Goal: Transaction & Acquisition: Purchase product/service

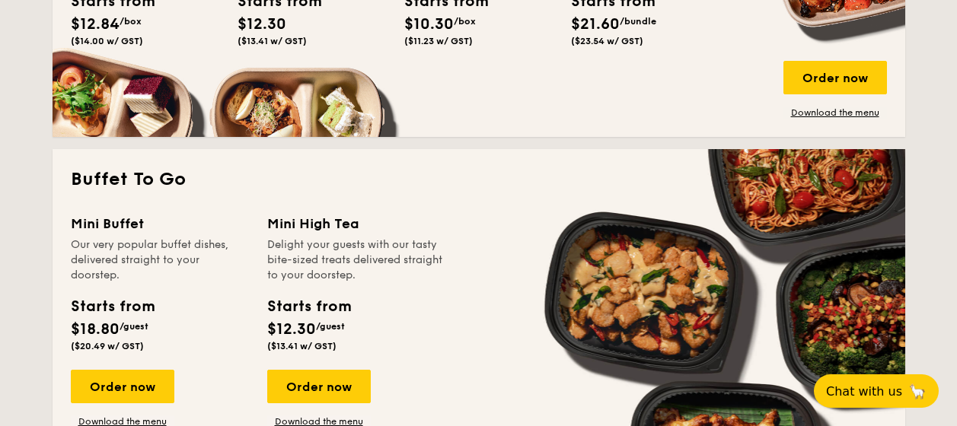
scroll to position [1295, 0]
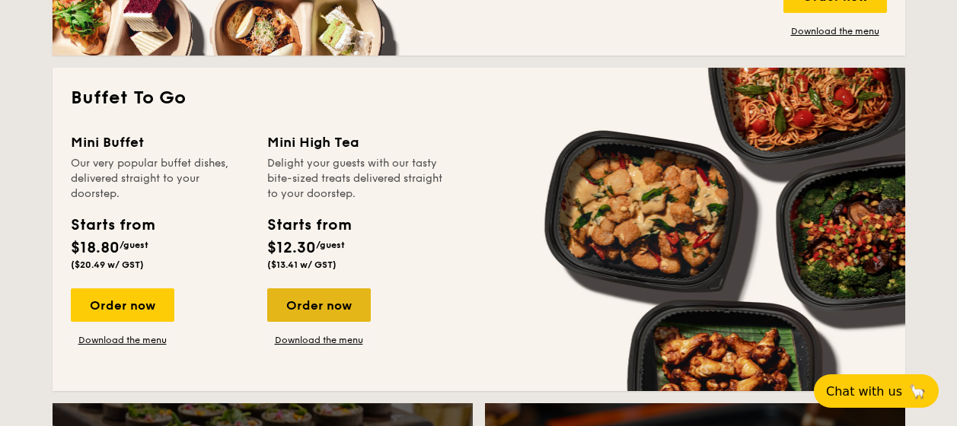
click at [312, 299] on div "Order now" at bounding box center [319, 306] width 104 height 34
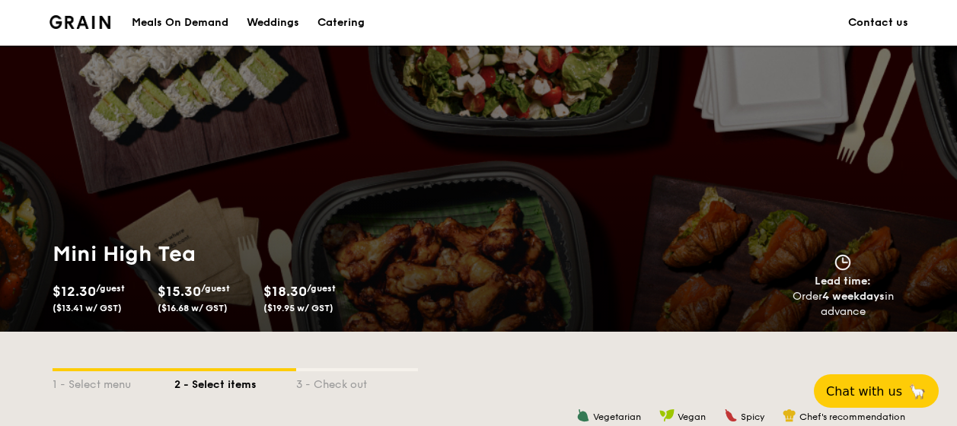
scroll to position [1739, 0]
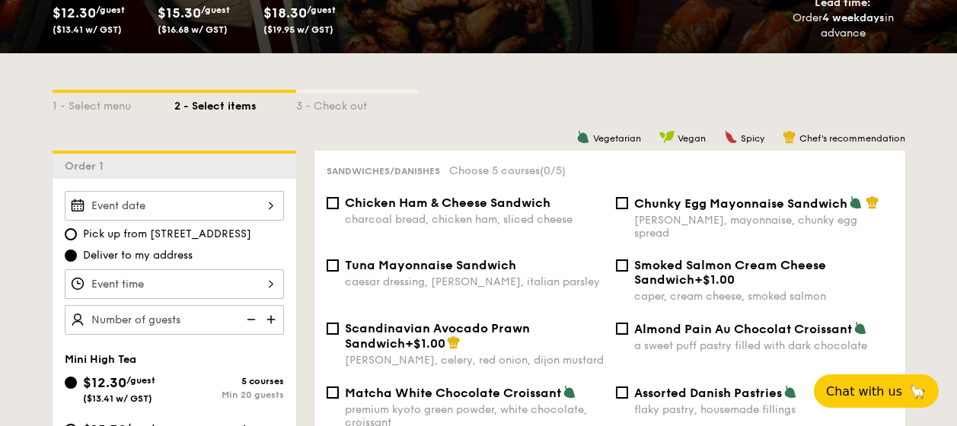
scroll to position [532, 0]
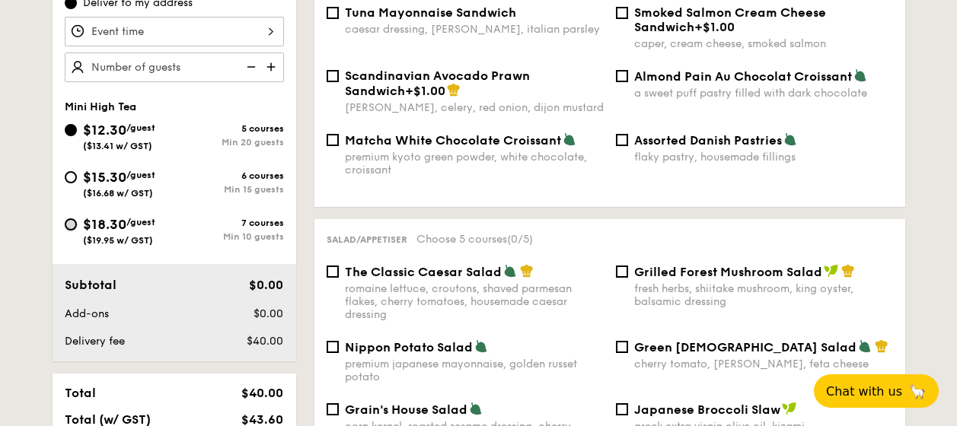
click at [72, 224] on input "$18.30 /guest ($19.95 w/ GST) 7 courses Min 10 guests" at bounding box center [71, 225] width 12 height 12
radio input "true"
click at [65, 175] on input "$15.30 /guest ($16.68 w/ GST) 6 courses Min 15 guests" at bounding box center [71, 177] width 12 height 12
radio input "true"
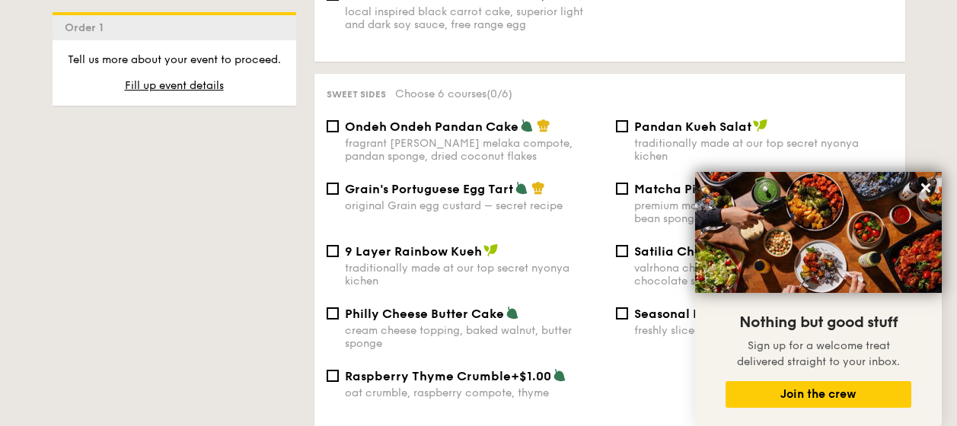
scroll to position [1292, 0]
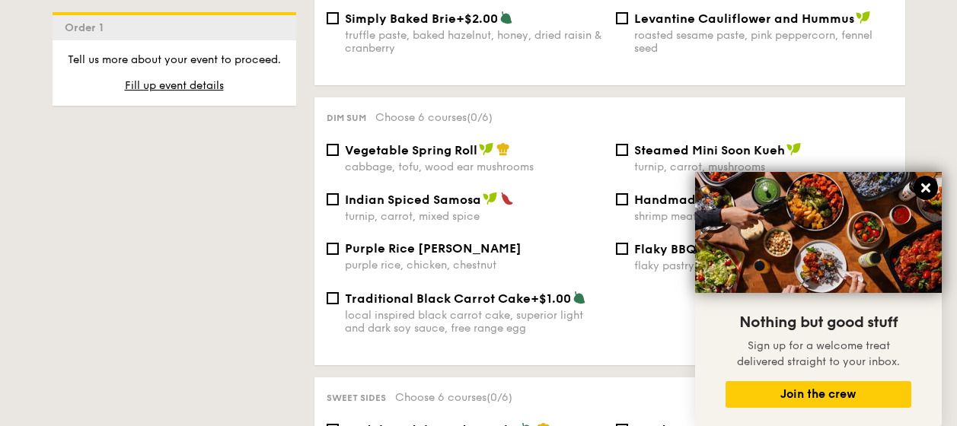
click at [930, 186] on icon at bounding box center [926, 188] width 14 height 14
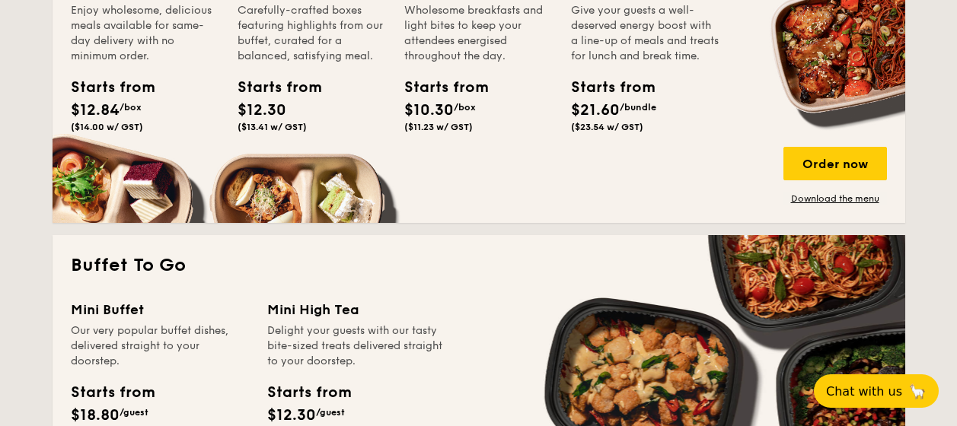
scroll to position [1355, 0]
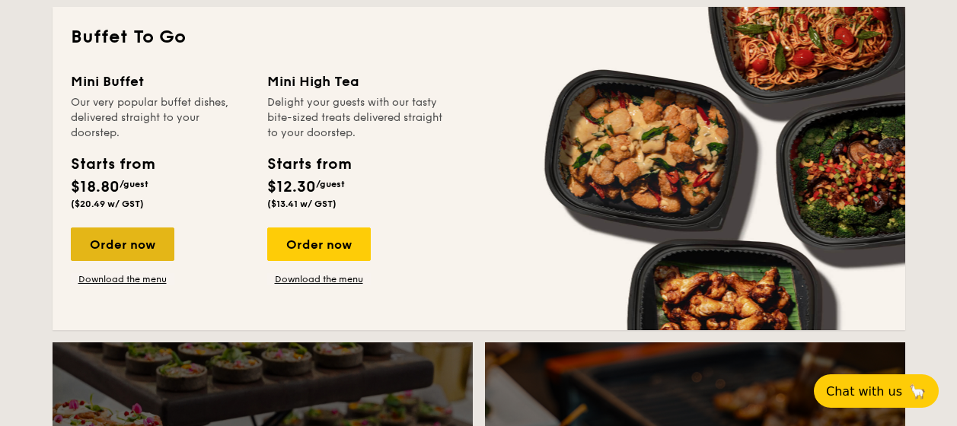
click at [101, 251] on div "Order now" at bounding box center [123, 245] width 104 height 34
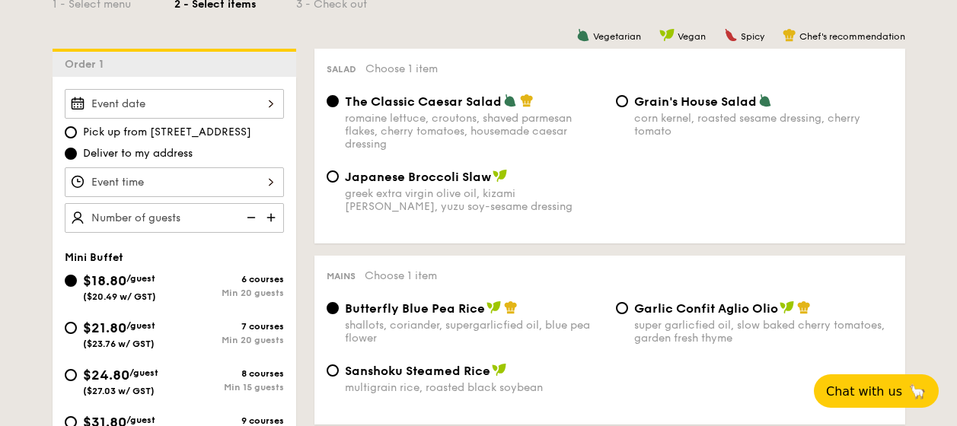
scroll to position [457, 0]
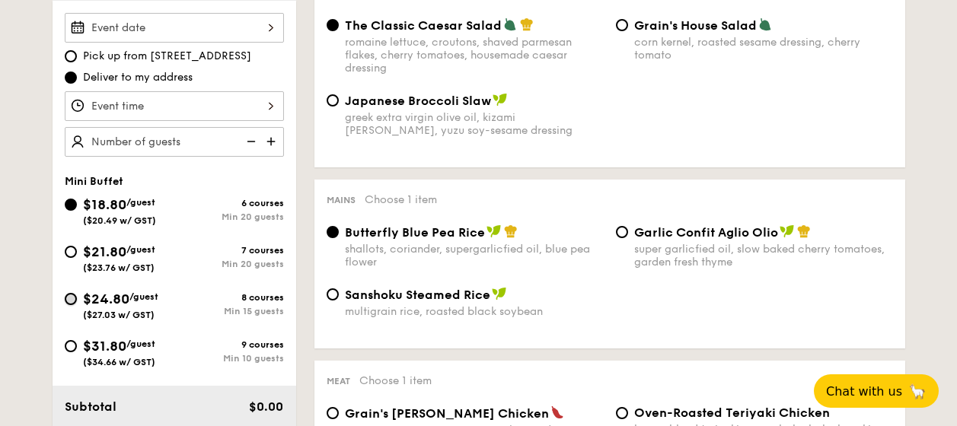
click at [65, 300] on input "$24.80 /guest ($27.03 w/ GST) 8 courses Min 15 guests" at bounding box center [71, 299] width 12 height 12
radio input "true"
radio input "false"
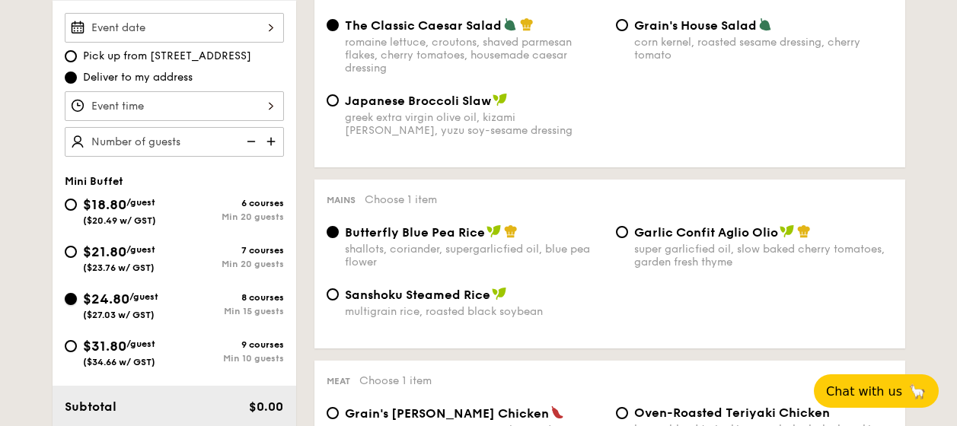
radio input "true"
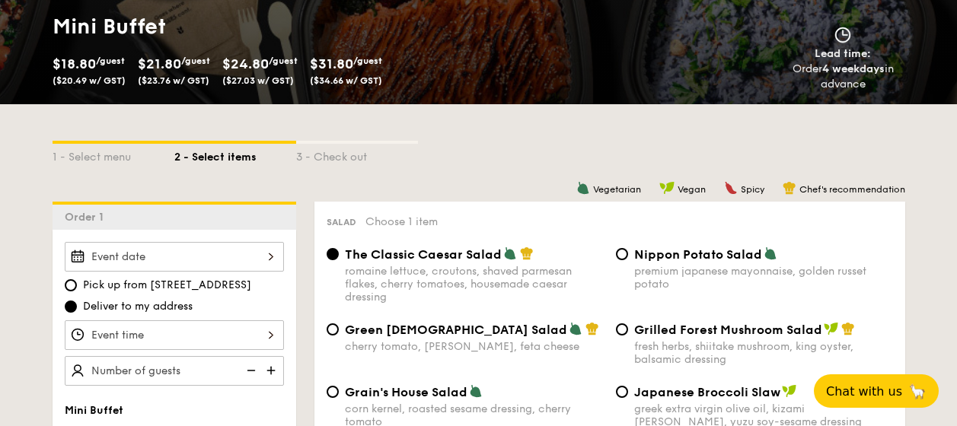
scroll to position [0, 0]
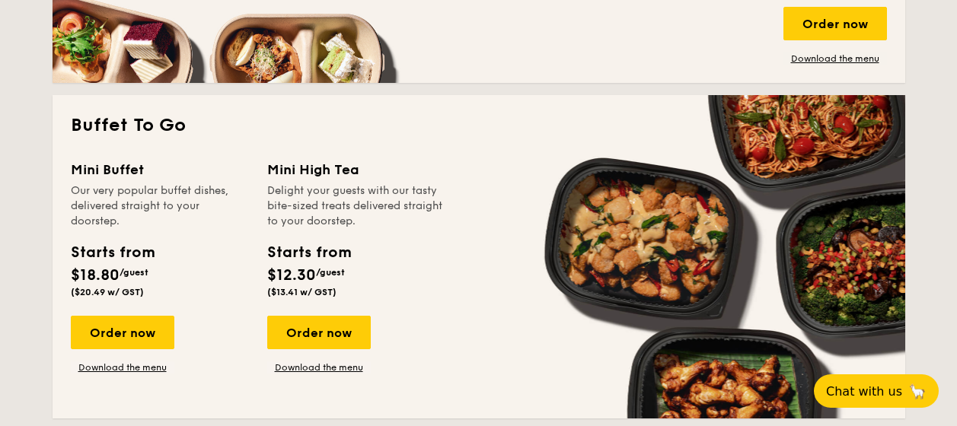
scroll to position [1218, 0]
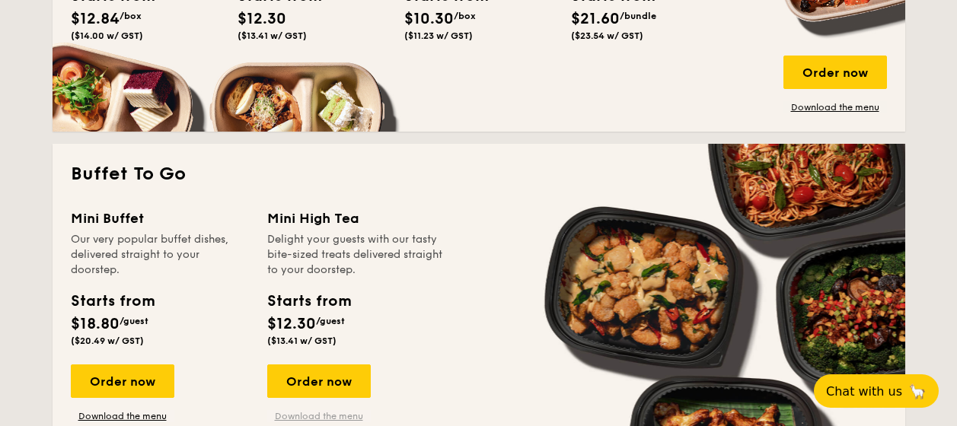
click at [325, 413] on link "Download the menu" at bounding box center [319, 416] width 104 height 12
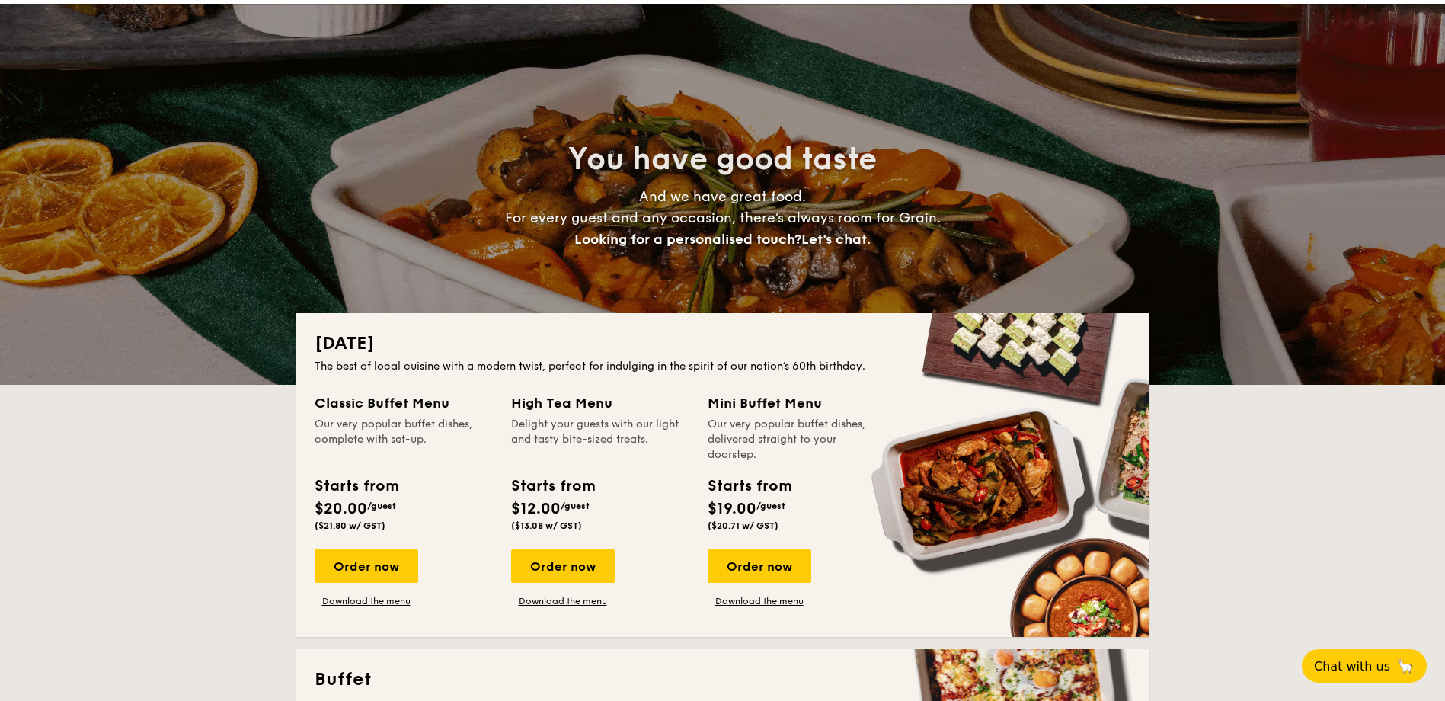
scroll to position [0, 0]
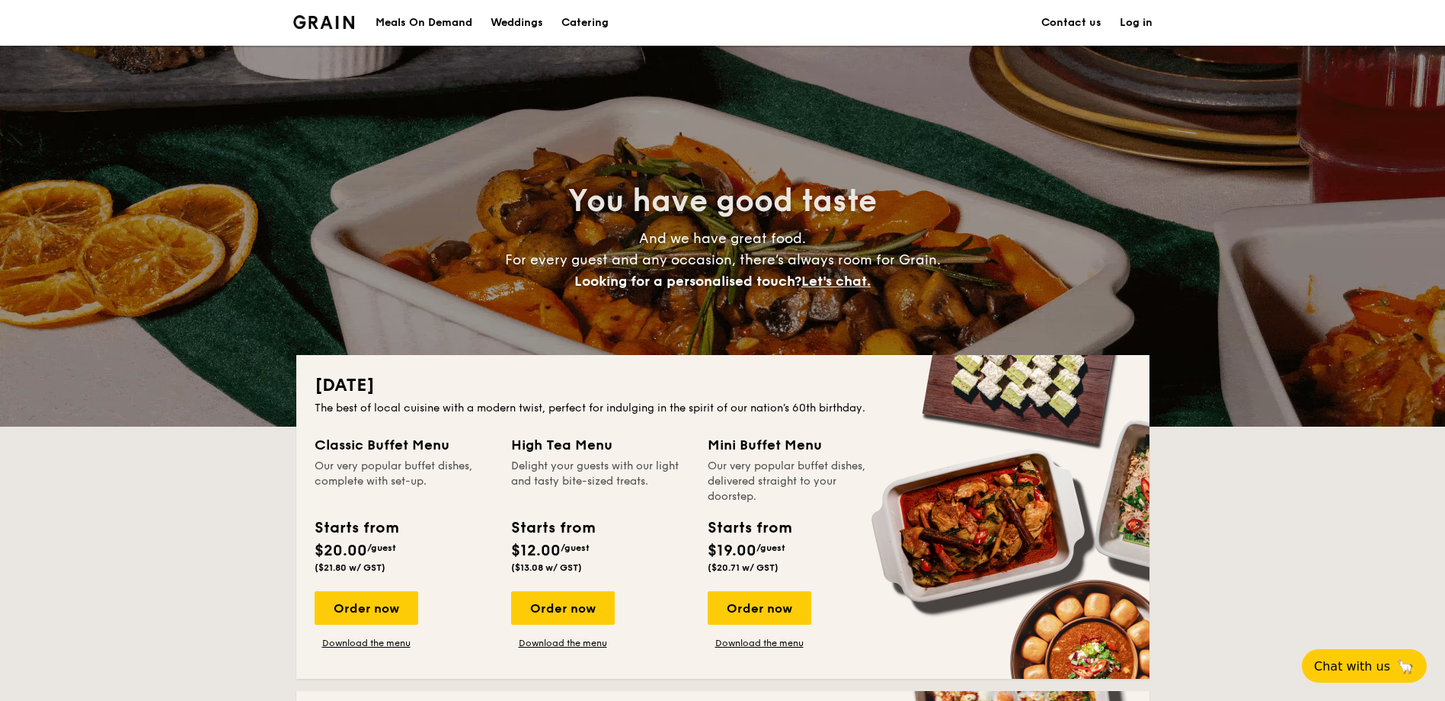
click at [330, 22] on img at bounding box center [324, 22] width 62 height 14
click at [448, 24] on div "Meals On Demand" at bounding box center [423, 23] width 97 height 46
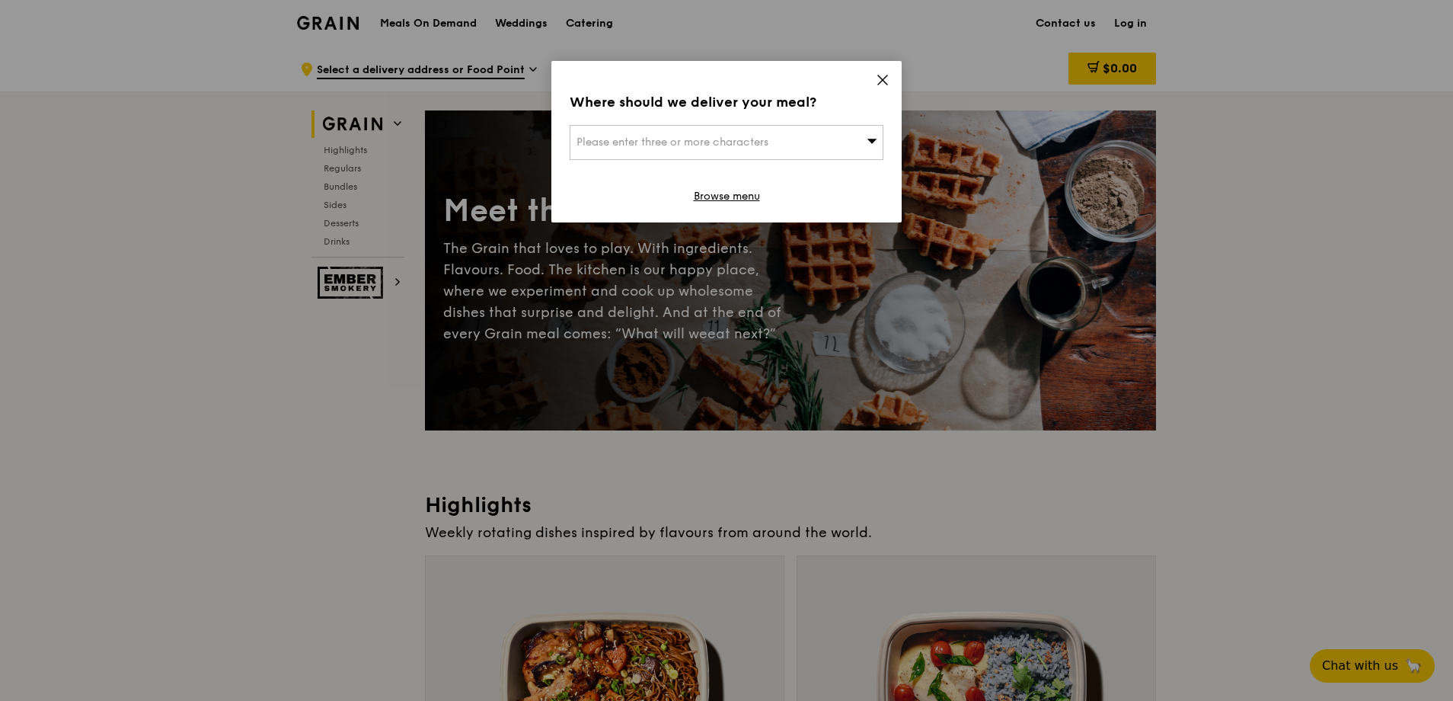
click at [854, 132] on div "Please enter three or more characters" at bounding box center [727, 142] width 314 height 35
click at [873, 85] on div "Where should we deliver your meal? Please enter three or more characters Please…" at bounding box center [726, 141] width 350 height 161
click at [883, 84] on icon at bounding box center [883, 80] width 14 height 14
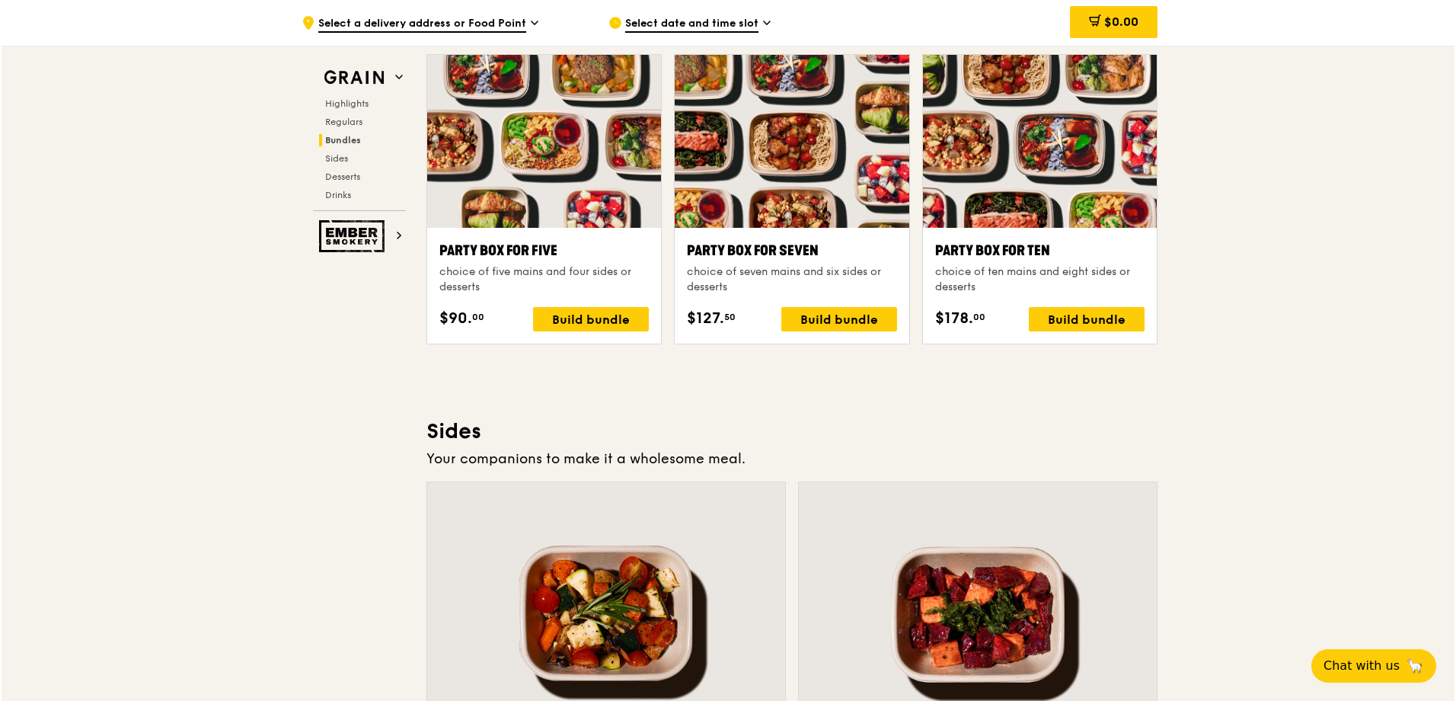
scroll to position [2818, 0]
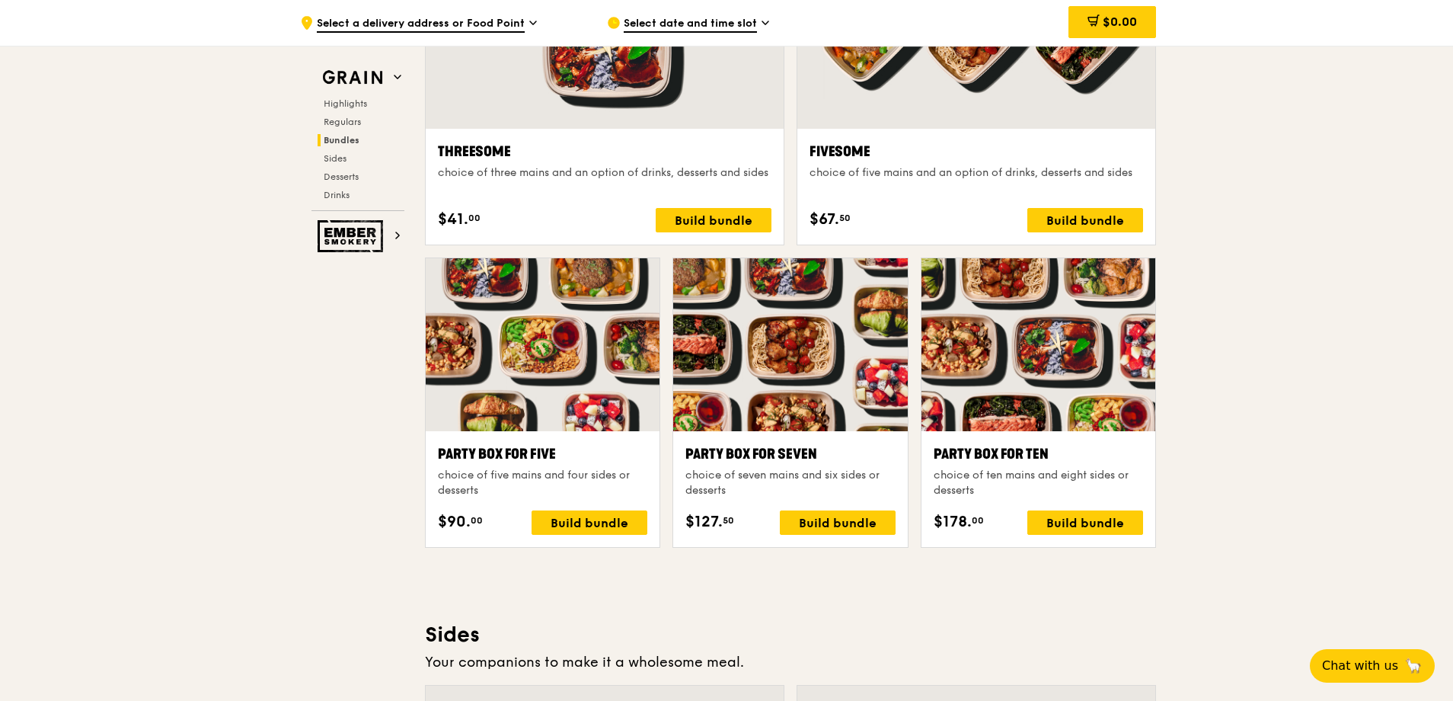
click at [996, 453] on div "Party Box for Ten" at bounding box center [1038, 453] width 209 height 21
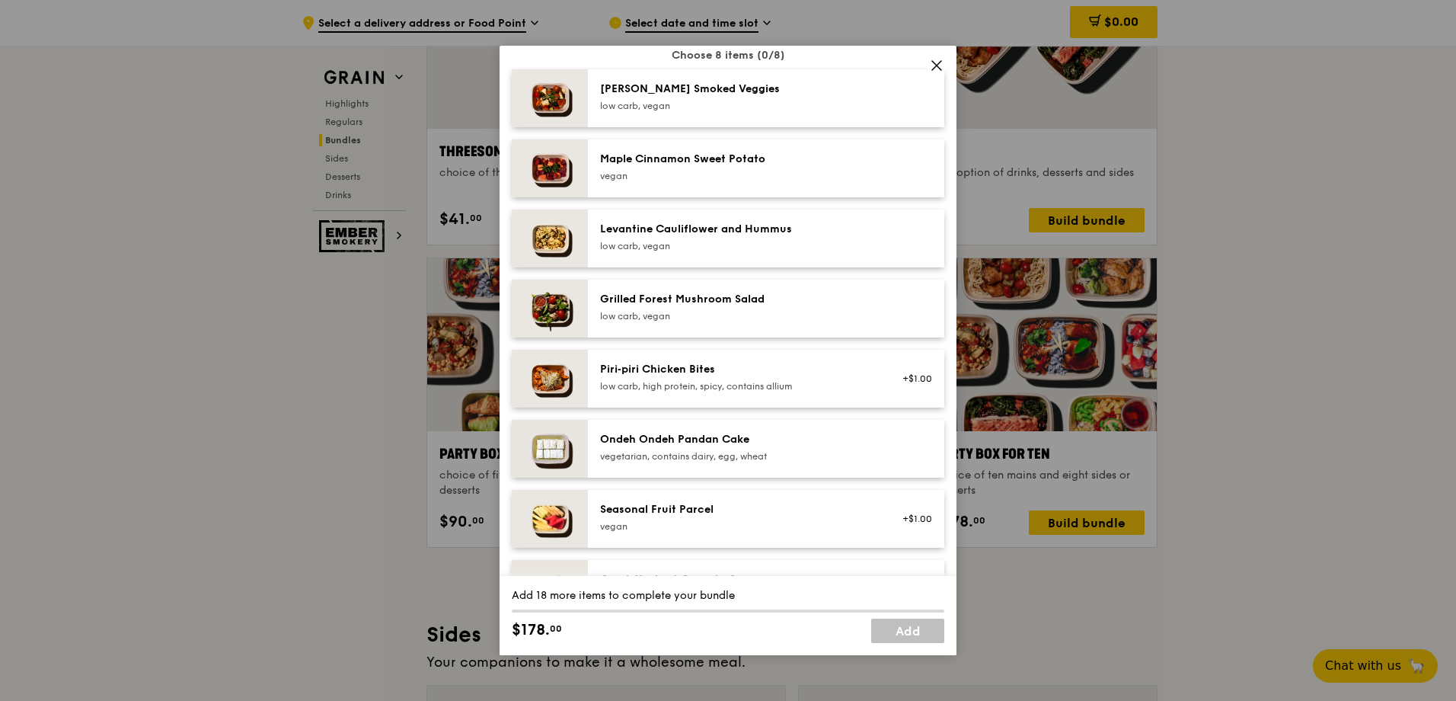
scroll to position [601, 0]
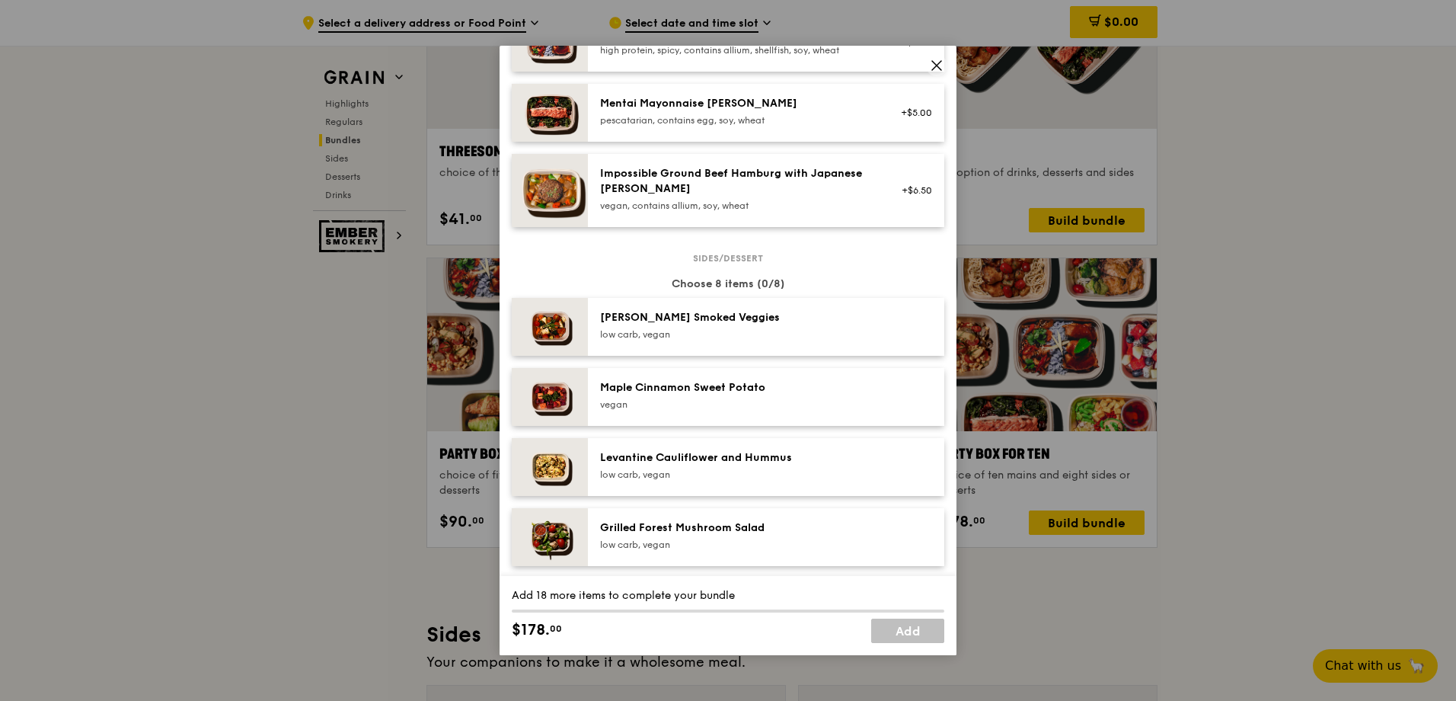
click at [932, 65] on icon at bounding box center [937, 66] width 14 height 14
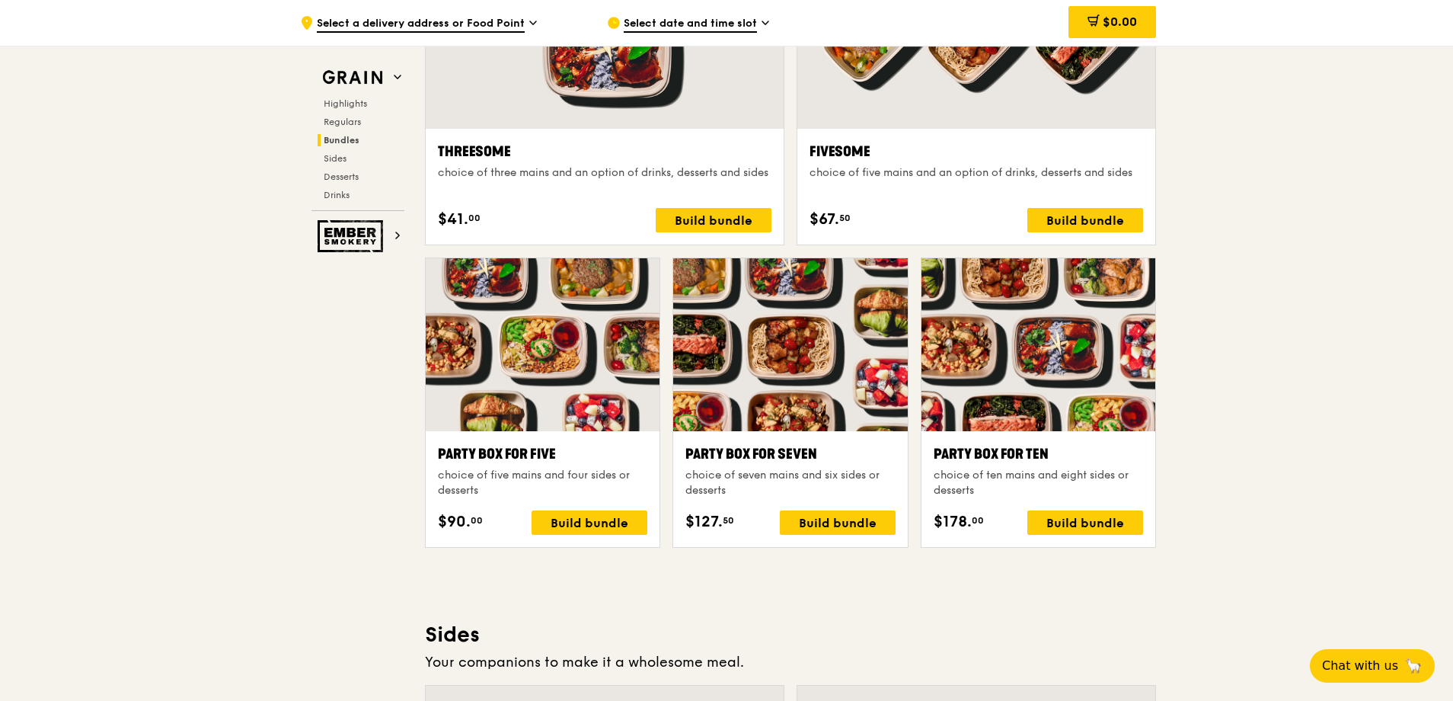
click at [1070, 468] on div "choice of ten mains and eight sides or desserts" at bounding box center [1038, 483] width 209 height 30
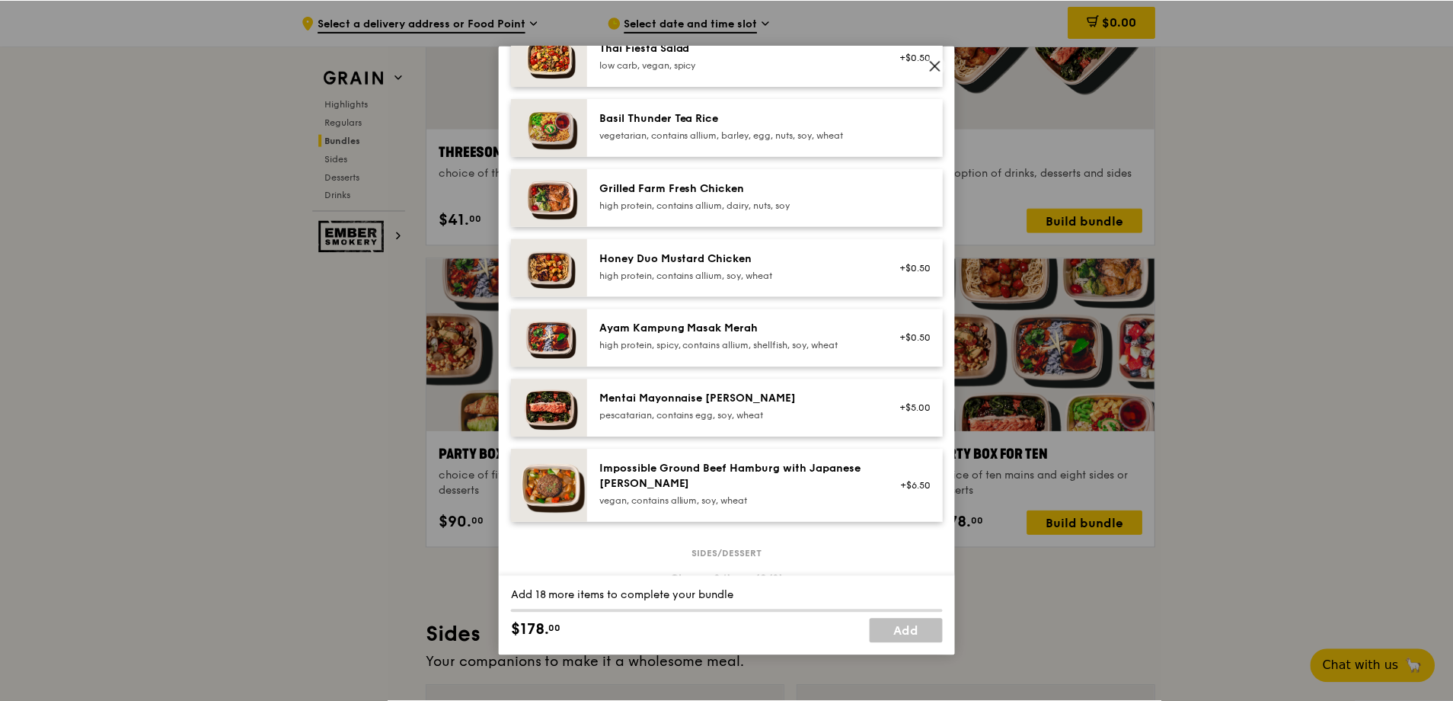
scroll to position [305, 0]
click at [939, 64] on icon at bounding box center [936, 65] width 9 height 9
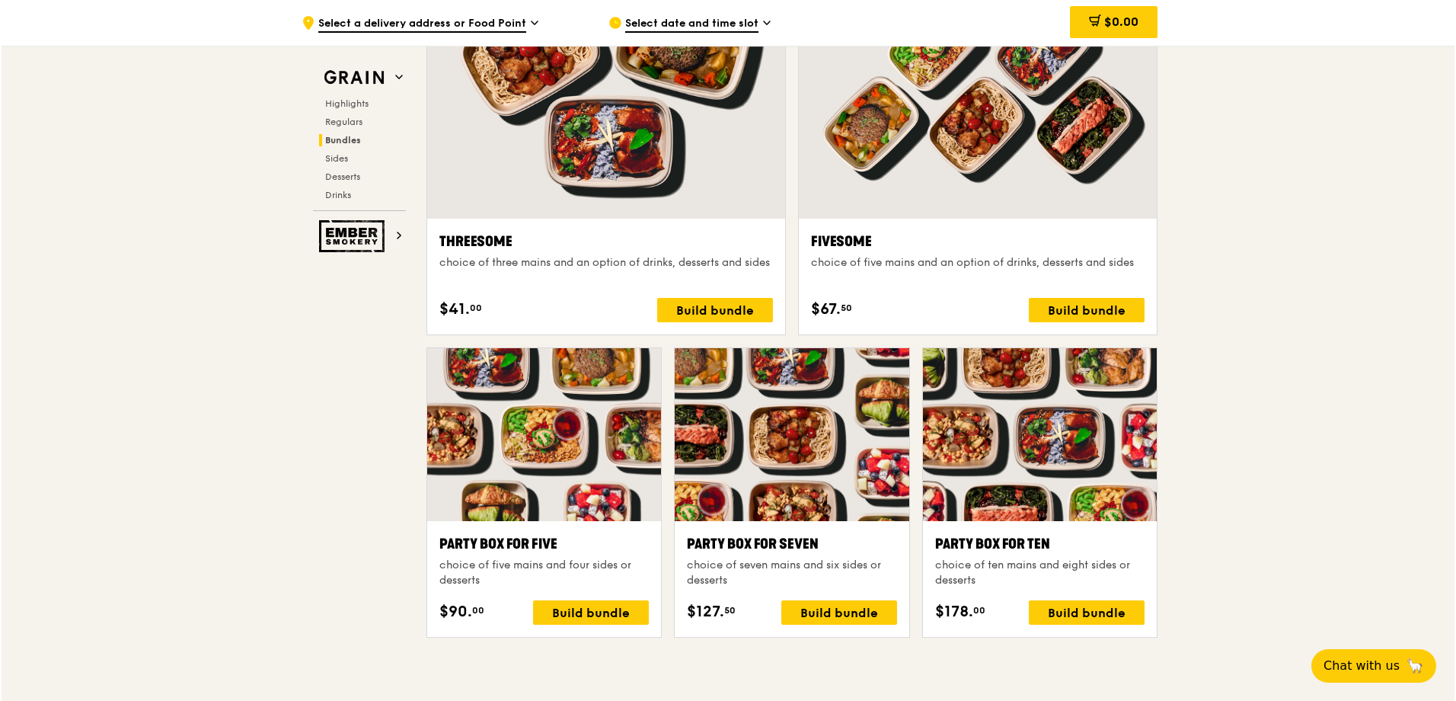
scroll to position [2793, 0]
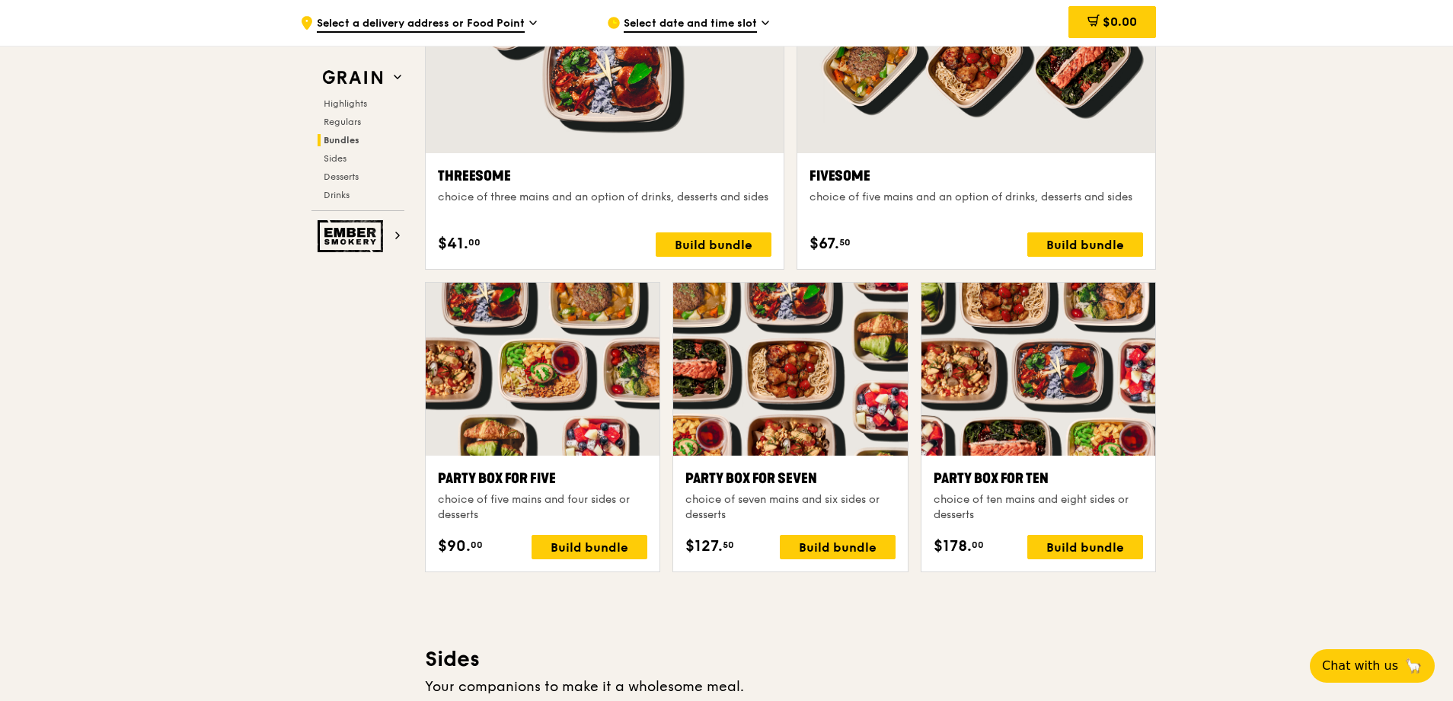
click at [1026, 503] on div "choice of ten mains and eight sides or desserts" at bounding box center [1038, 507] width 209 height 30
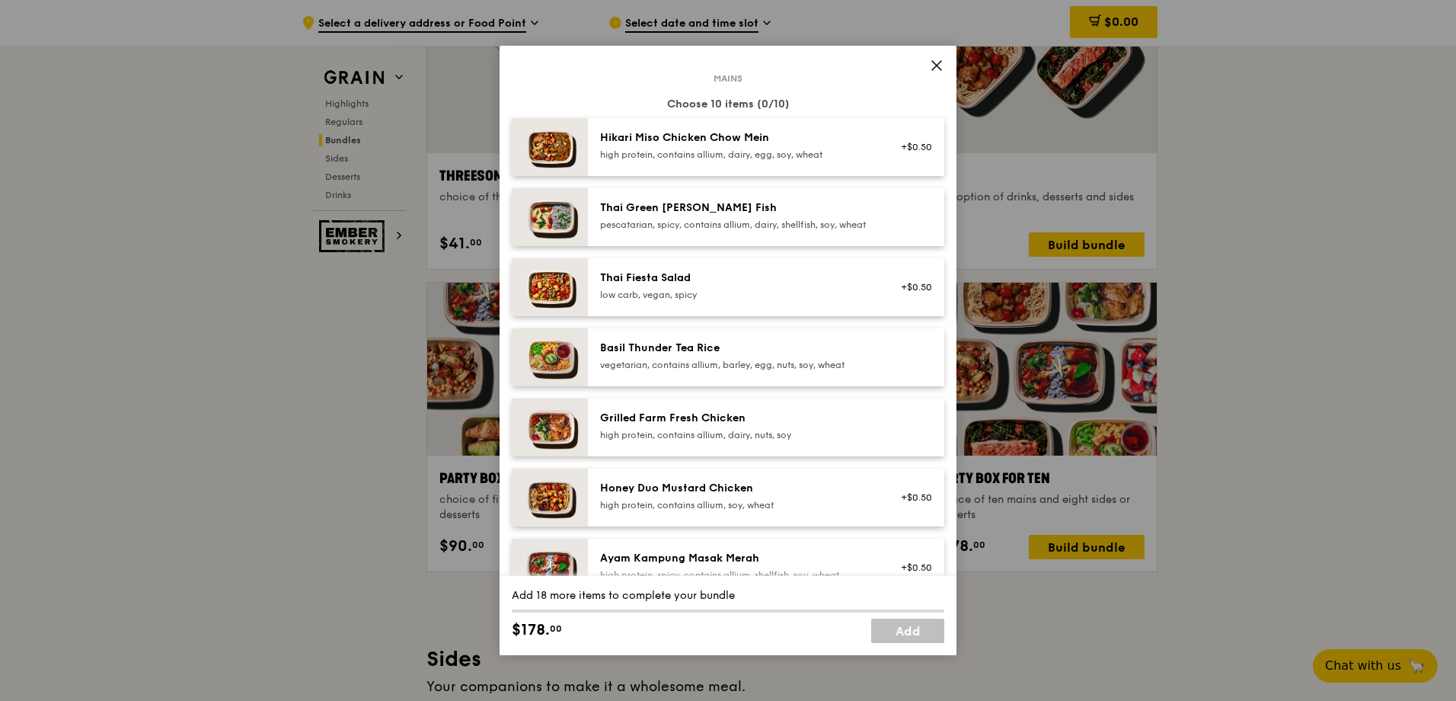
scroll to position [152, 0]
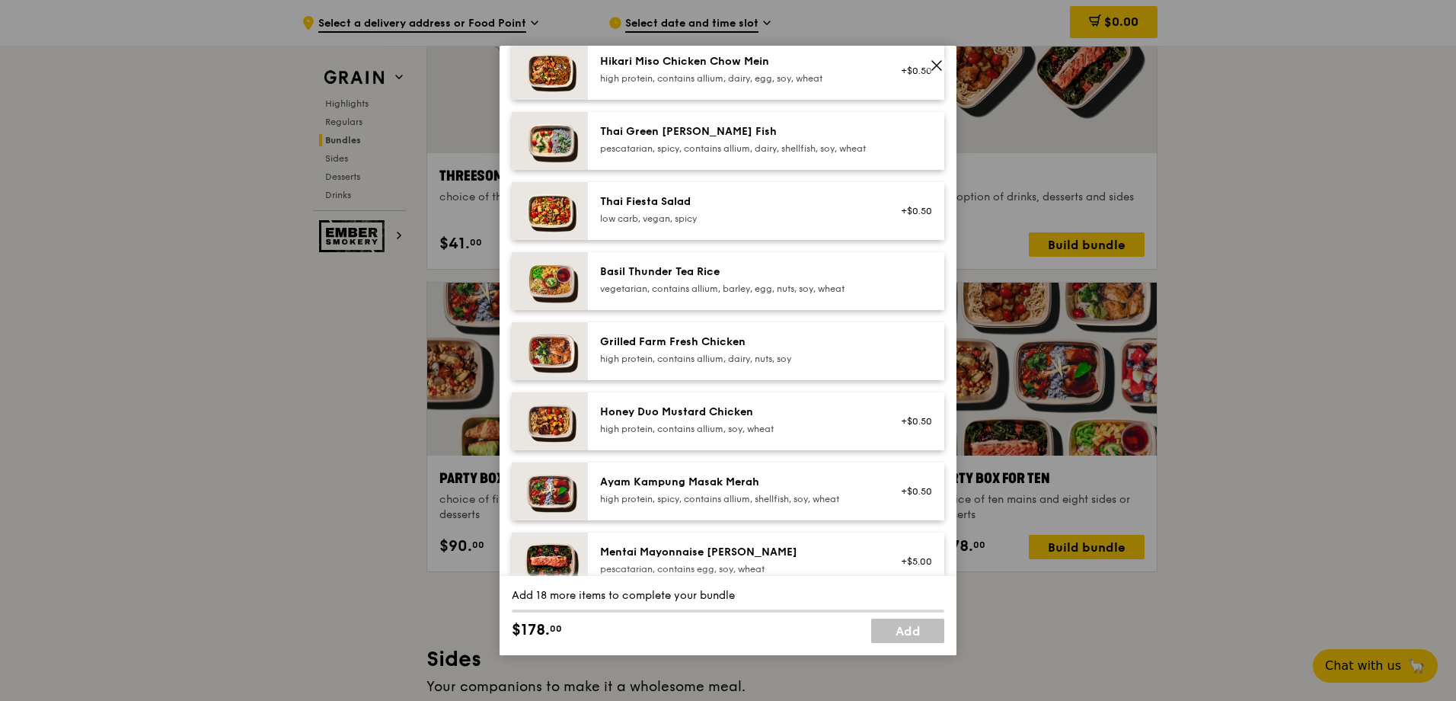
click at [816, 365] on div "high protein, contains allium, dairy, nuts, soy" at bounding box center [736, 359] width 273 height 12
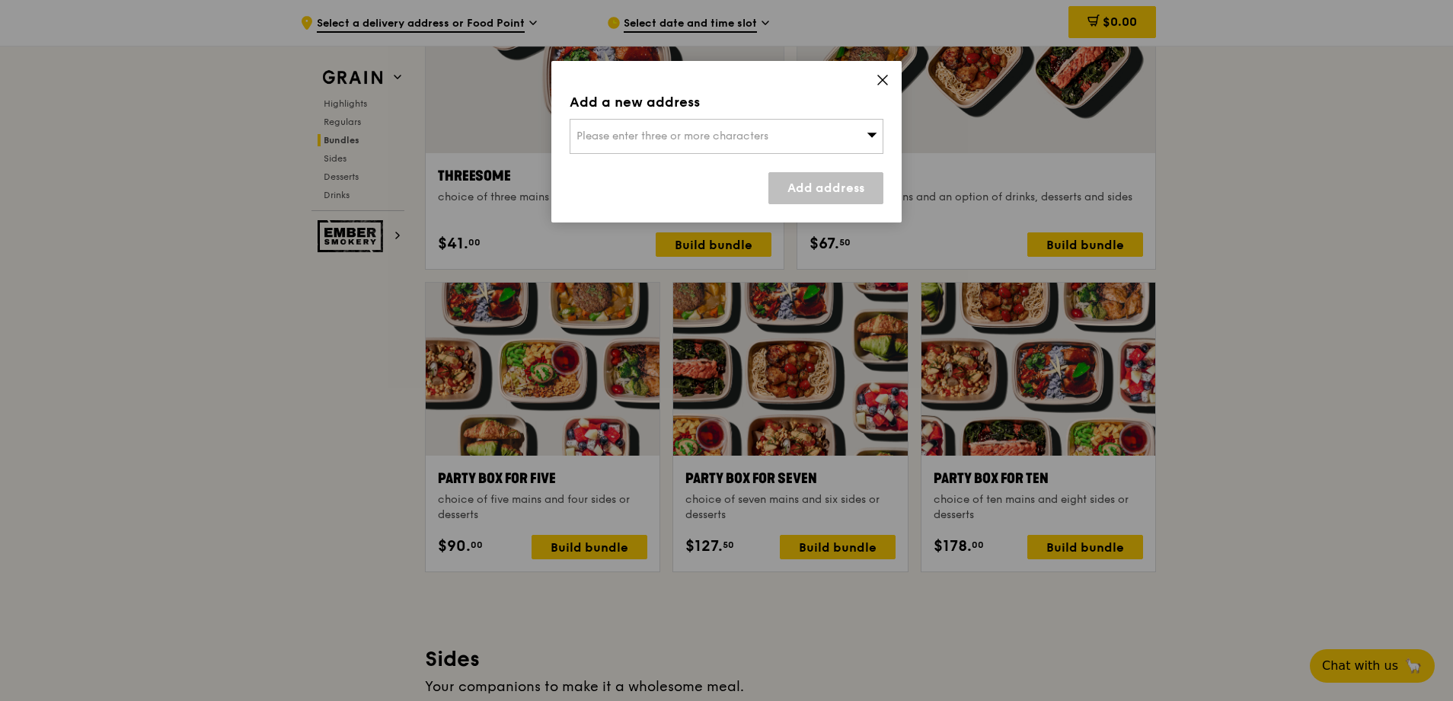
click at [816, 150] on div "Please enter three or more characters" at bounding box center [727, 136] width 314 height 35
drag, startPoint x: 695, startPoint y: 132, endPoint x: 715, endPoint y: 217, distance: 87.6
click at [694, 132] on input "search" at bounding box center [726, 137] width 312 height 34
type input "208581"
click at [703, 168] on div "[STREET_ADDRESS][PERSON_NAME]" at bounding box center [688, 166] width 225 height 15
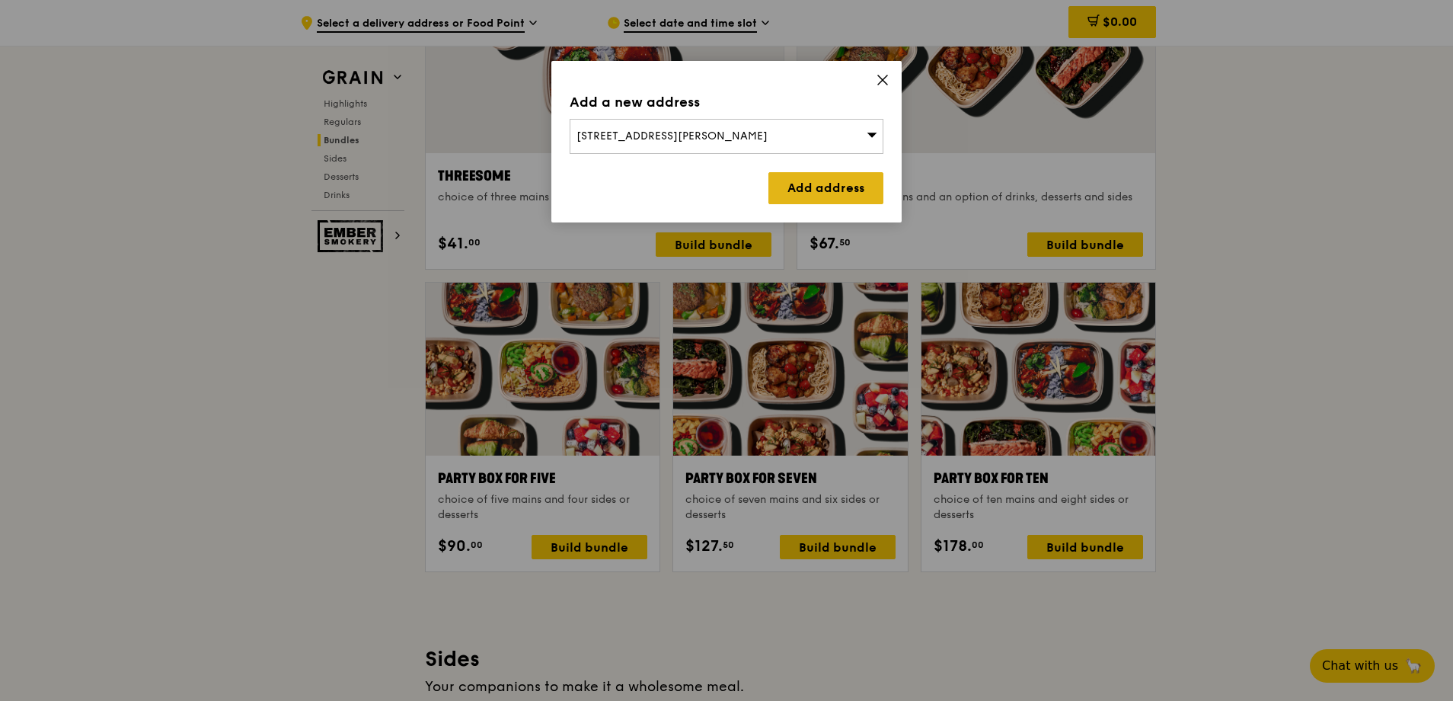
click at [806, 194] on link "Add address" at bounding box center [825, 188] width 115 height 32
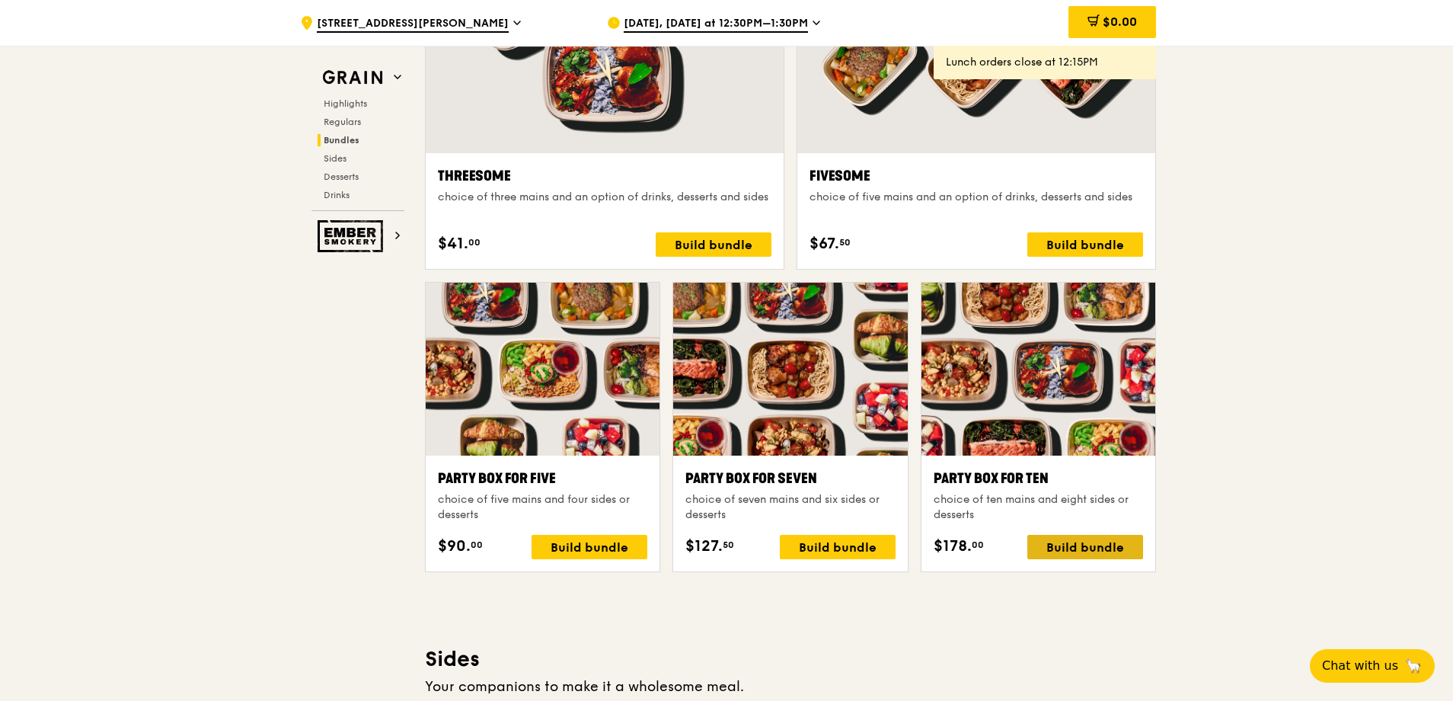
click at [1081, 552] on div "Build bundle" at bounding box center [1085, 547] width 116 height 24
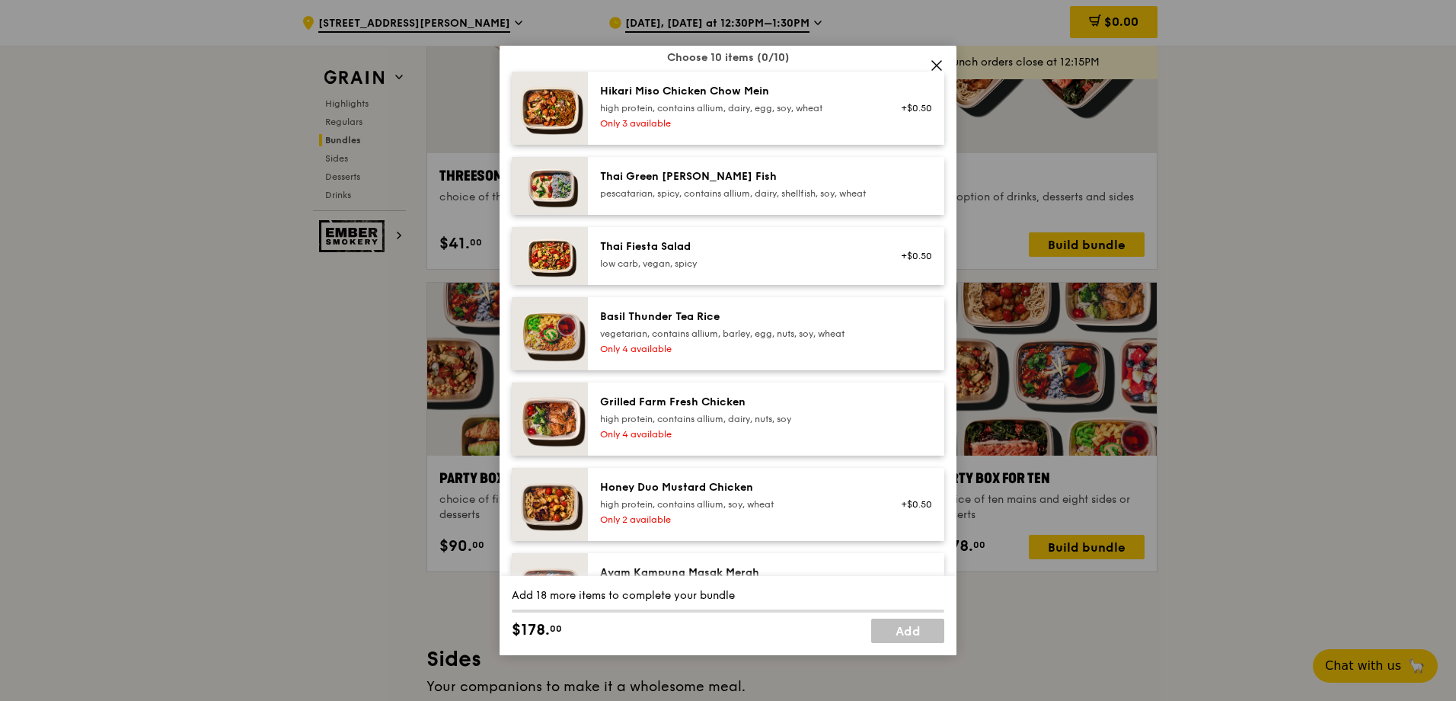
scroll to position [76, 0]
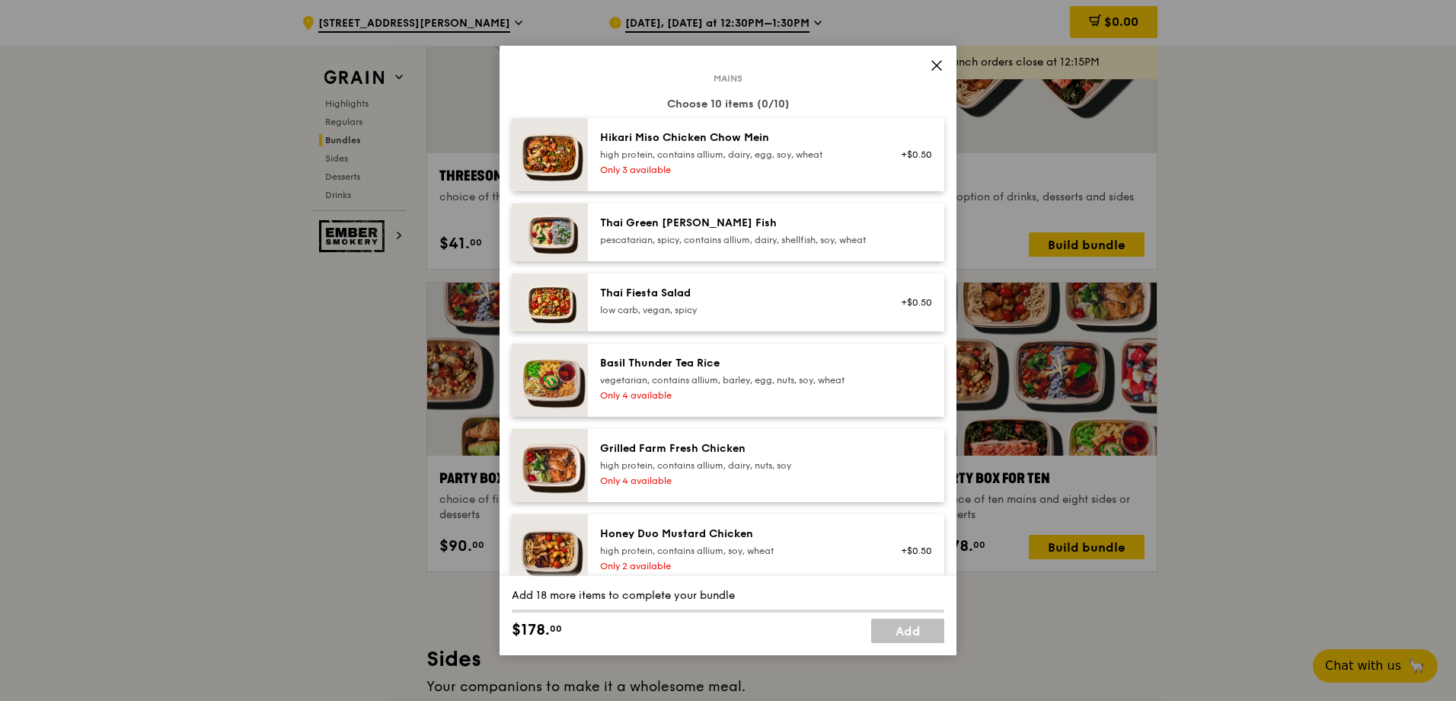
click at [640, 158] on div "high protein, contains allium, dairy, egg, soy, wheat" at bounding box center [736, 154] width 273 height 12
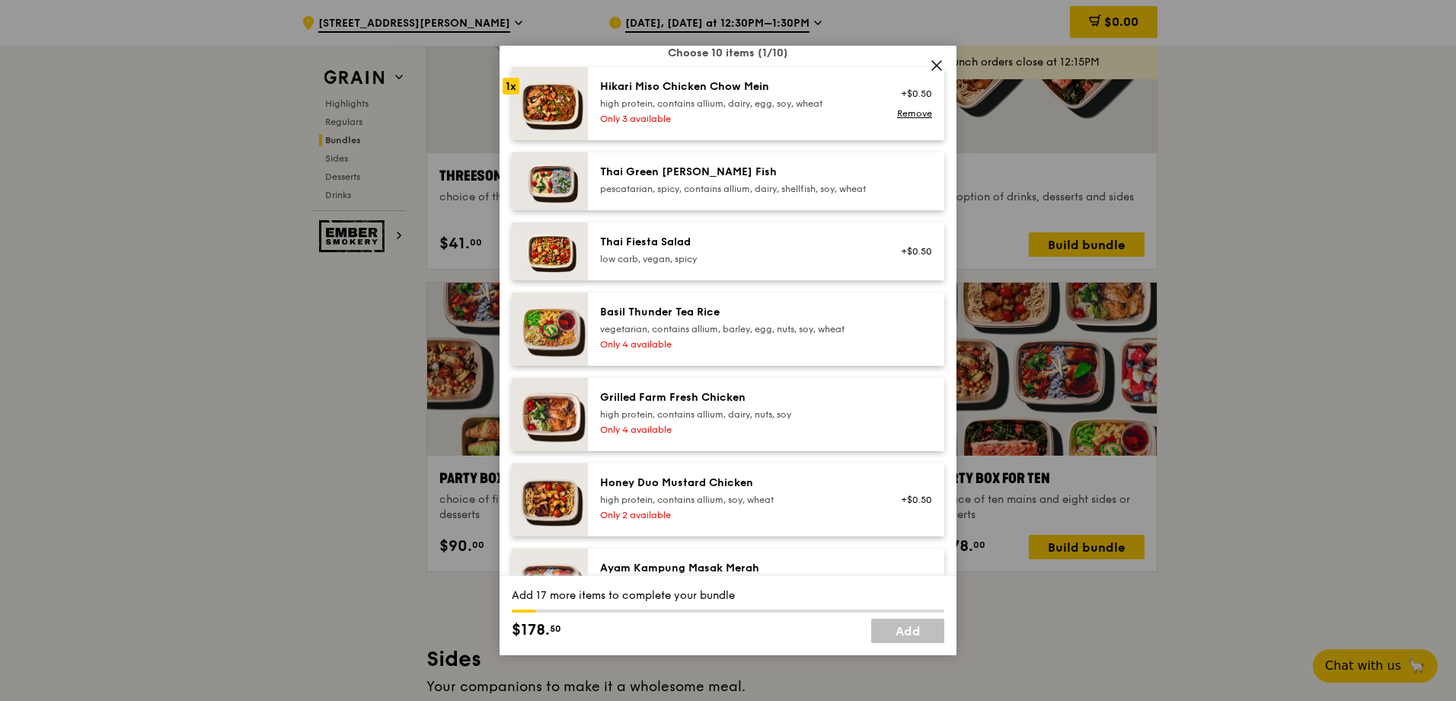
scroll to position [152, 0]
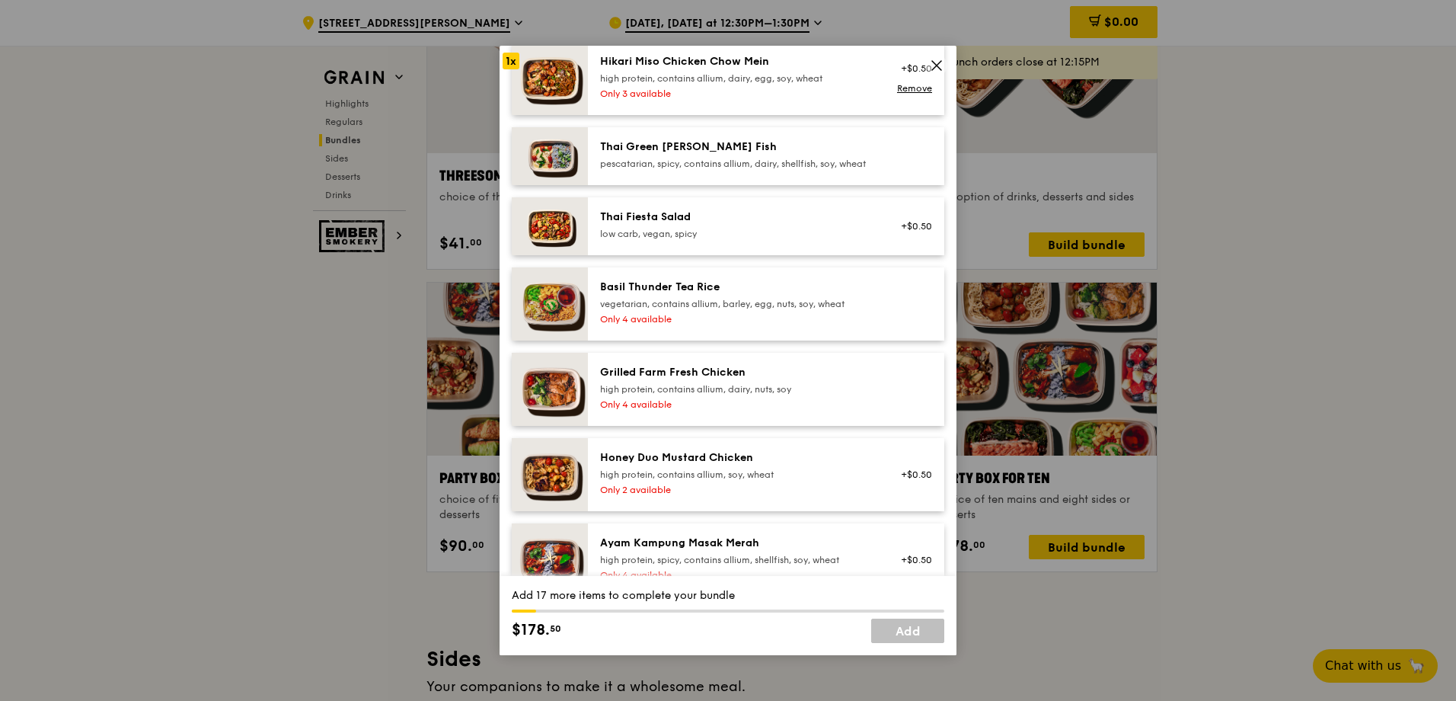
click at [571, 403] on img at bounding box center [550, 389] width 76 height 73
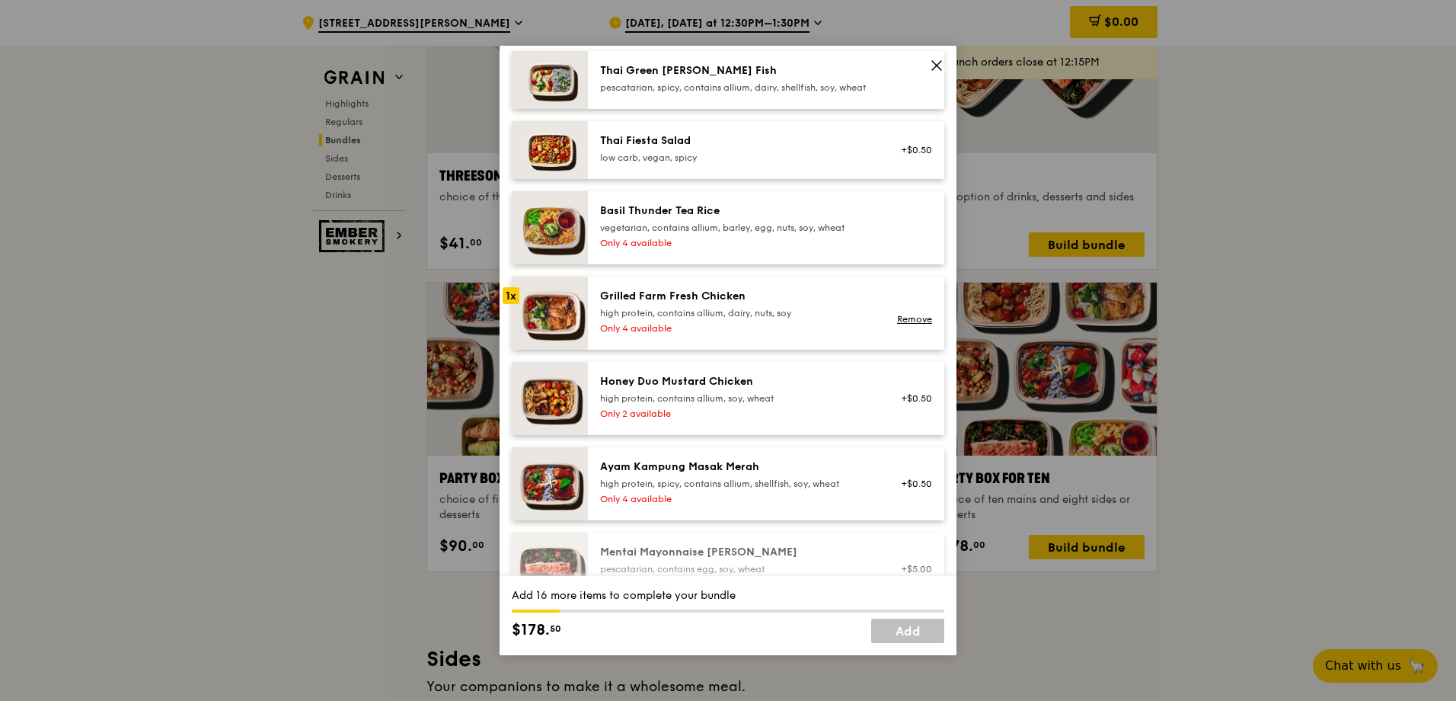
scroll to position [305, 0]
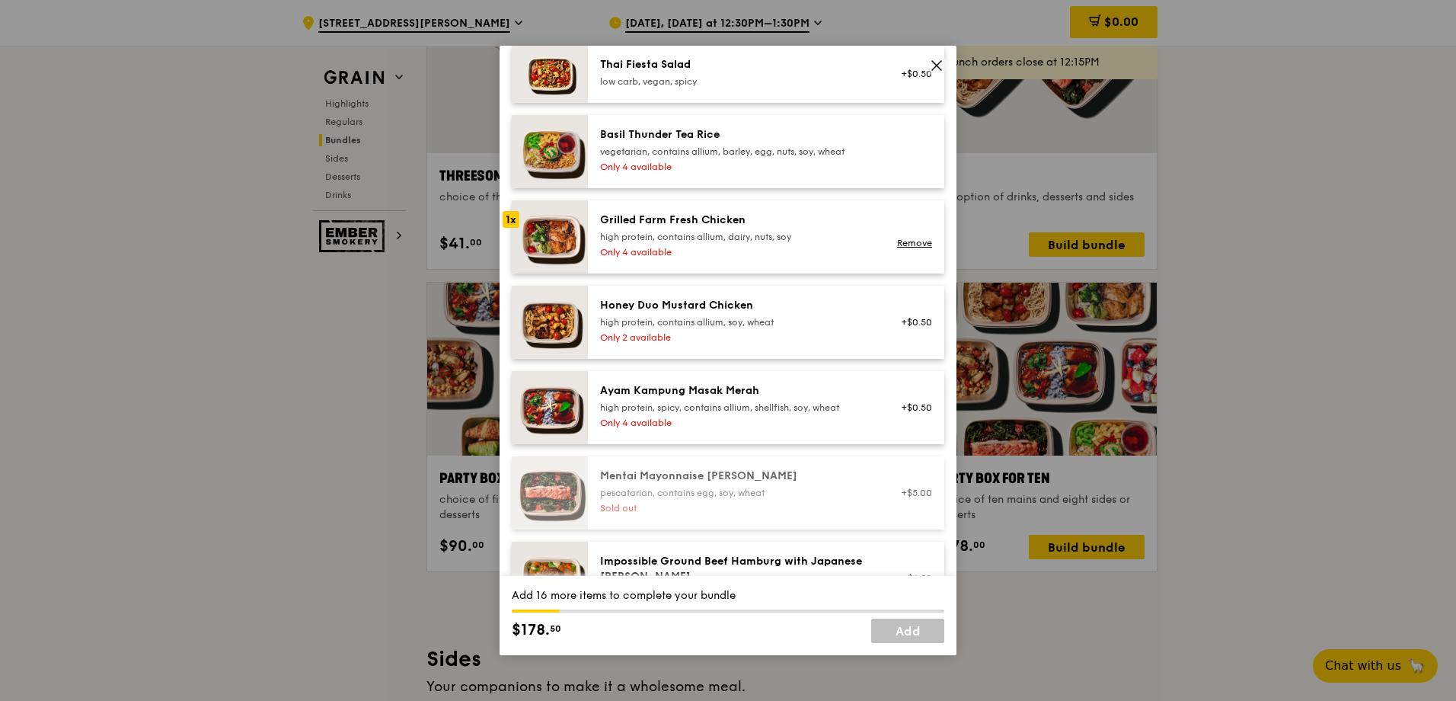
click at [674, 328] on div "high protein, contains allium, soy, wheat" at bounding box center [736, 322] width 273 height 12
drag, startPoint x: 640, startPoint y: 334, endPoint x: 629, endPoint y: 333, distance: 11.5
click at [629, 328] on div "high protein, contains allium, soy, wheat" at bounding box center [736, 322] width 273 height 12
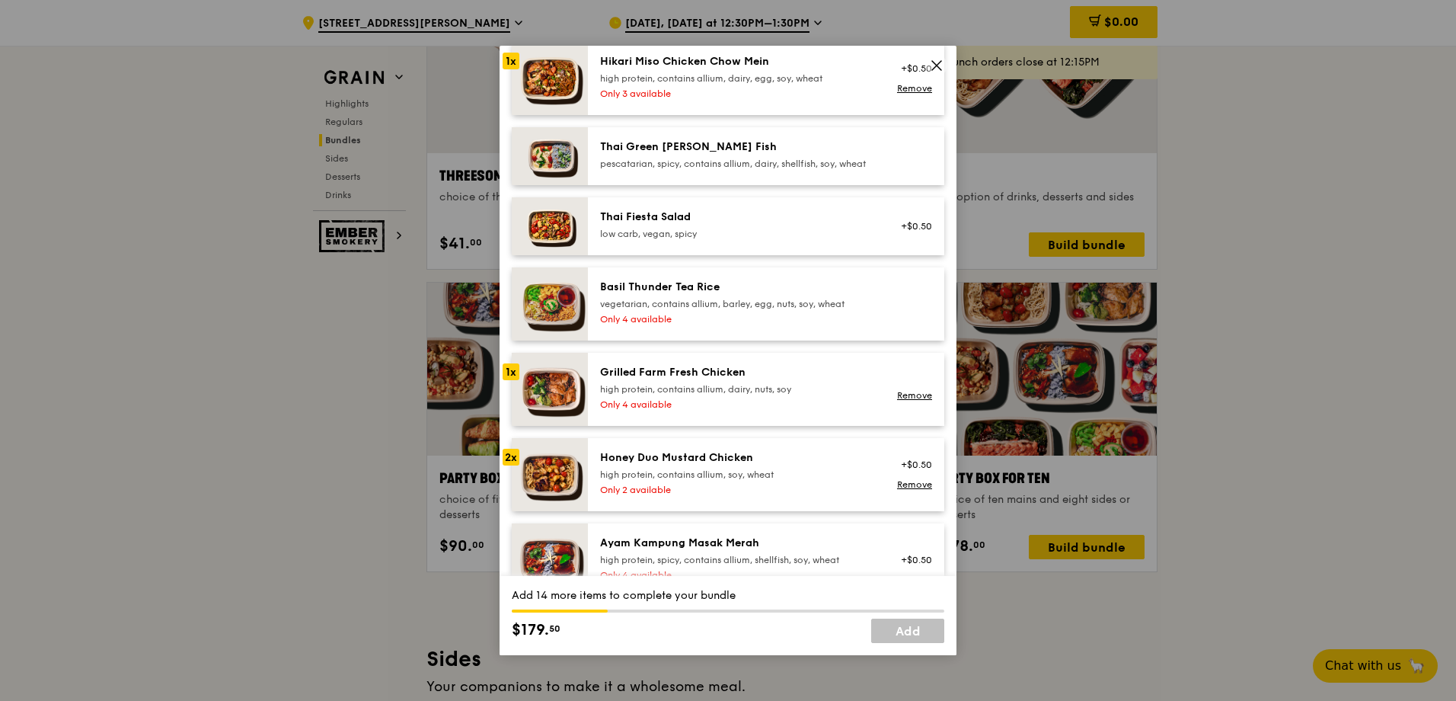
scroll to position [76, 0]
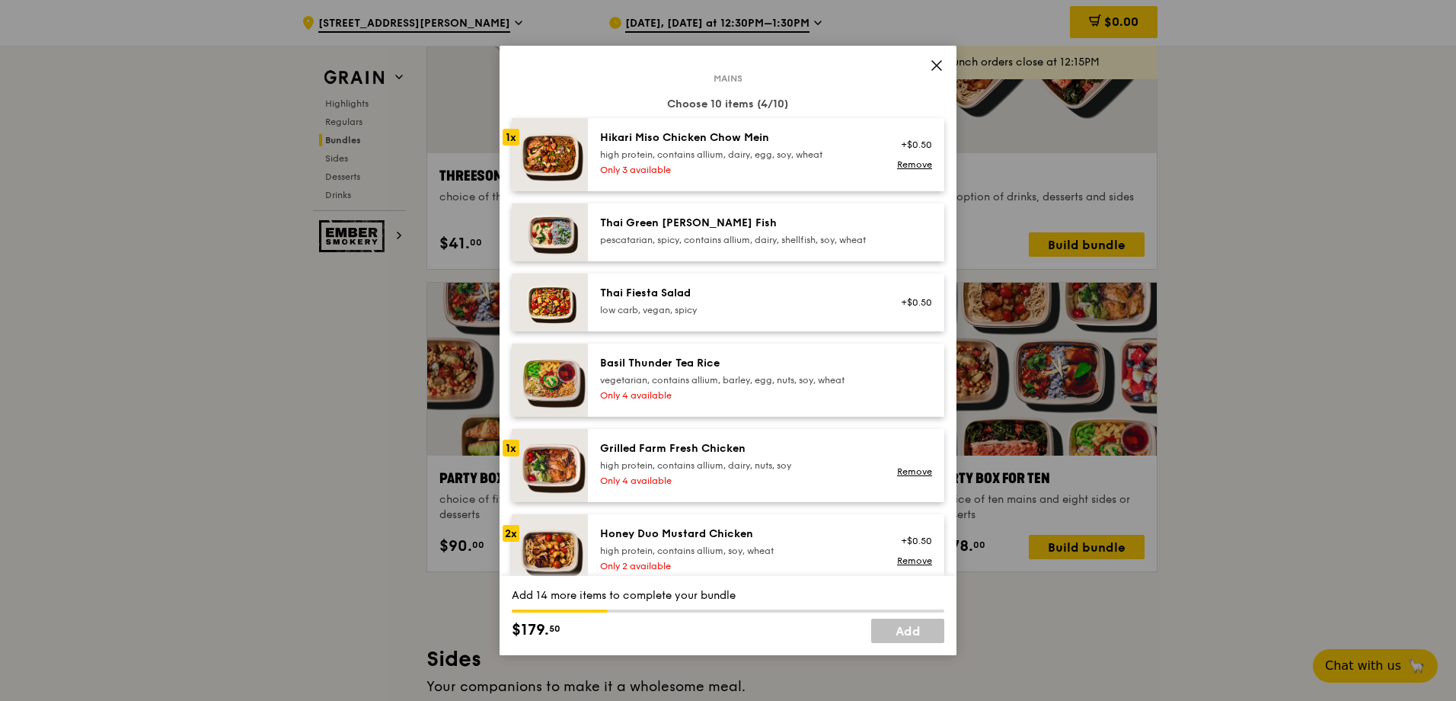
click at [558, 488] on img at bounding box center [550, 465] width 76 height 73
click at [545, 152] on img at bounding box center [550, 154] width 76 height 73
click at [554, 242] on img at bounding box center [550, 232] width 76 height 58
click at [679, 316] on div "low carb, vegan, spicy" at bounding box center [736, 310] width 273 height 12
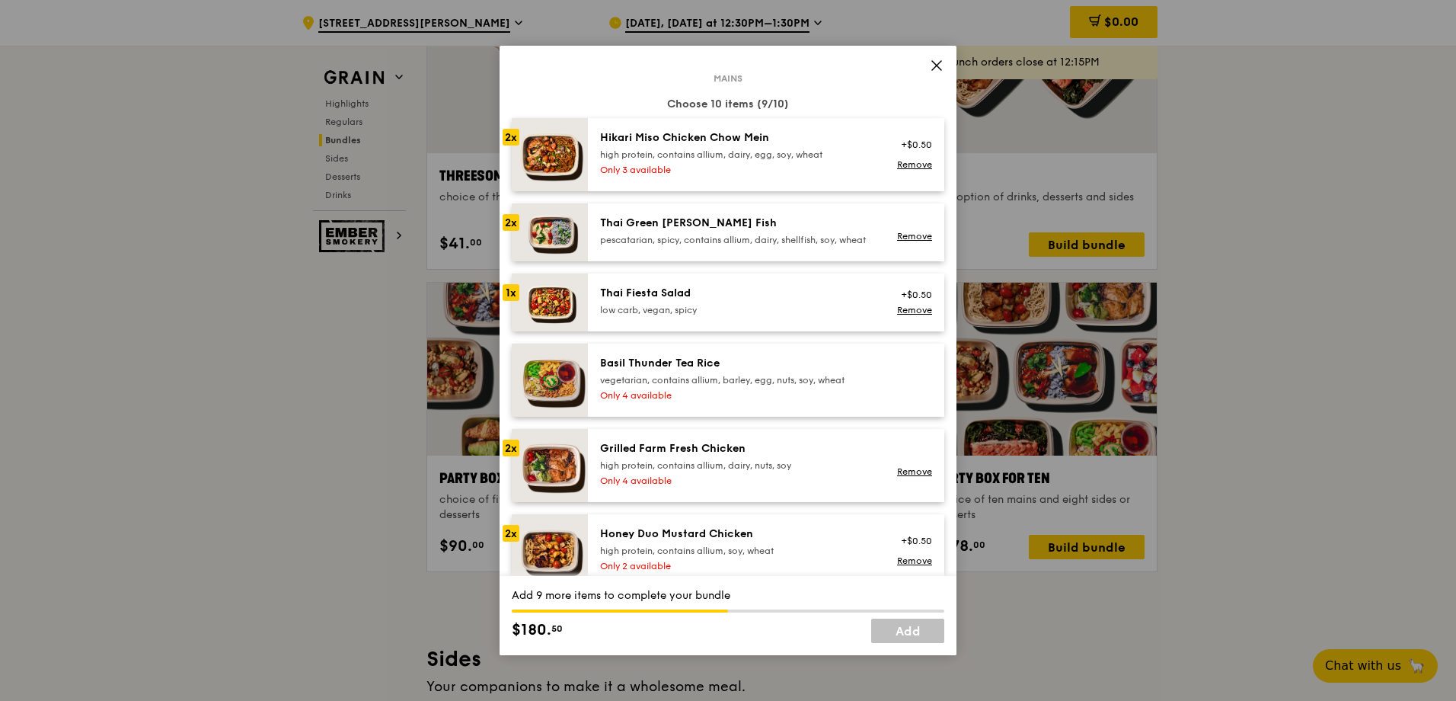
click at [679, 316] on div "low carb, vegan, spicy" at bounding box center [736, 310] width 273 height 12
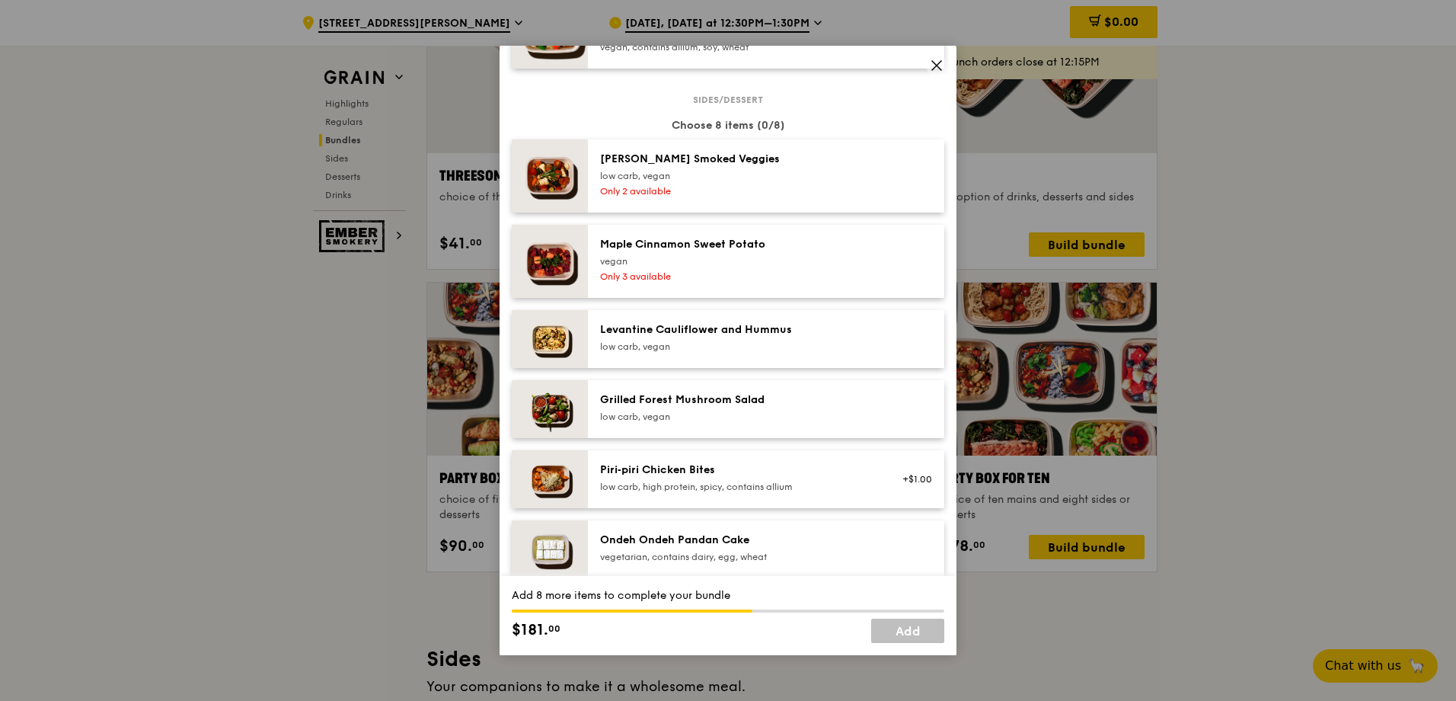
scroll to position [838, 0]
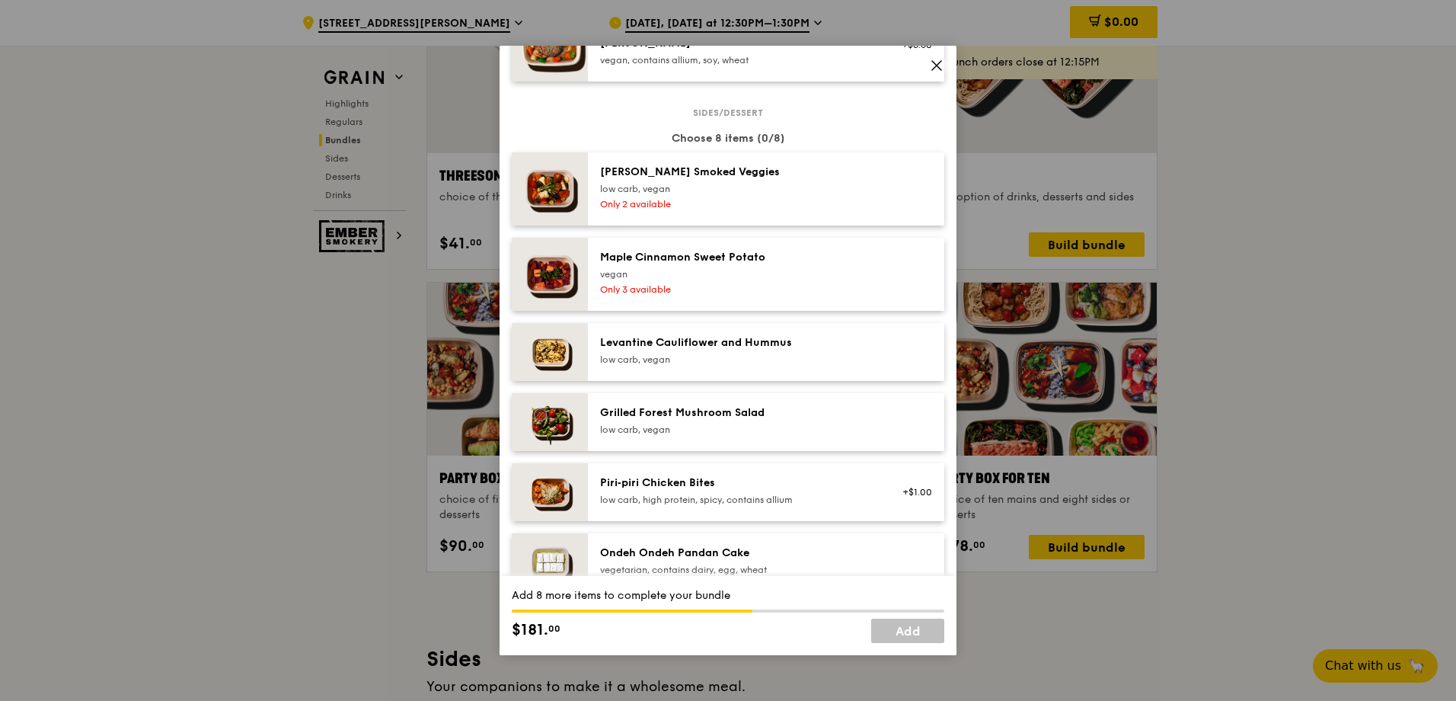
click at [544, 210] on img at bounding box center [550, 188] width 76 height 73
click at [538, 374] on img at bounding box center [550, 352] width 76 height 58
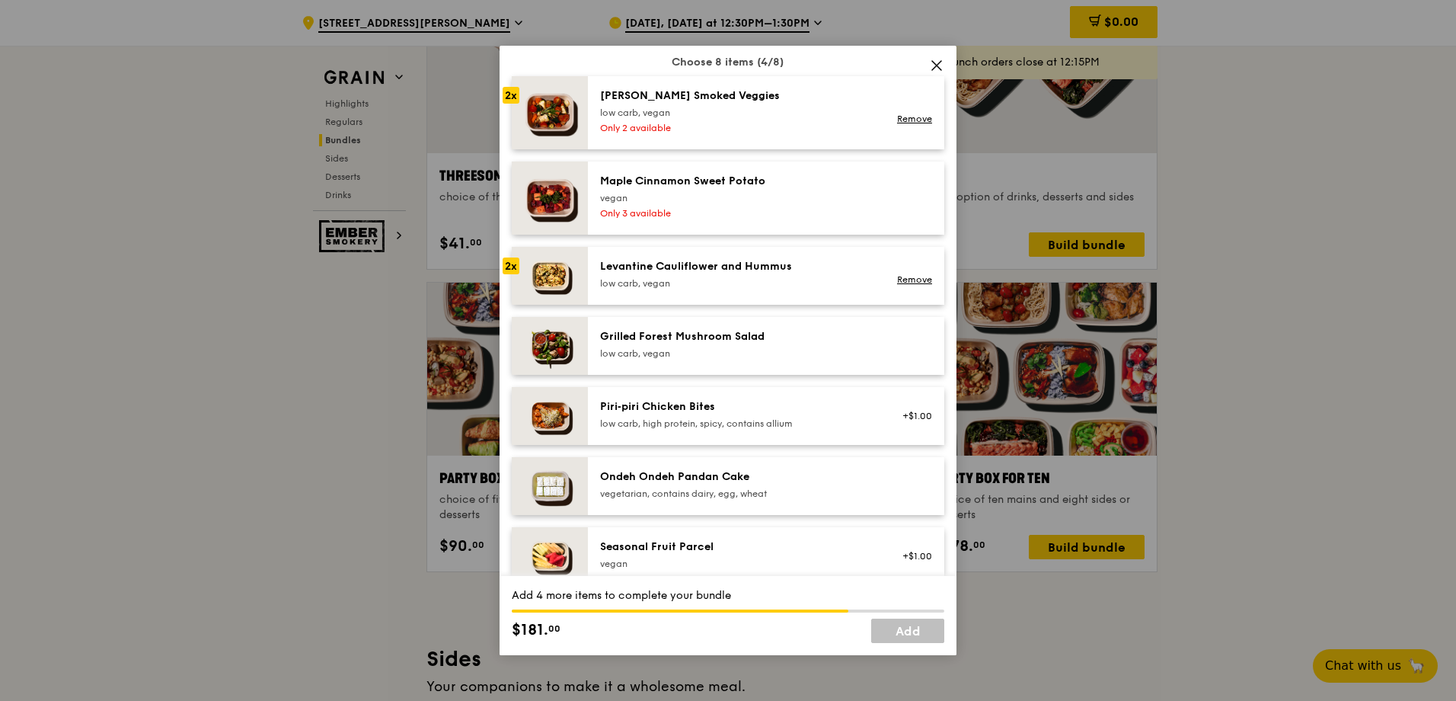
click at [574, 212] on img at bounding box center [550, 197] width 76 height 73
click at [560, 417] on img at bounding box center [550, 416] width 76 height 58
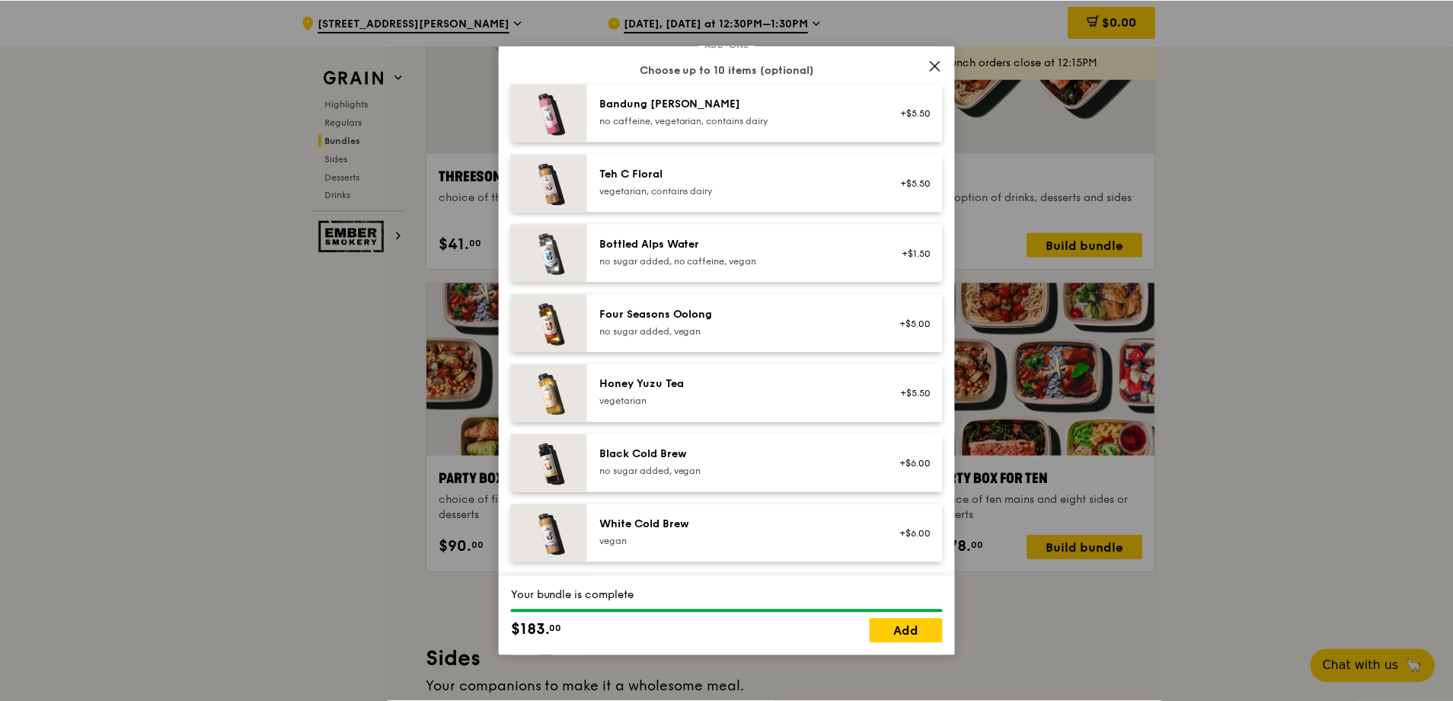
scroll to position [1865, 0]
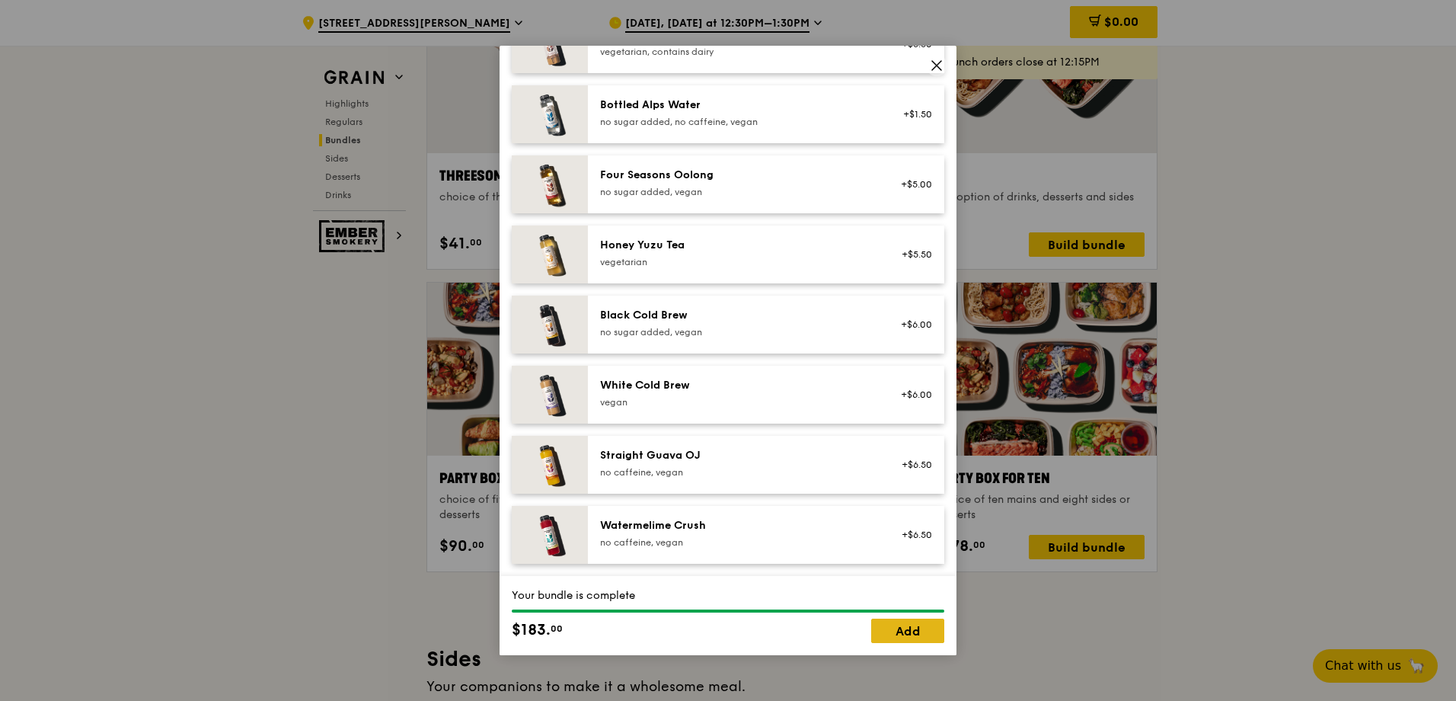
click at [899, 625] on link "Add" at bounding box center [907, 630] width 73 height 24
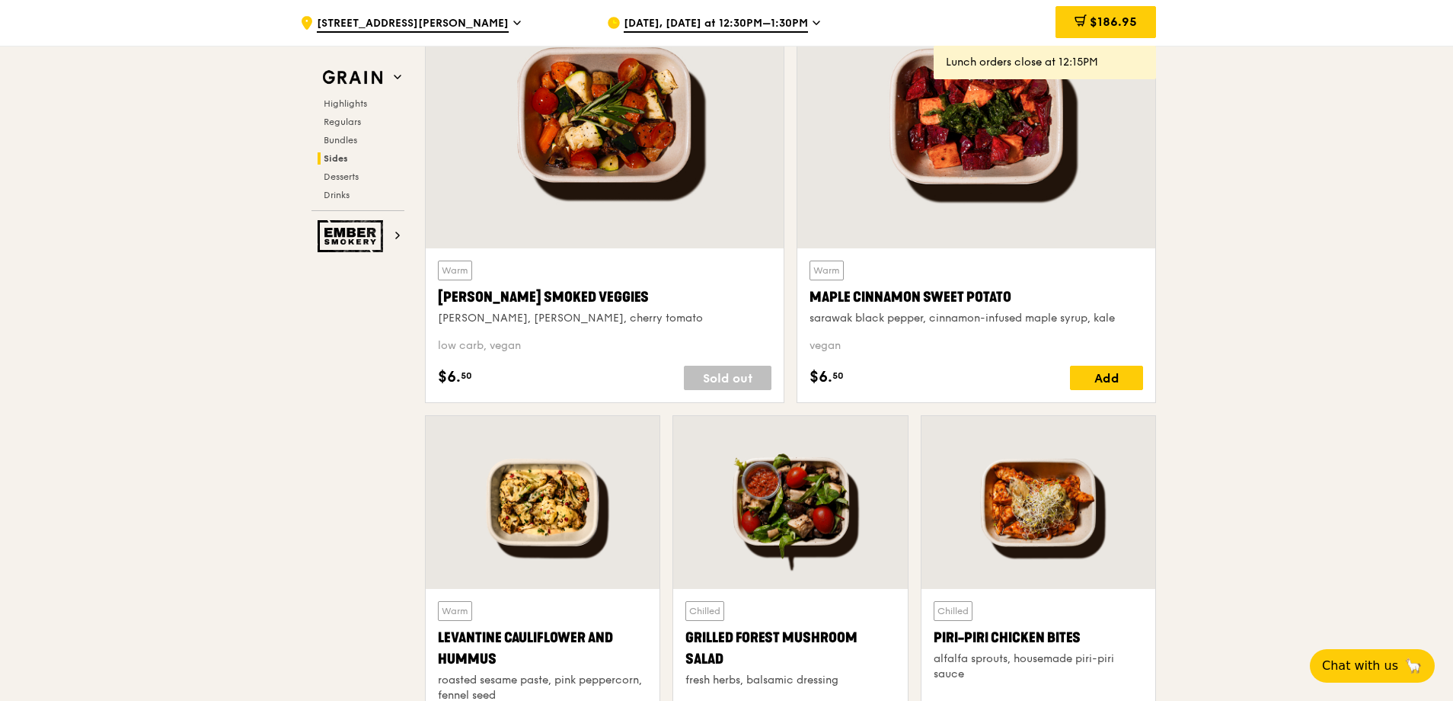
scroll to position [3707, 0]
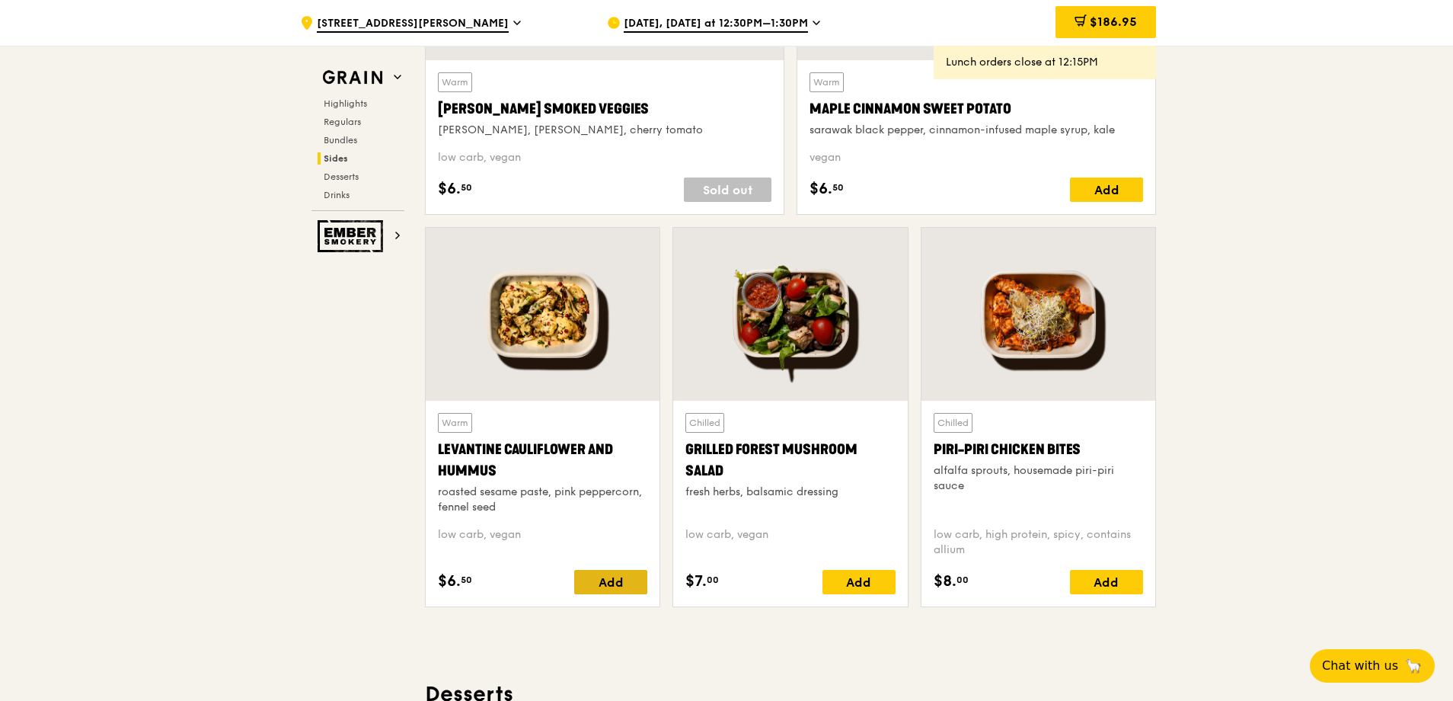
click at [643, 592] on div "Add" at bounding box center [610, 582] width 73 height 24
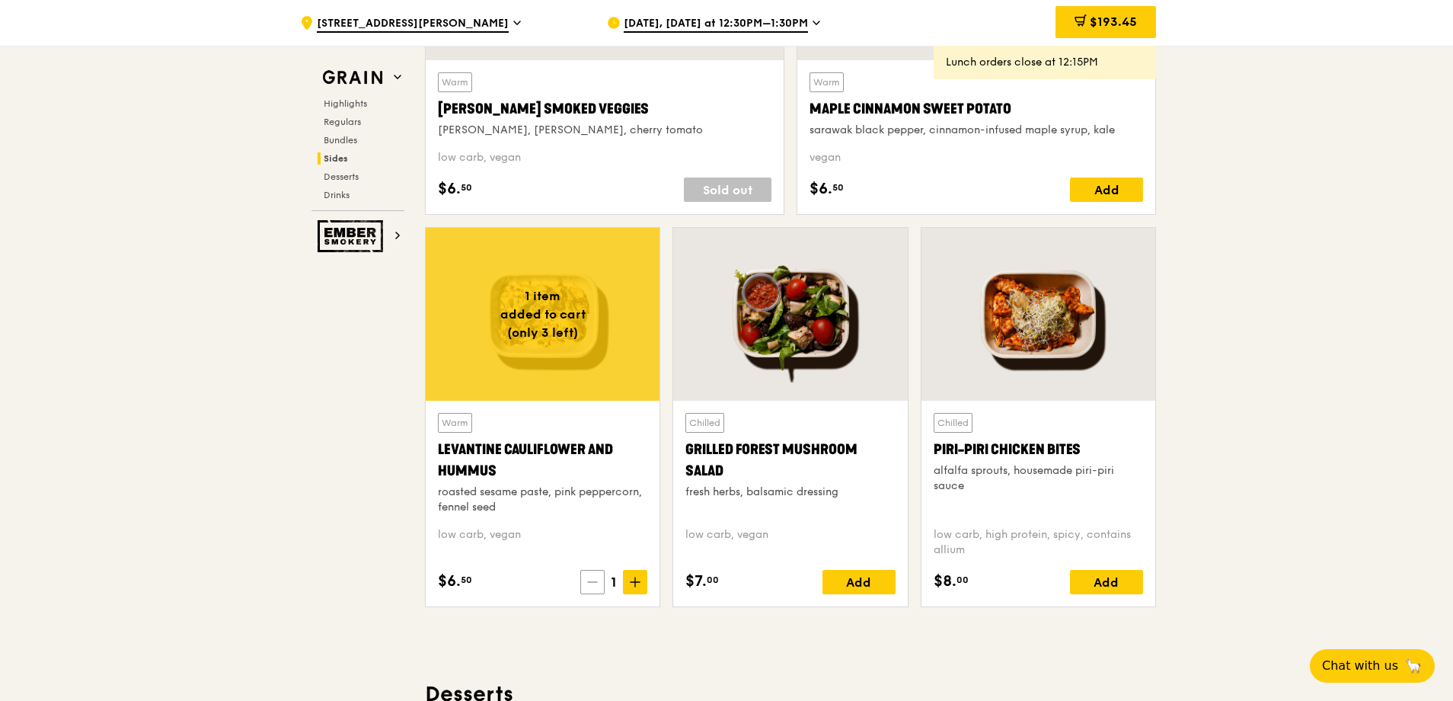
click at [585, 586] on span at bounding box center [592, 582] width 24 height 24
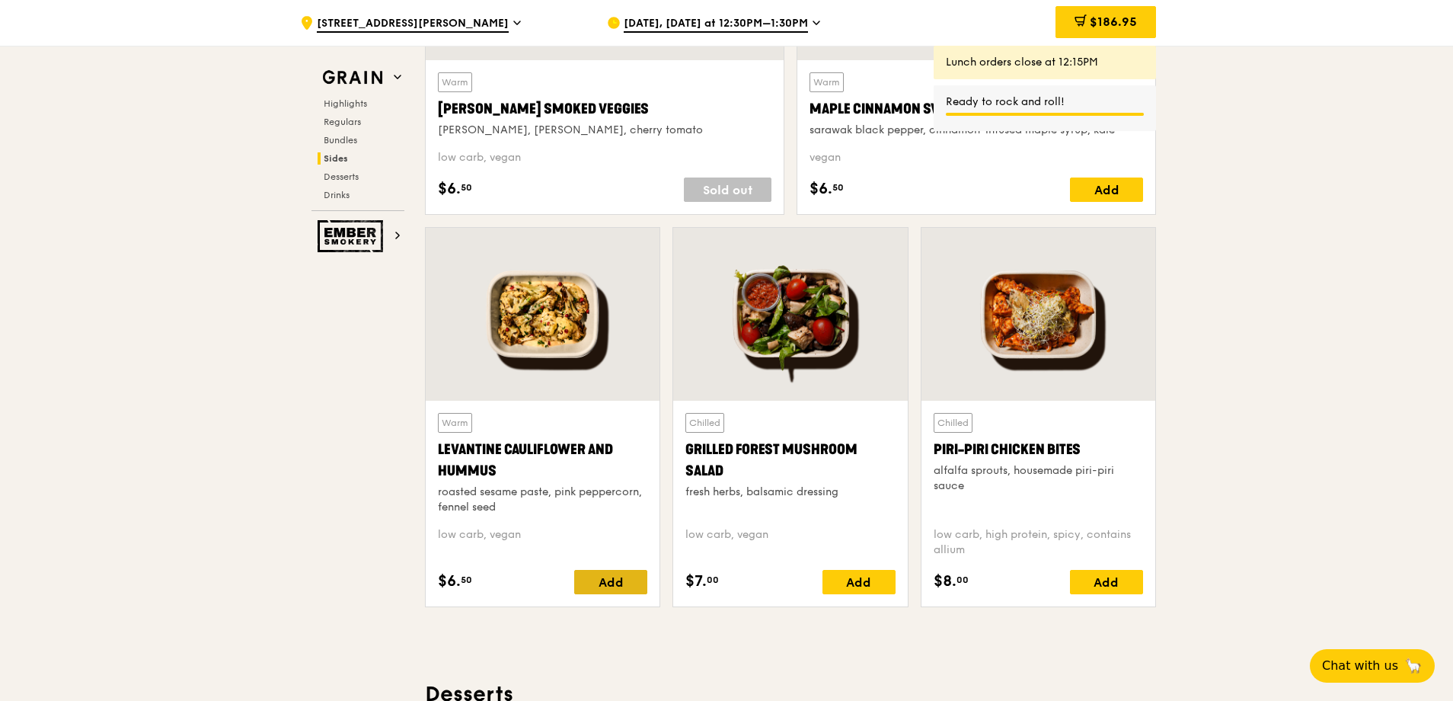
click at [618, 587] on div "Add" at bounding box center [610, 582] width 73 height 24
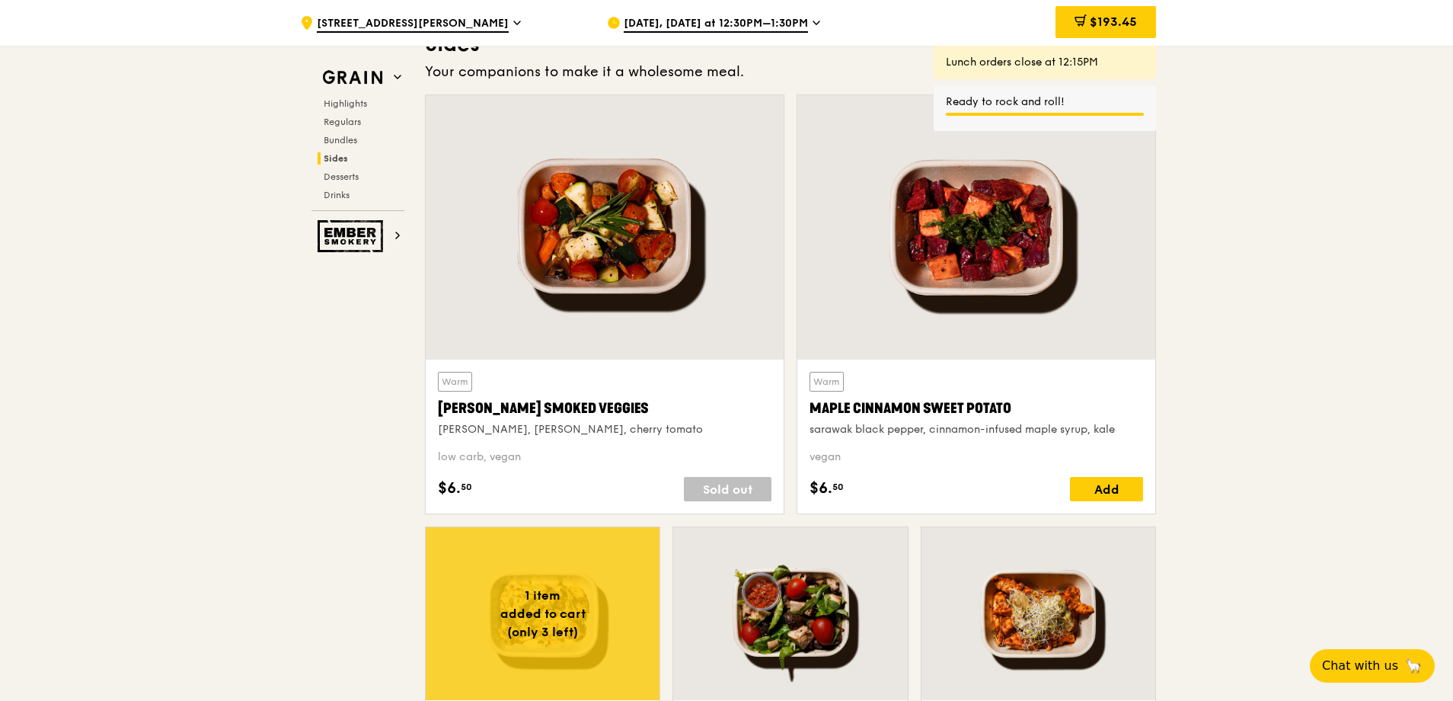
scroll to position [3402, 0]
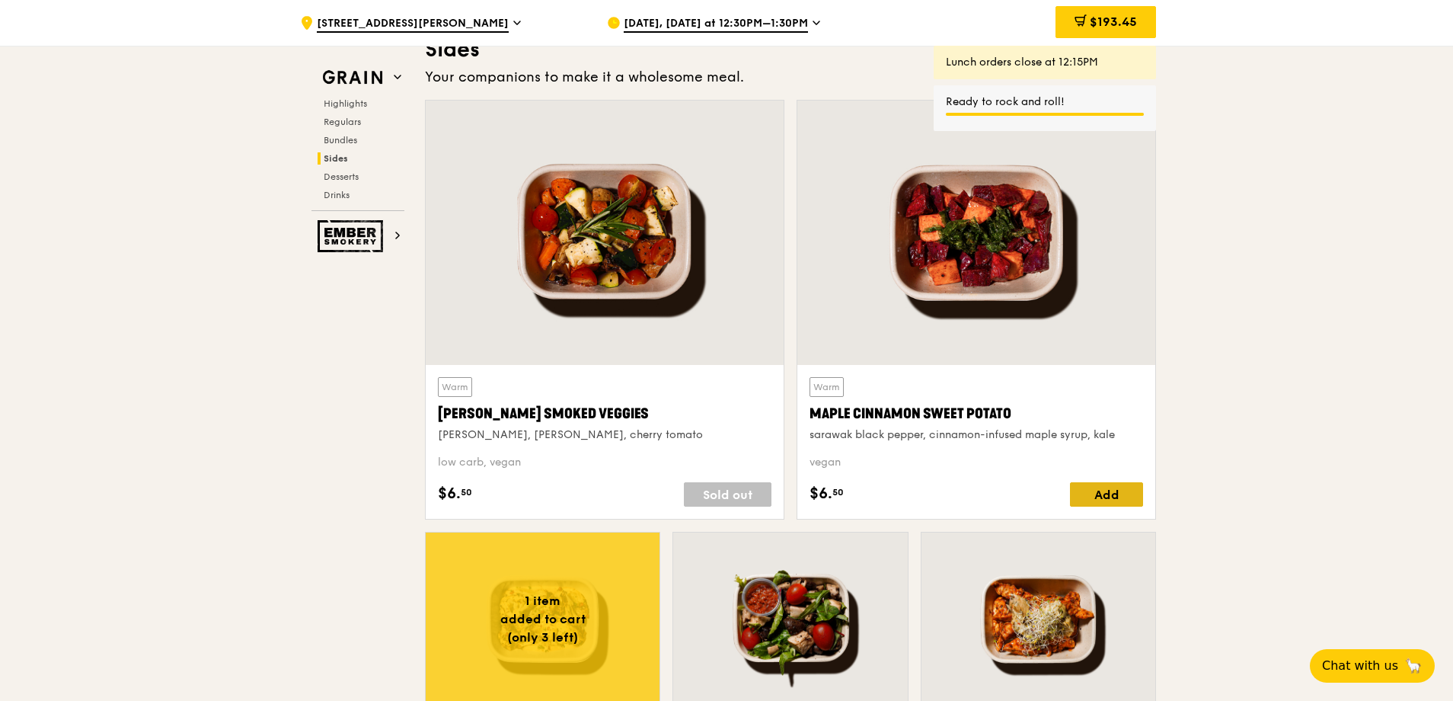
click at [1132, 500] on div "Add" at bounding box center [1106, 494] width 73 height 24
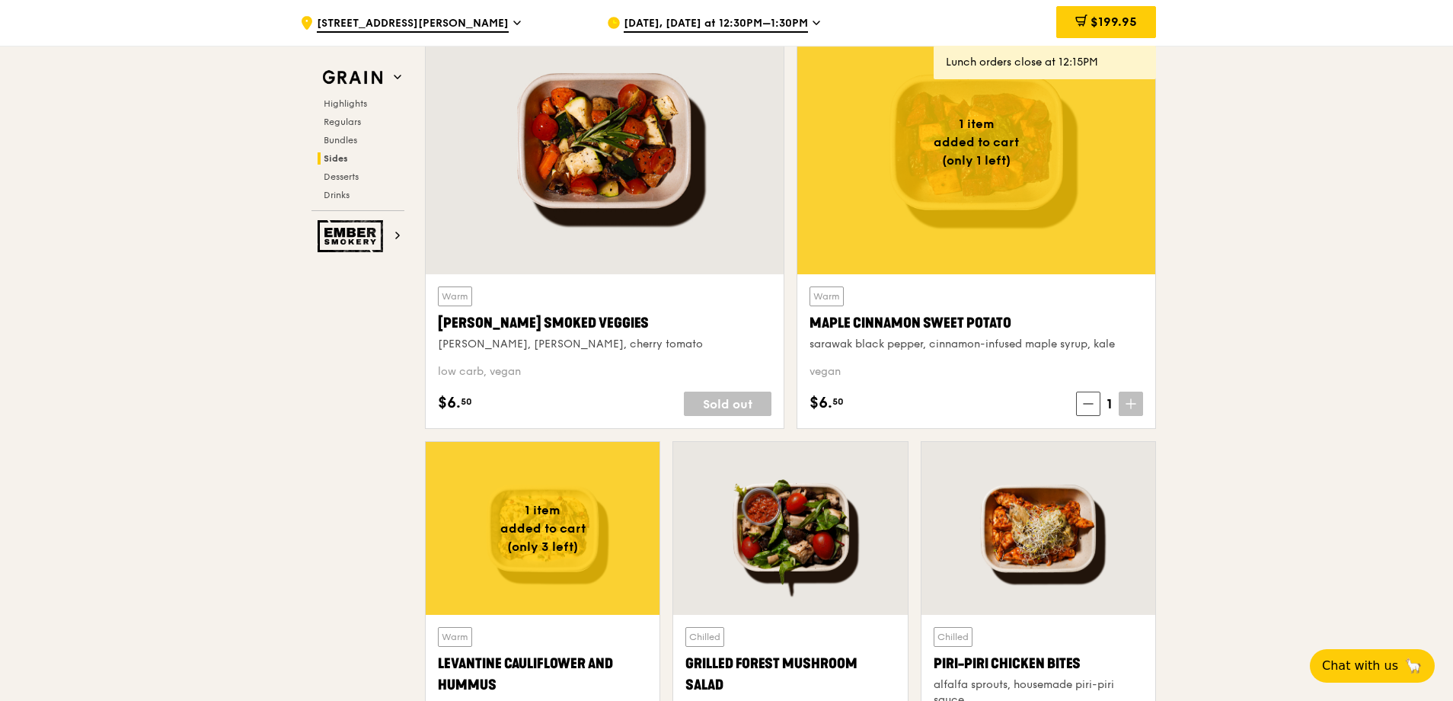
scroll to position [3479, 0]
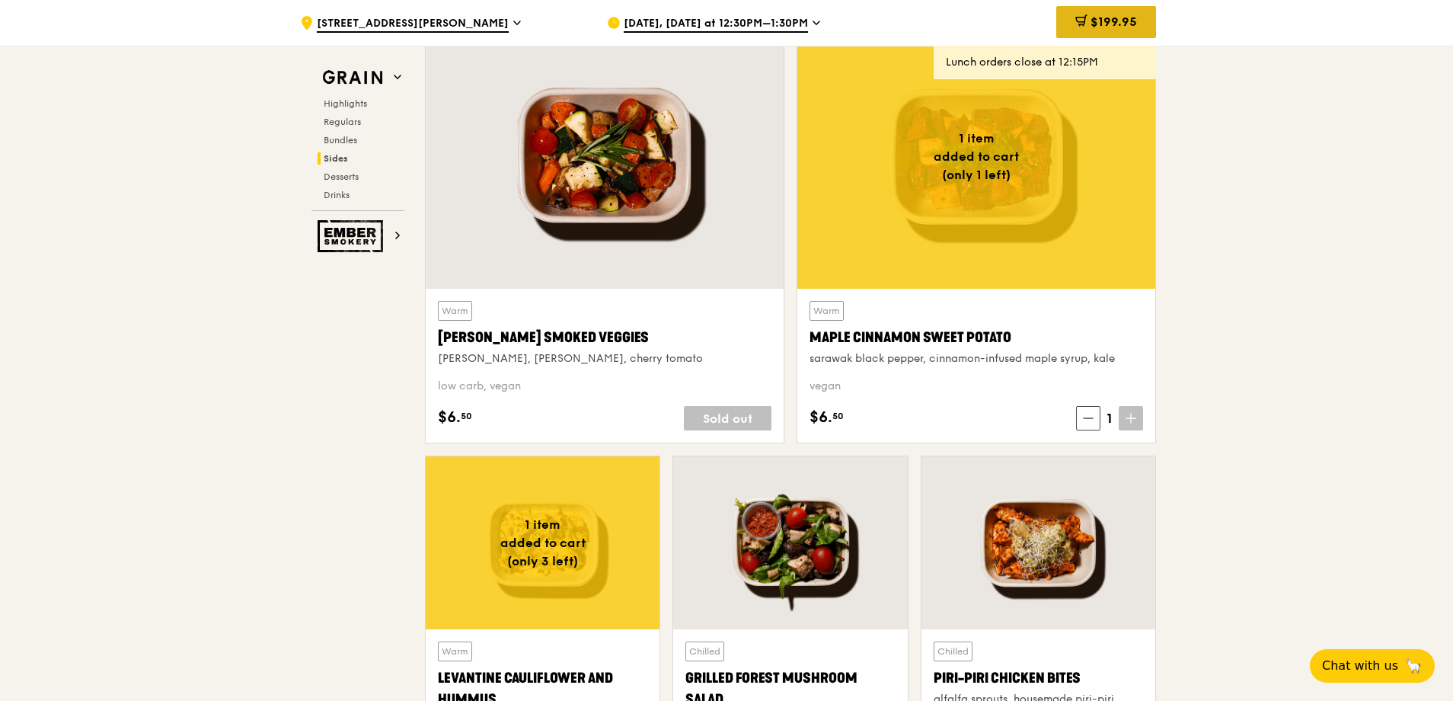
click at [1100, 16] on span "$199.95" at bounding box center [1113, 21] width 46 height 14
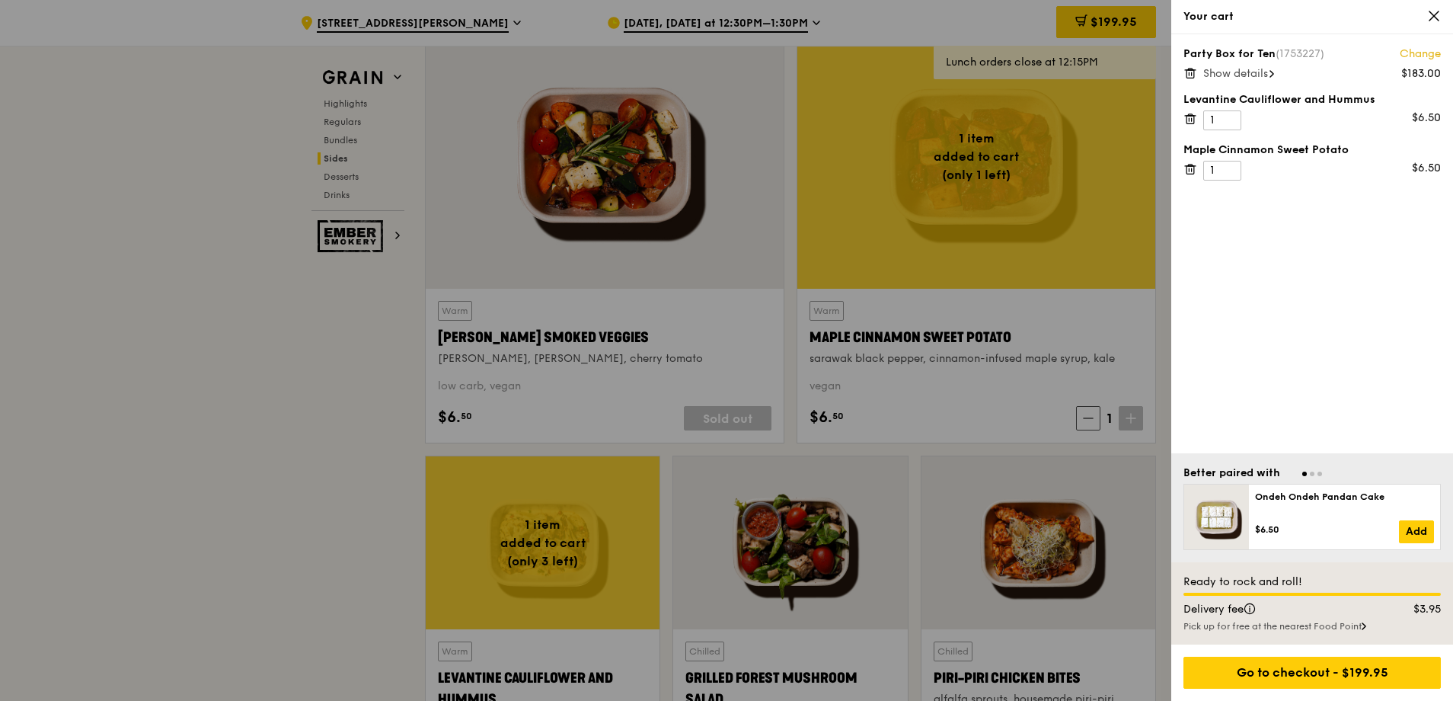
click at [1426, 9] on div "Your cart" at bounding box center [1311, 16] width 257 height 15
drag, startPoint x: 1426, startPoint y: 9, endPoint x: 1, endPoint y: 0, distance: 1424.8
click at [1430, 11] on icon at bounding box center [1434, 16] width 14 height 14
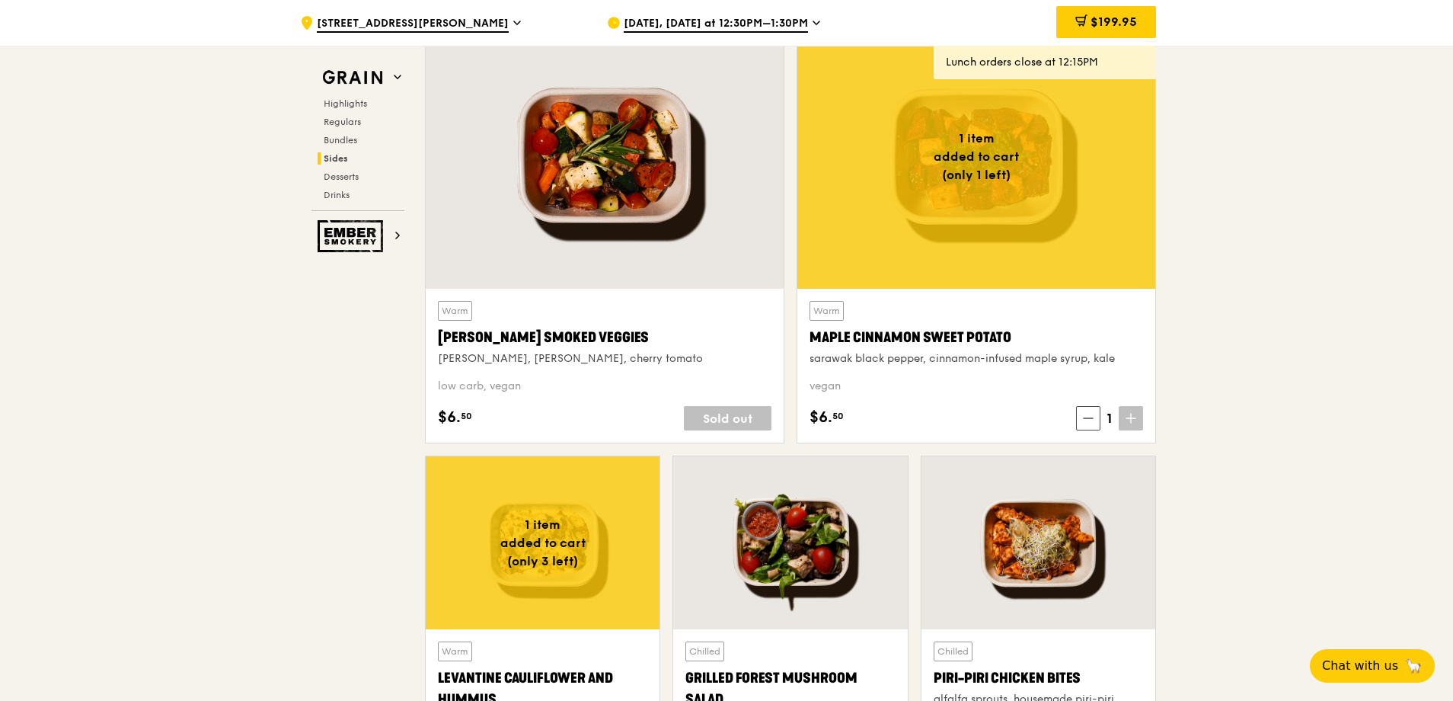
click at [786, 19] on span "Aug 13, Today at 12:30PM–1:30PM" at bounding box center [716, 24] width 184 height 17
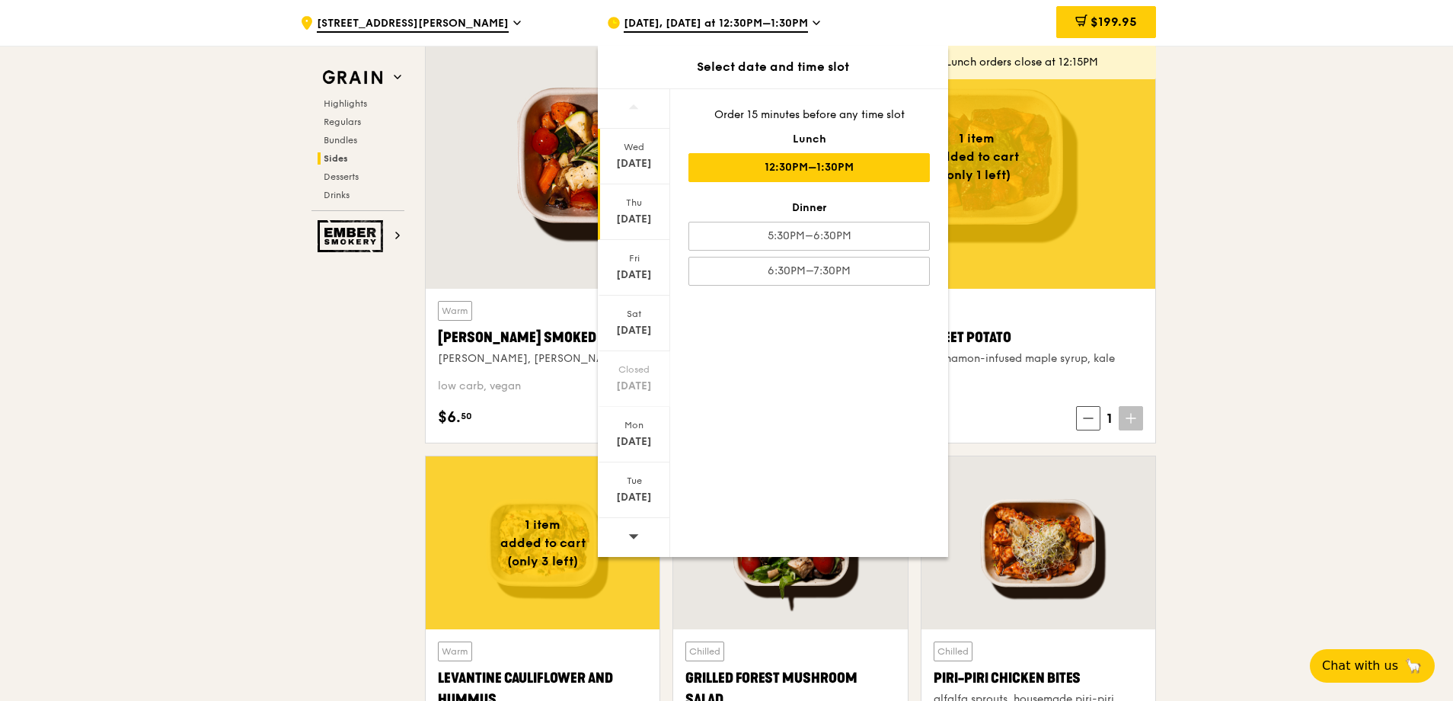
click at [630, 220] on div "[DATE]" at bounding box center [634, 219] width 68 height 15
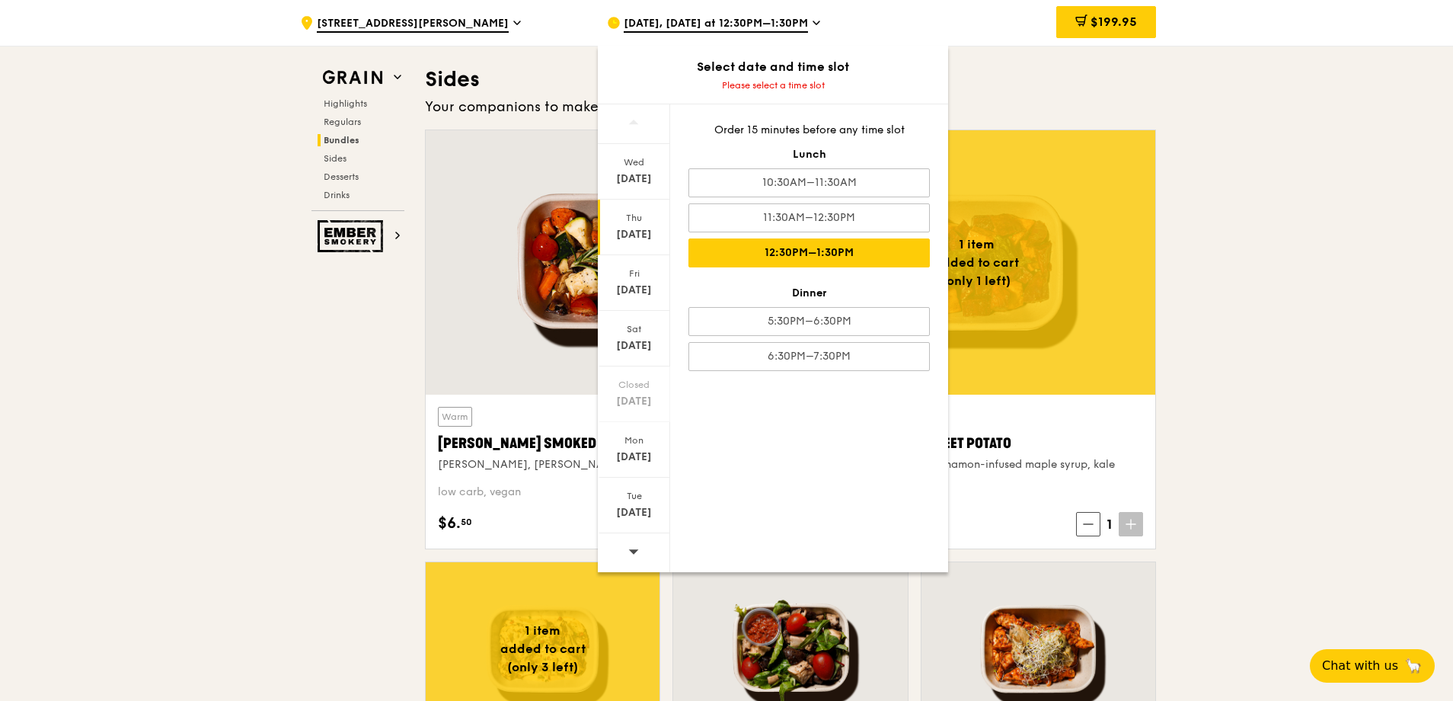
scroll to position [3326, 0]
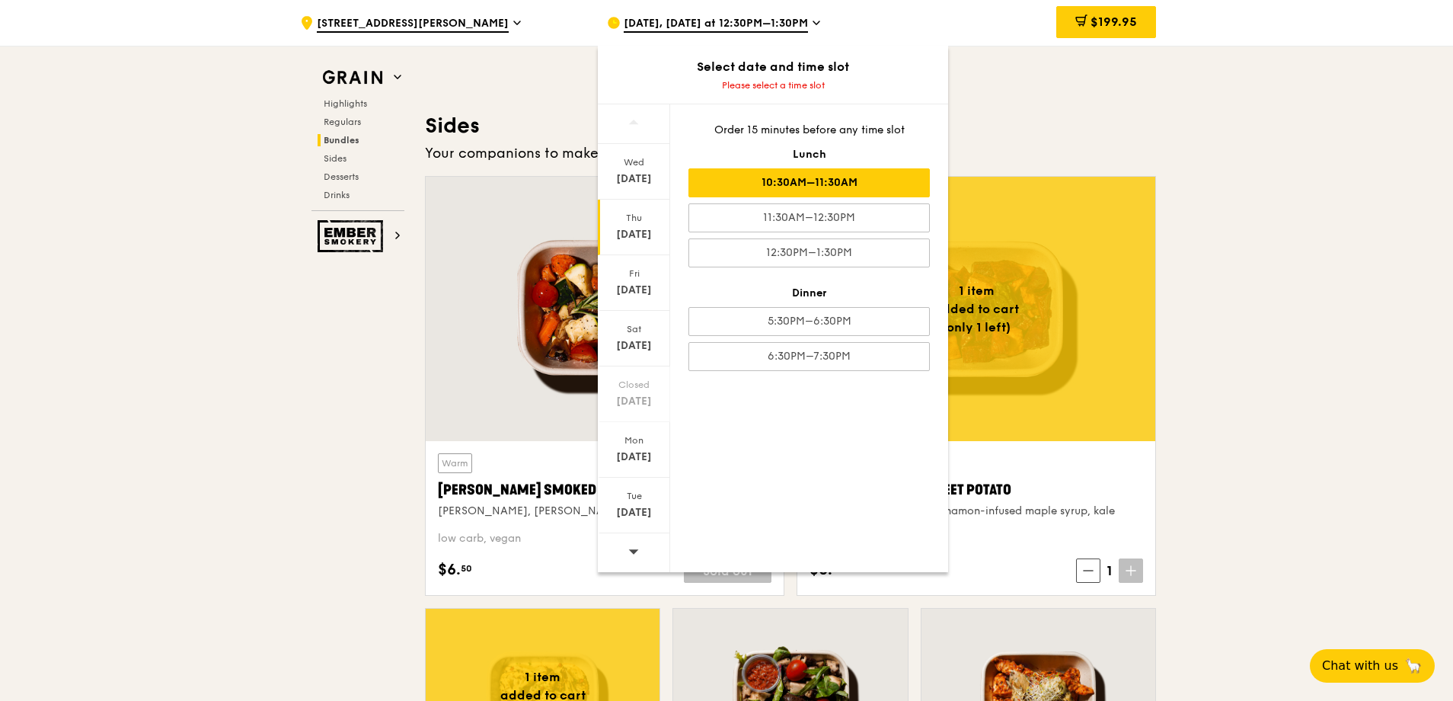
click at [866, 182] on div "10:30AM–11:30AM" at bounding box center [808, 182] width 241 height 29
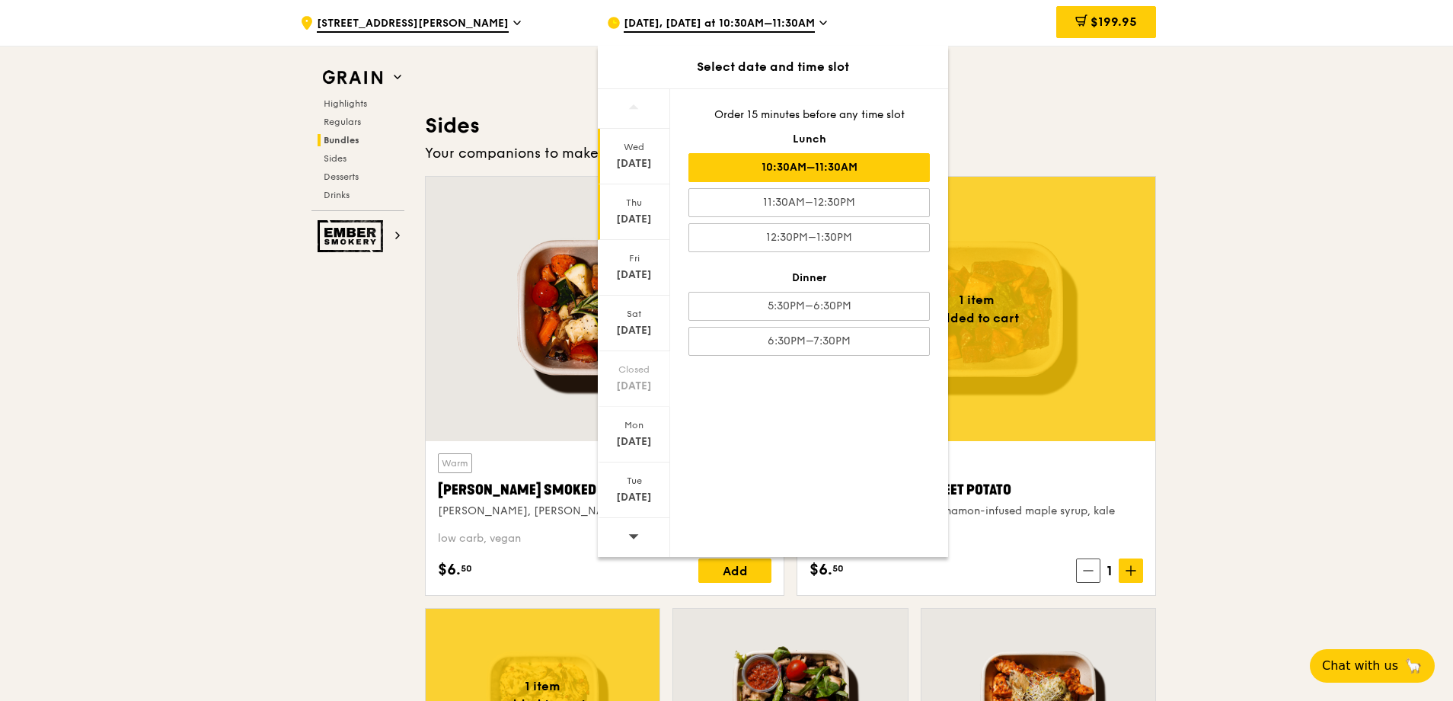
click at [636, 164] on div "[DATE]" at bounding box center [634, 163] width 68 height 15
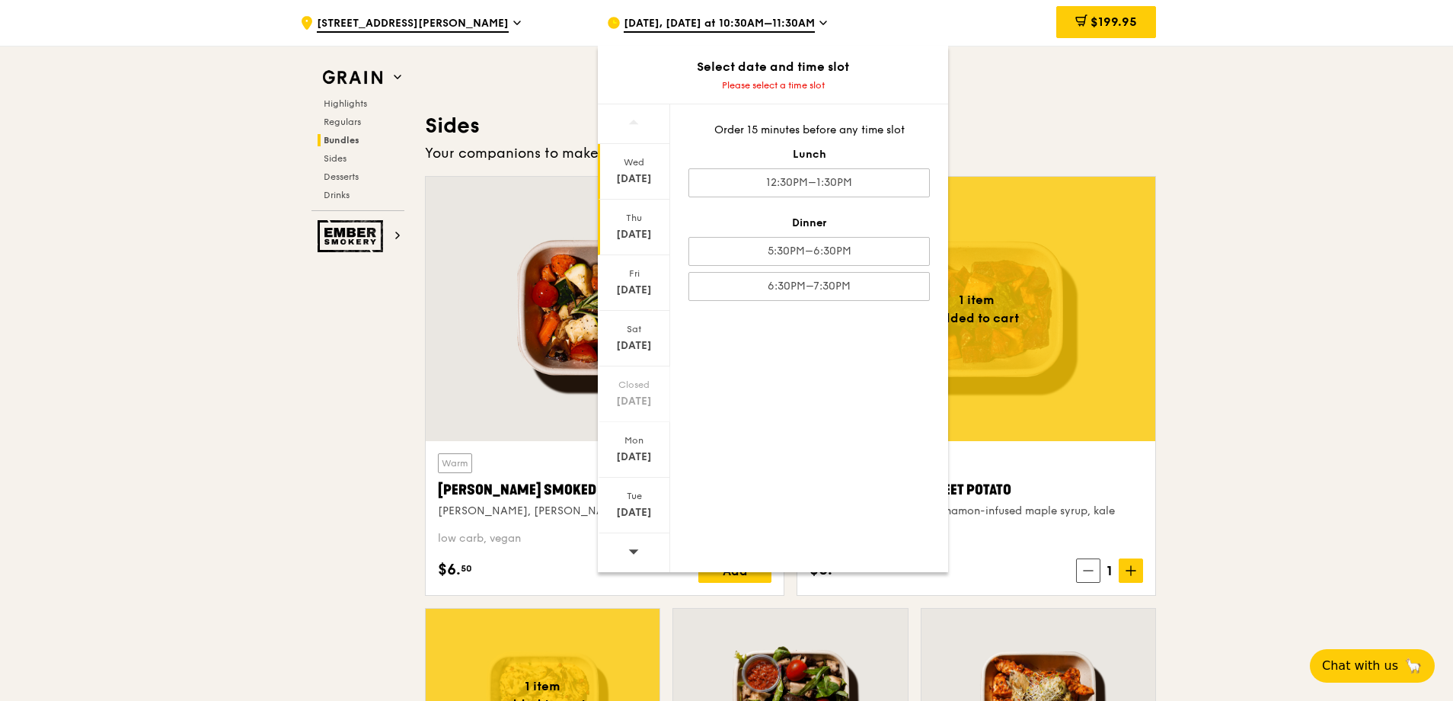
click at [650, 213] on div "Thu" at bounding box center [634, 218] width 68 height 12
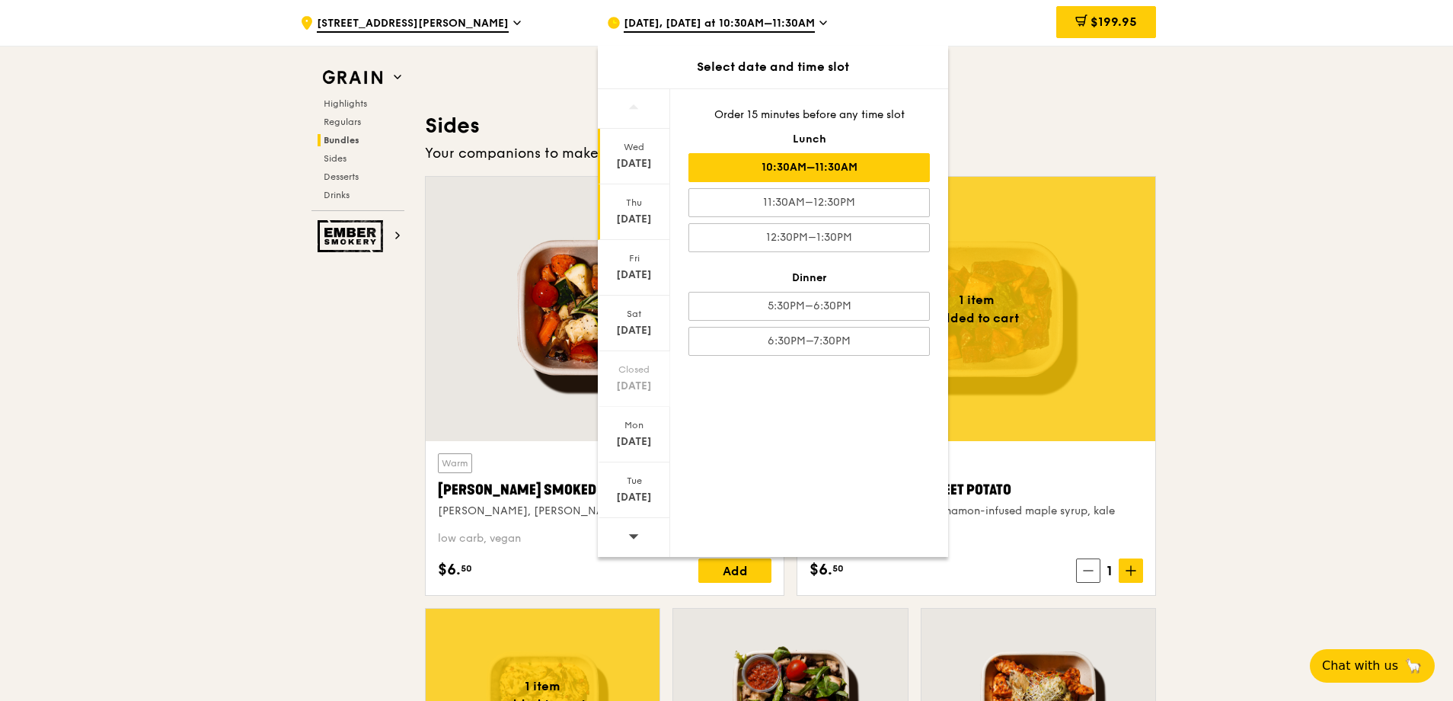
click at [647, 168] on div "[DATE]" at bounding box center [634, 163] width 68 height 15
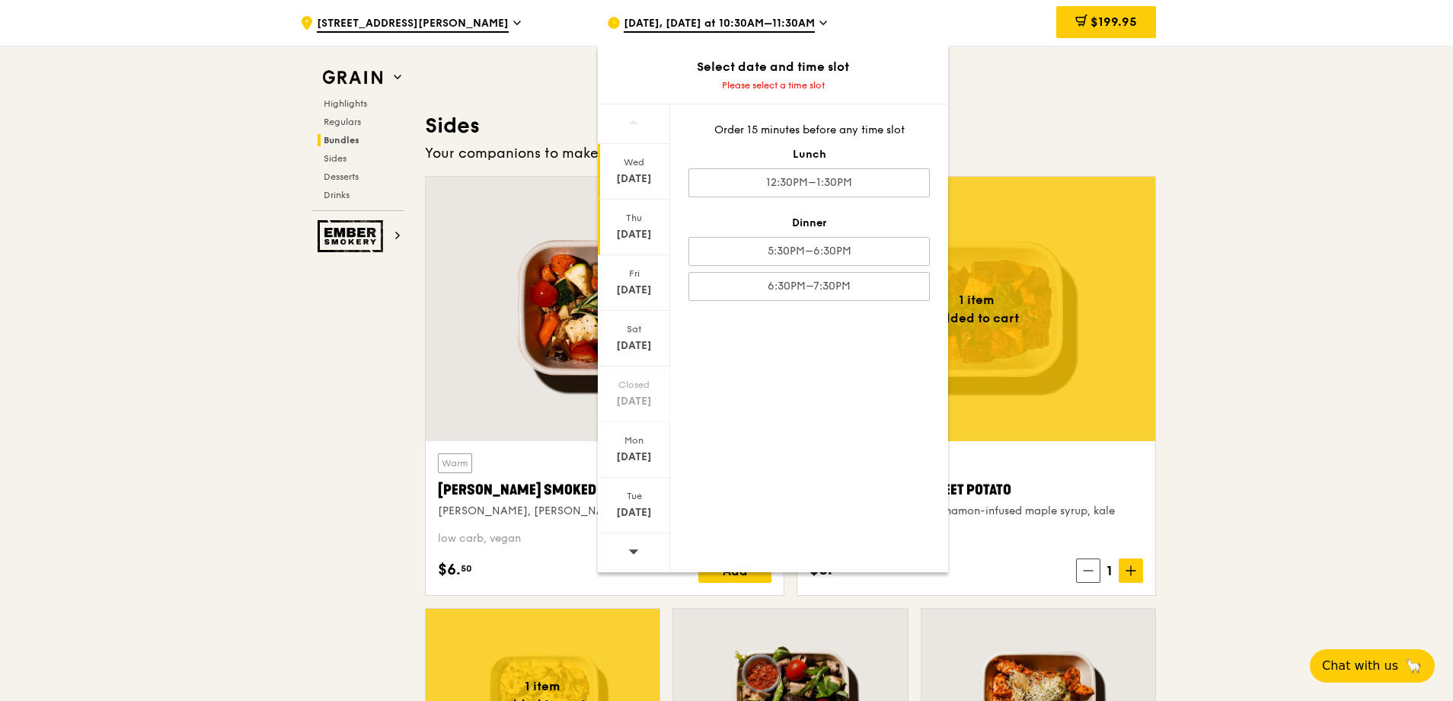
click at [644, 222] on div "Thu" at bounding box center [634, 218] width 68 height 12
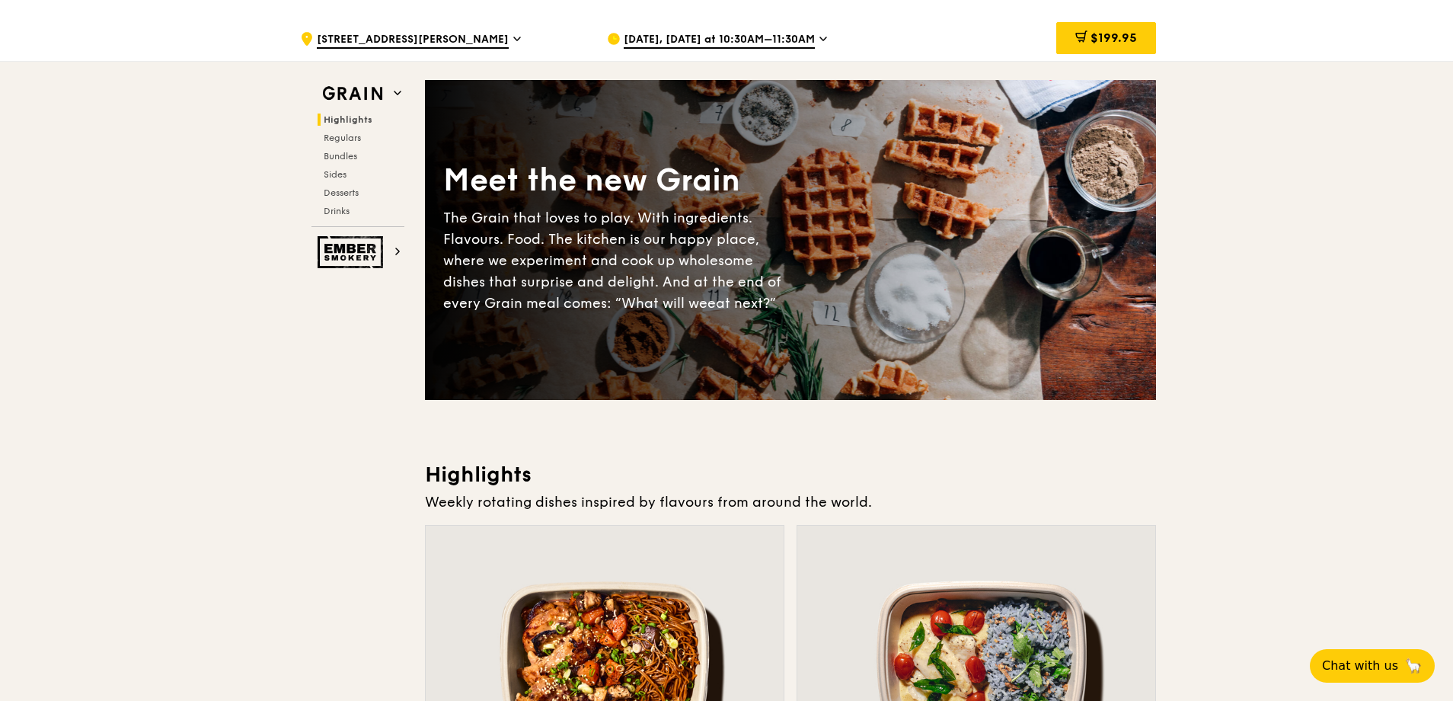
scroll to position [0, 0]
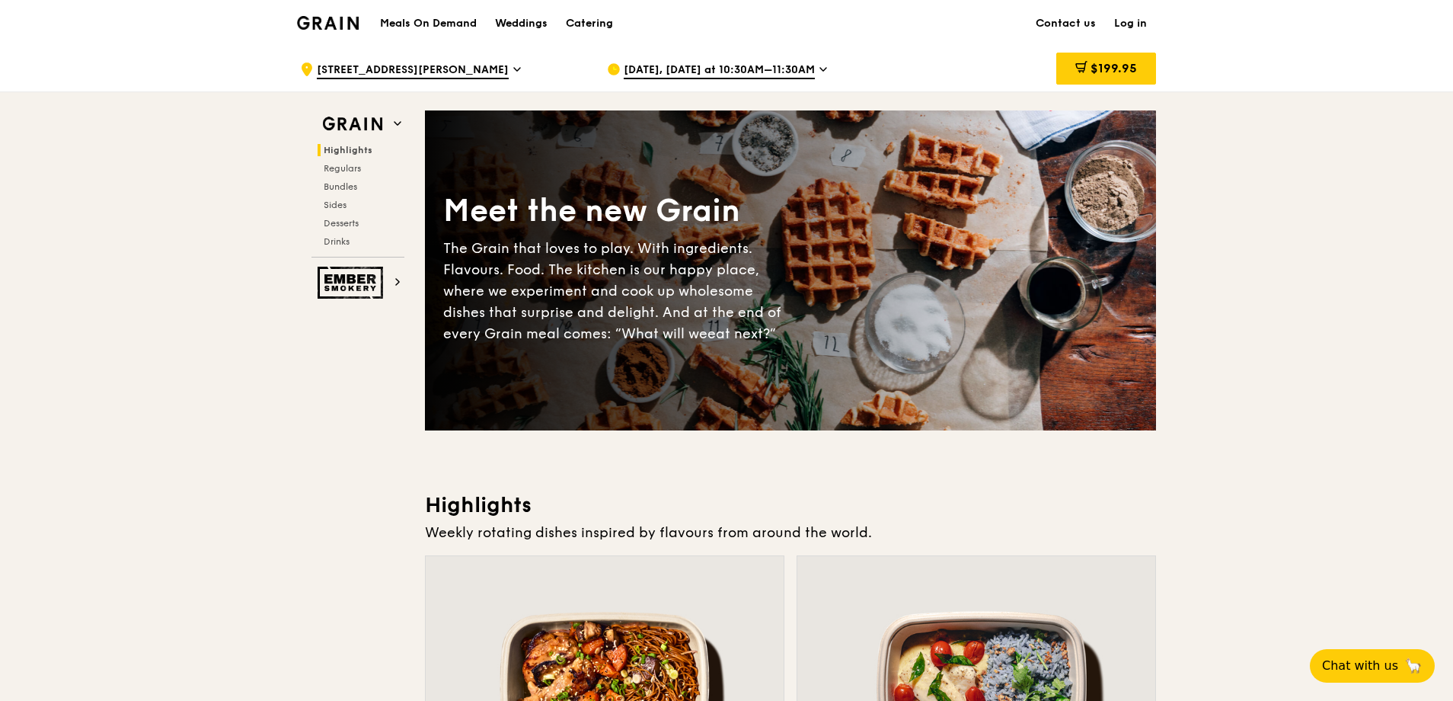
click at [784, 66] on span "[DATE], [DATE] at 10:30AM–11:30AM" at bounding box center [719, 70] width 191 height 17
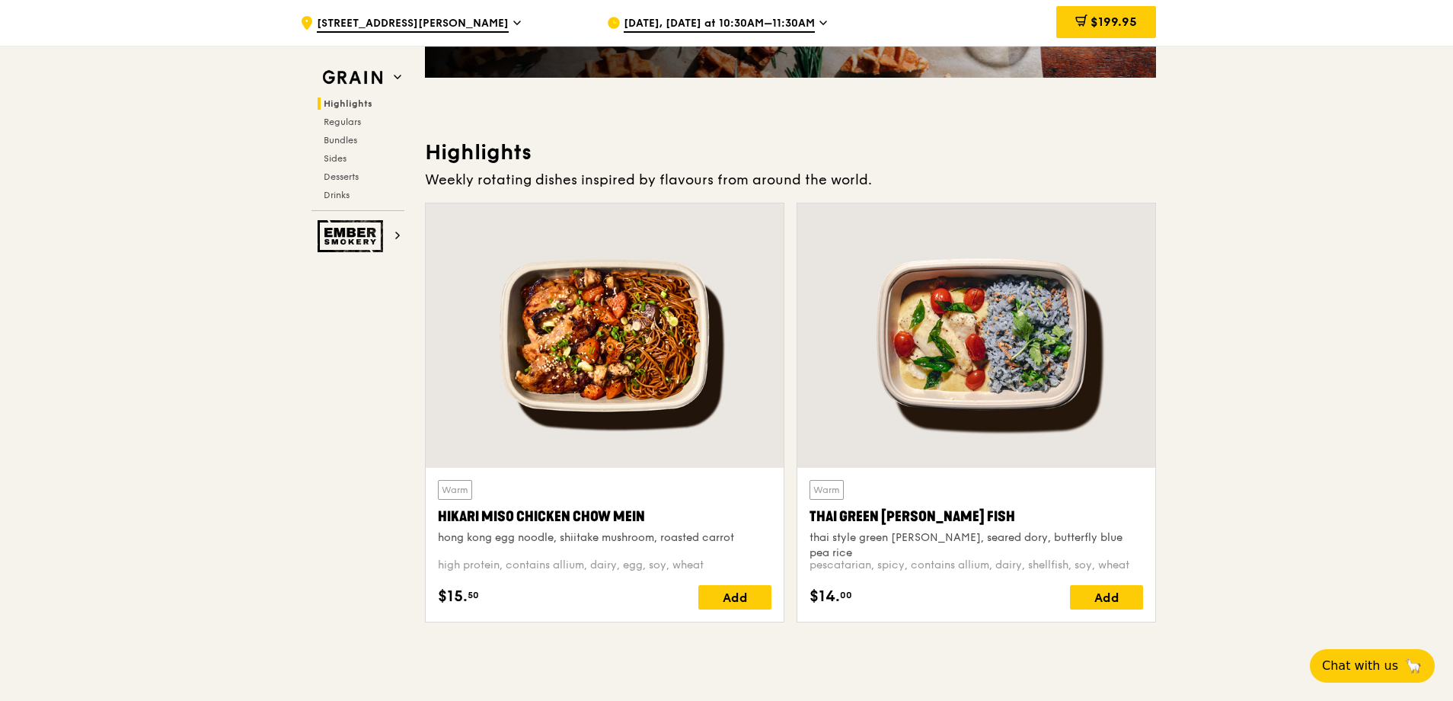
scroll to position [305, 0]
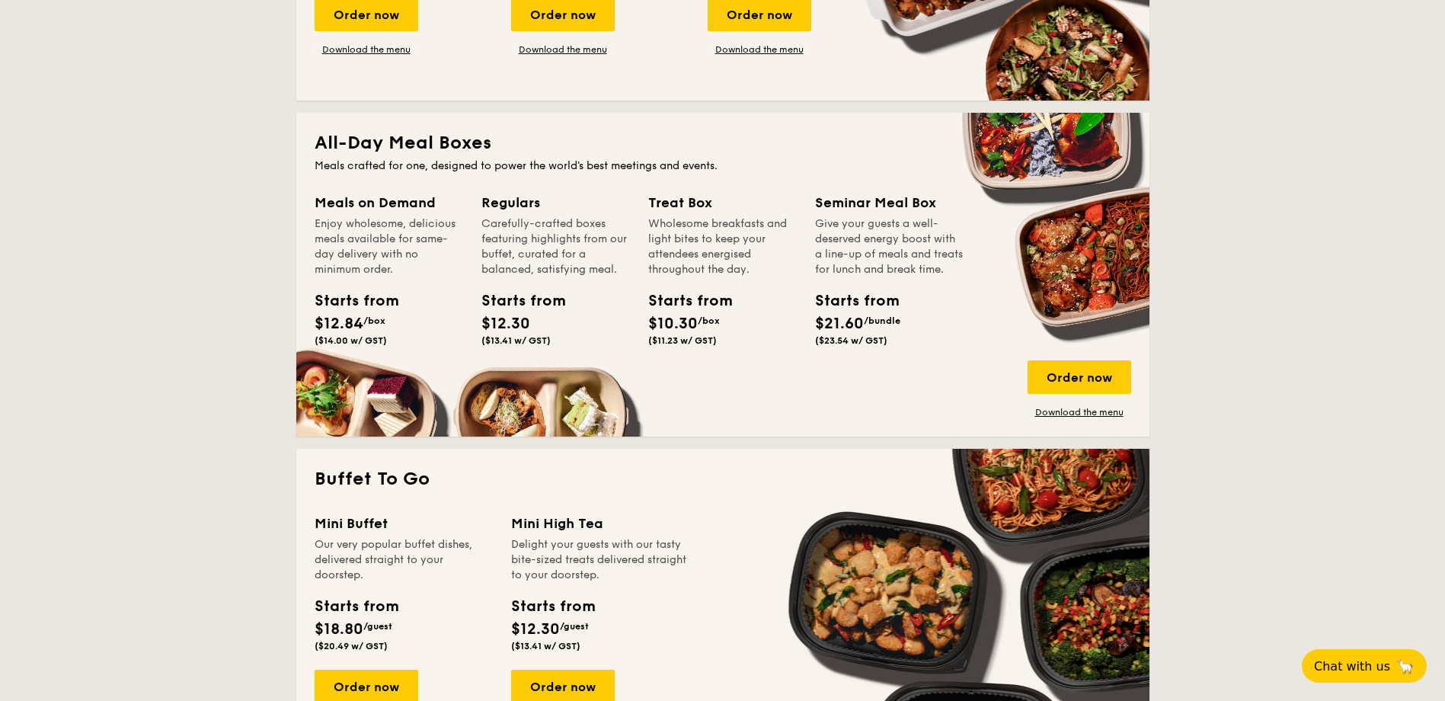
scroll to position [990, 0]
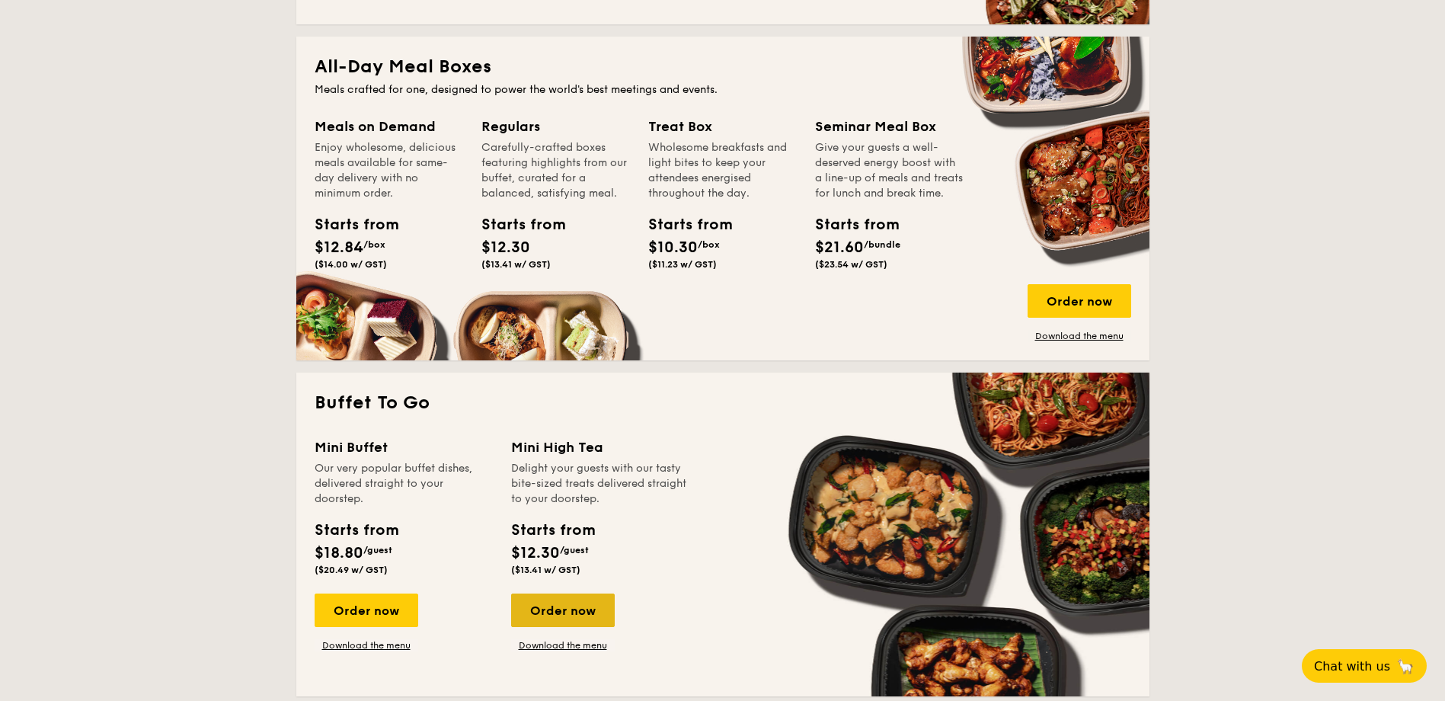
click at [539, 621] on div "Order now" at bounding box center [563, 610] width 104 height 34
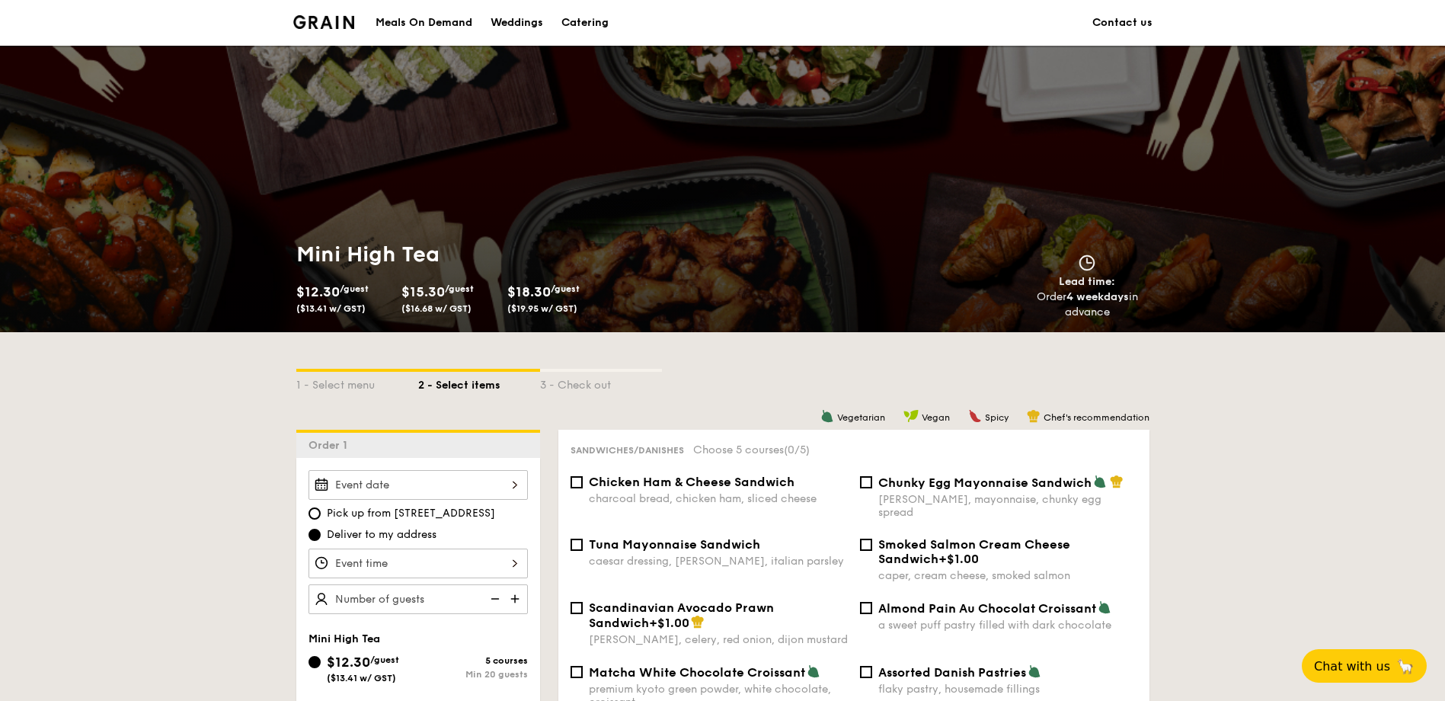
click at [500, 481] on input "Takeaway Arabica Coffee packed in a takeaway box with creamer, sugar, and cups …" at bounding box center [417, 485] width 219 height 30
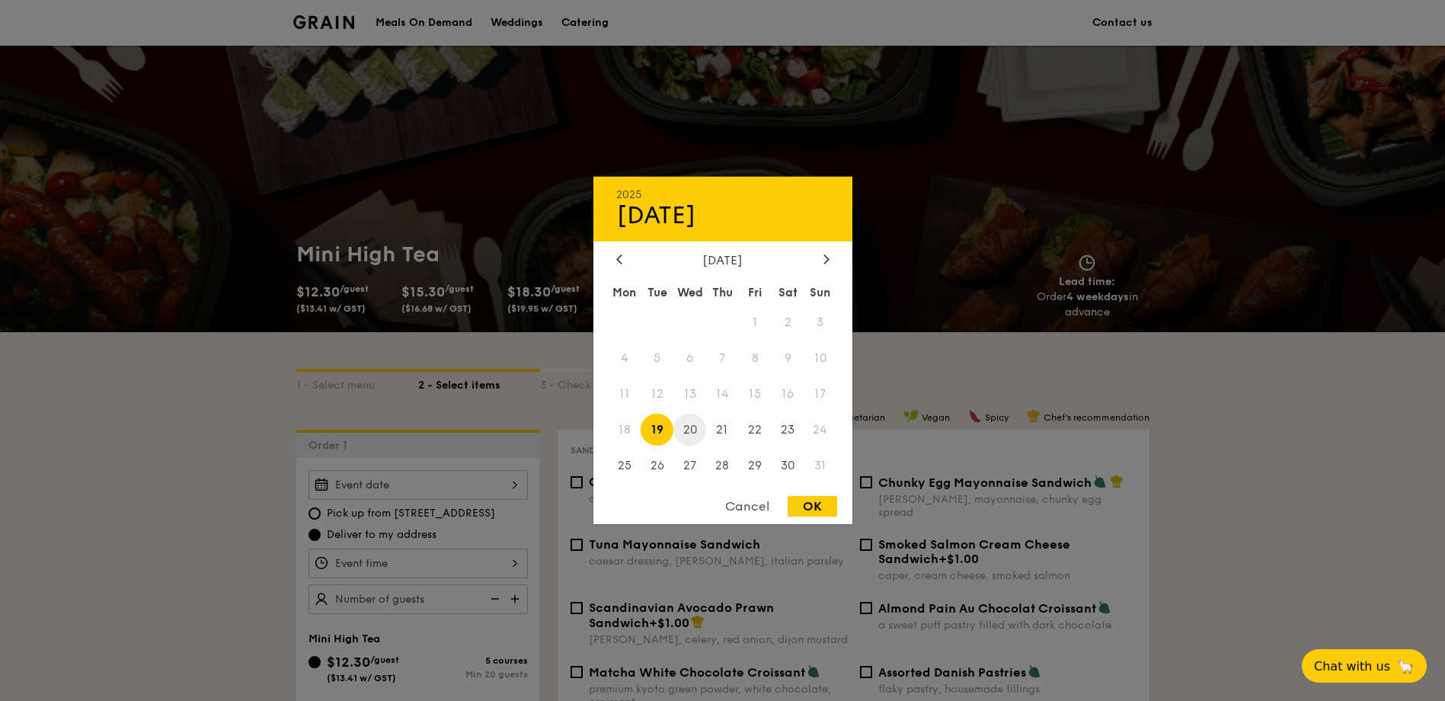
click at [687, 429] on span "20" at bounding box center [689, 429] width 33 height 33
click at [480, 559] on div at bounding box center [722, 350] width 1445 height 701
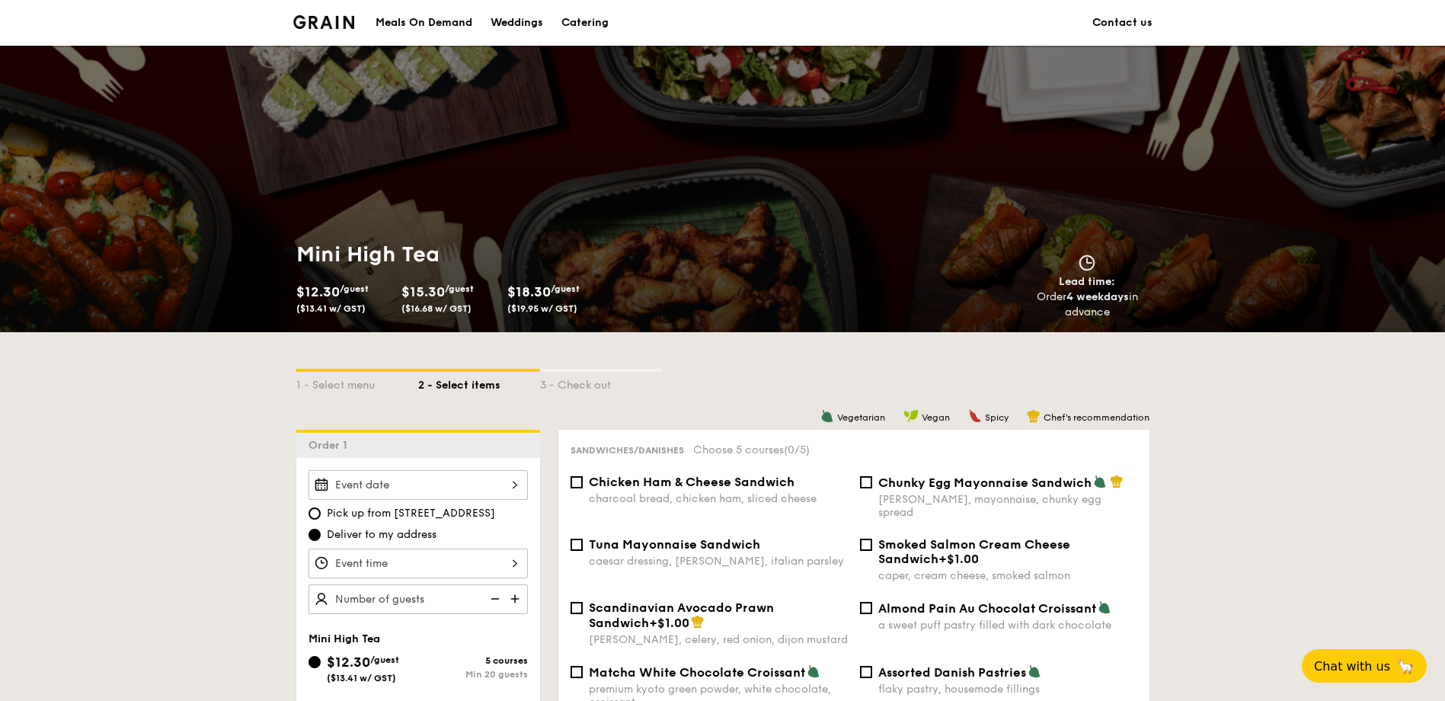
click at [514, 564] on input "Takeaway Arabica Coffee packed in a takeaway box with creamer, sugar, and cups …" at bounding box center [417, 563] width 219 height 30
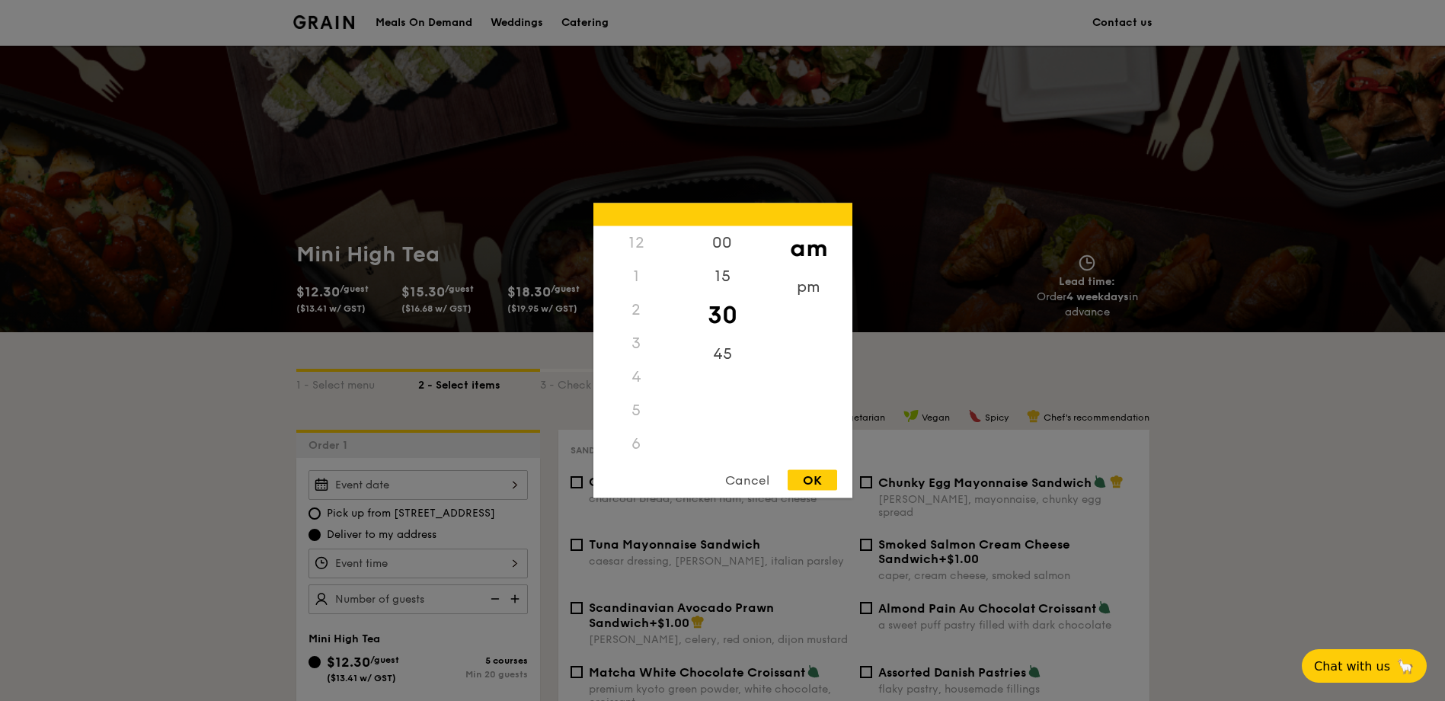
scroll to position [180, 0]
click at [642, 332] on div "8" at bounding box center [636, 336] width 86 height 44
click at [806, 477] on div "OK" at bounding box center [811, 480] width 49 height 21
type input "8:30AM"
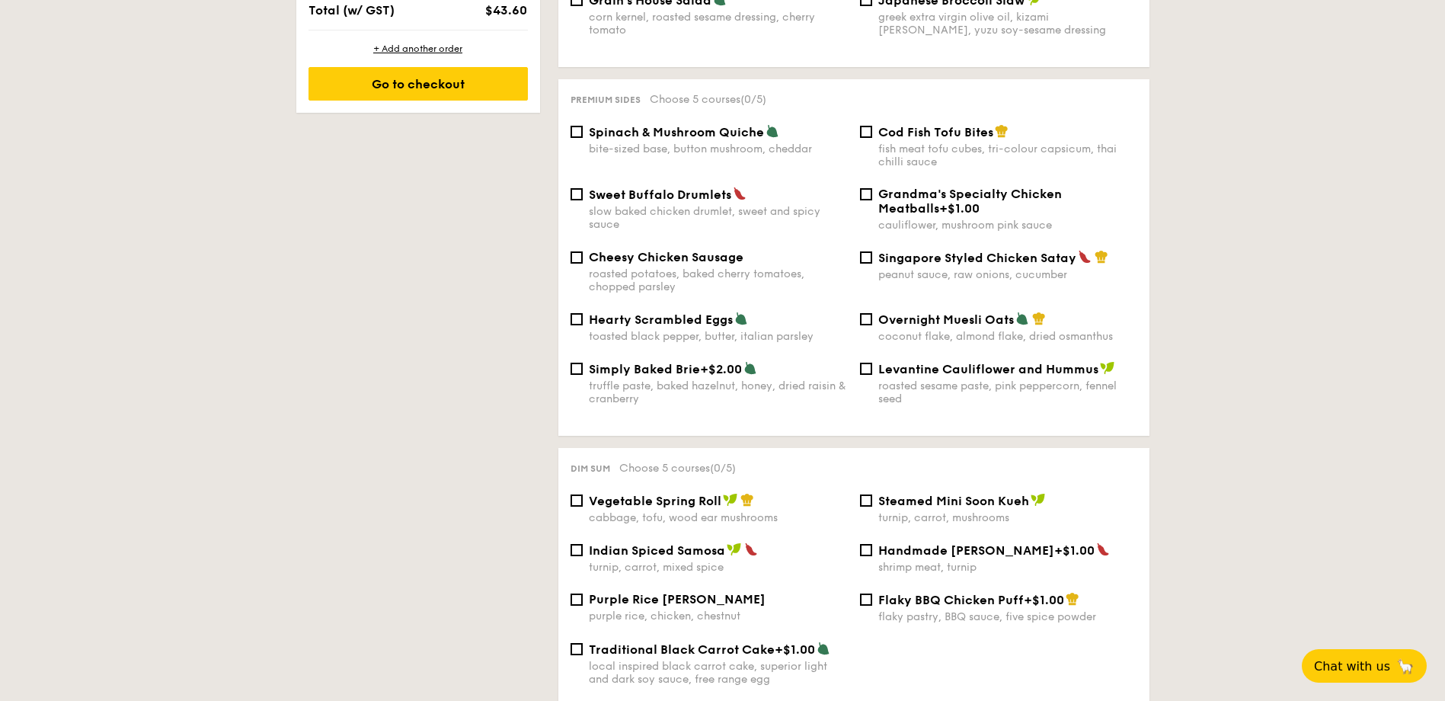
scroll to position [1142, 0]
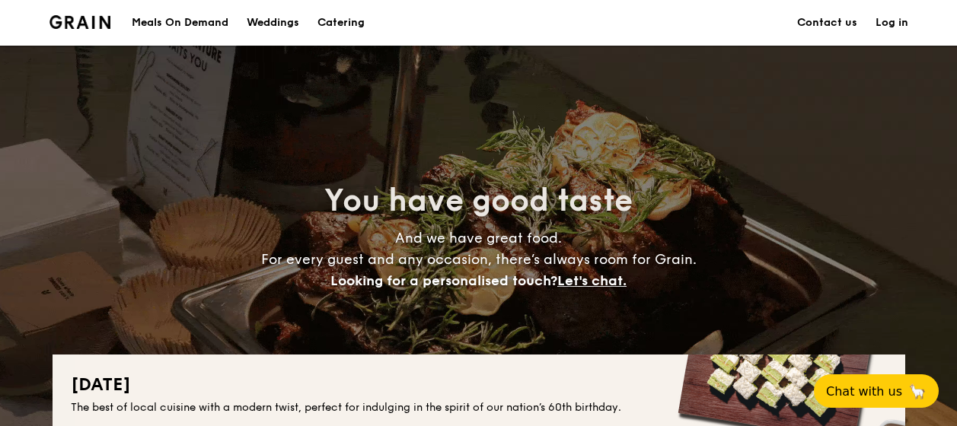
click at [180, 20] on div "Meals On Demand" at bounding box center [180, 23] width 97 height 46
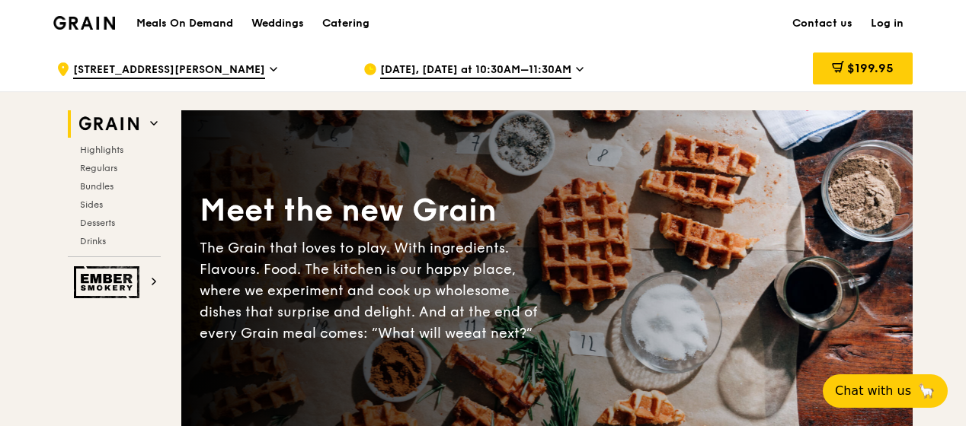
click at [417, 61] on div "[DATE], [DATE] at 10:30AM–11:30AM" at bounding box center [504, 69] width 283 height 46
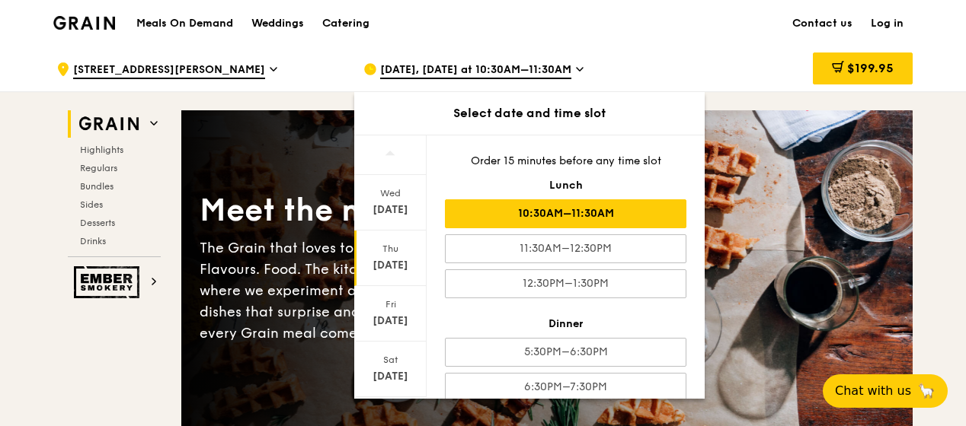
drag, startPoint x: 20, startPoint y: 337, endPoint x: 29, endPoint y: 337, distance: 9.1
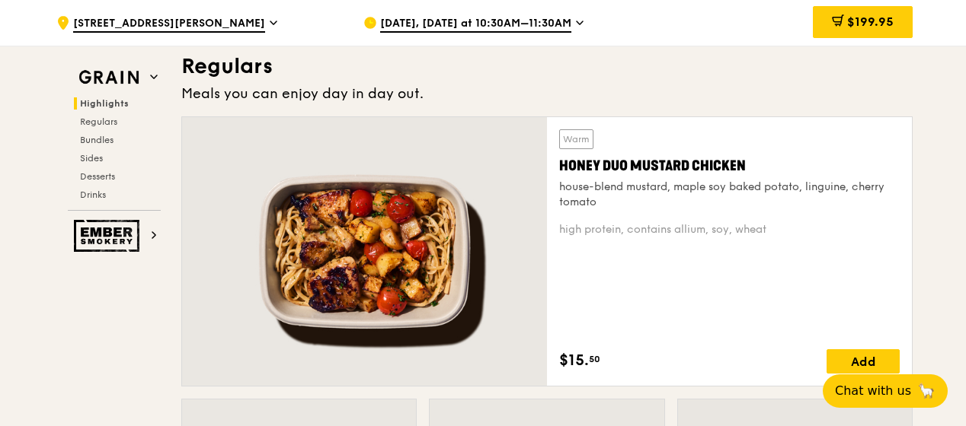
scroll to position [915, 0]
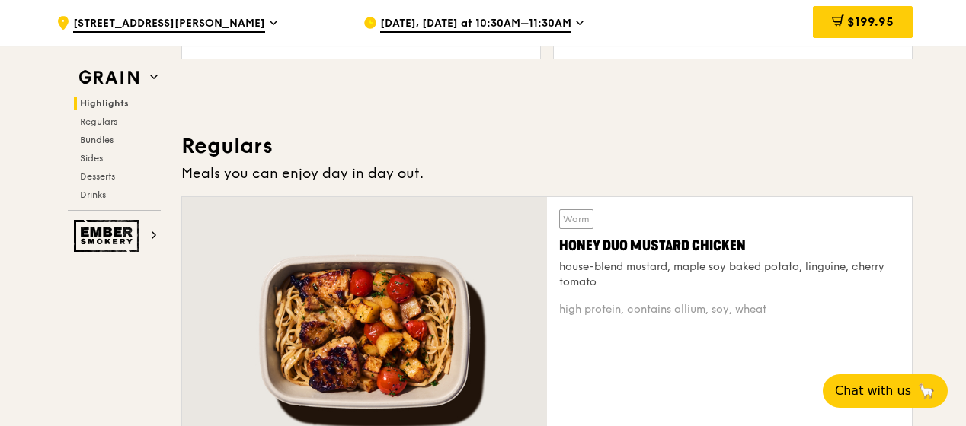
click at [544, 23] on span "[DATE], [DATE] at 10:30AM–11:30AM" at bounding box center [475, 24] width 191 height 17
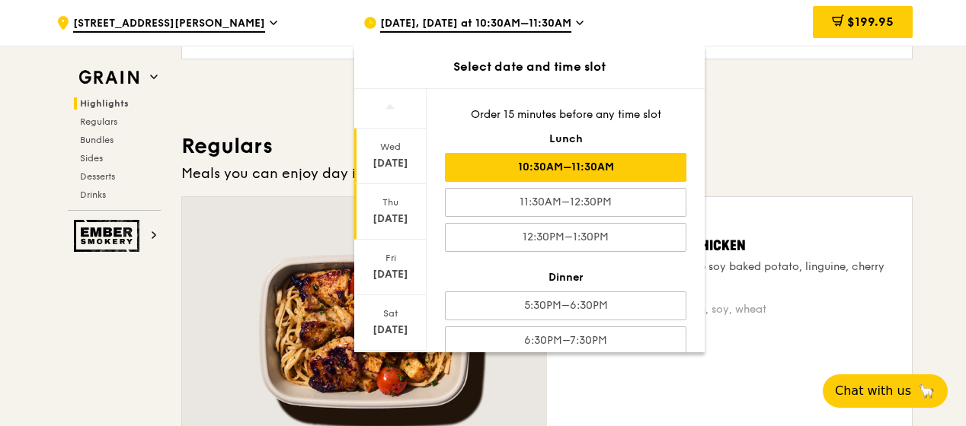
click at [379, 168] on div "[DATE]" at bounding box center [390, 163] width 68 height 15
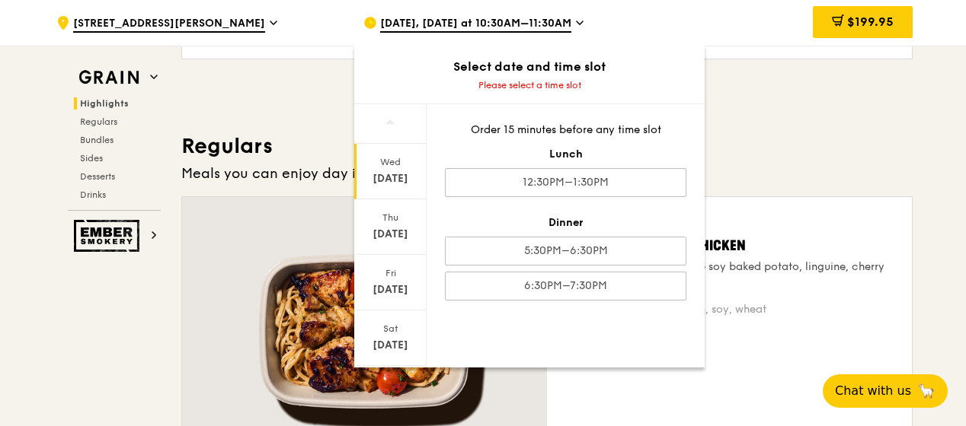
scroll to position [1219, 0]
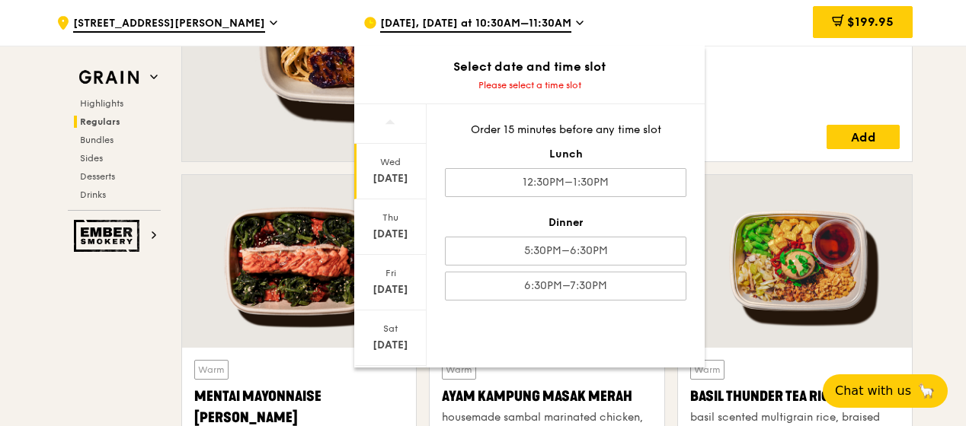
click at [574, 13] on div "[DATE], [DATE] at 10:30AM–11:30AM" at bounding box center [504, 23] width 283 height 46
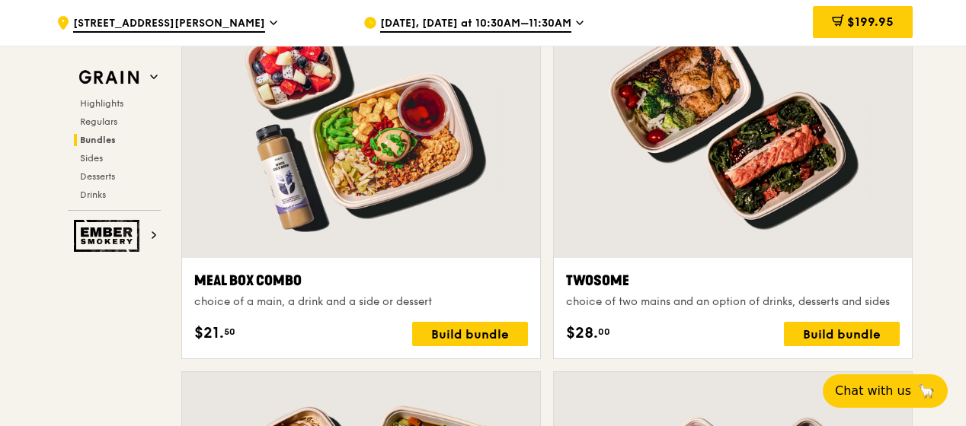
scroll to position [2287, 0]
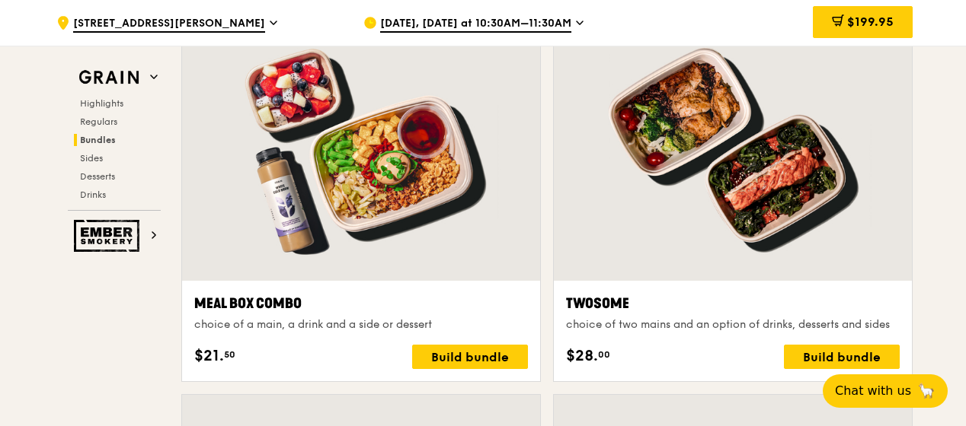
click at [567, 11] on div "[DATE], [DATE] at 10:30AM–11:30AM" at bounding box center [504, 23] width 283 height 46
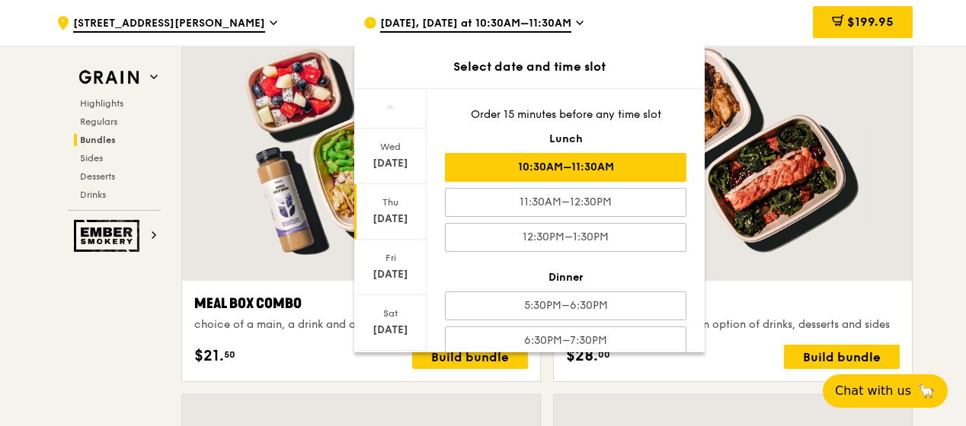
click at [567, 11] on div "[DATE], [DATE] at 10:30AM–11:30AM" at bounding box center [504, 23] width 283 height 46
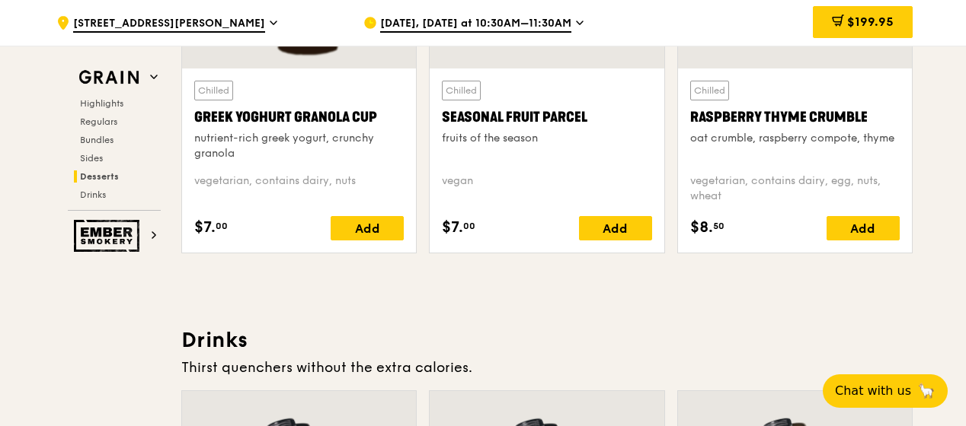
scroll to position [4765, 0]
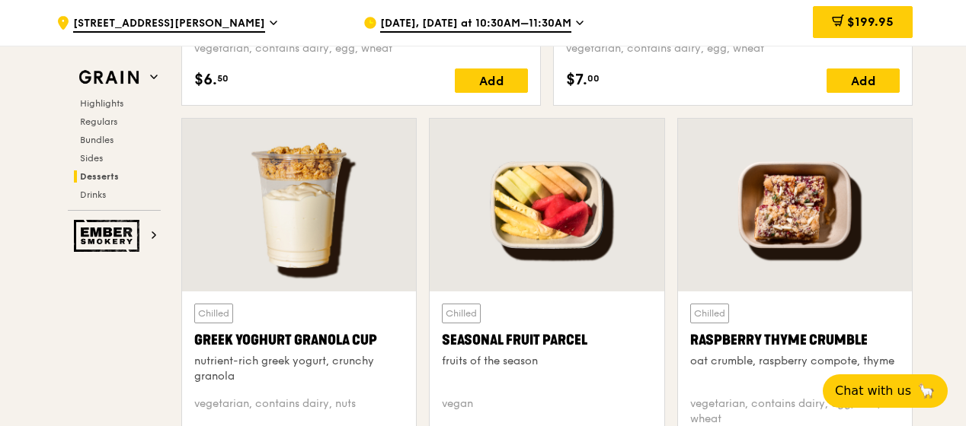
click at [412, 15] on div "[DATE], [DATE] at 10:30AM–11:30AM" at bounding box center [504, 23] width 283 height 46
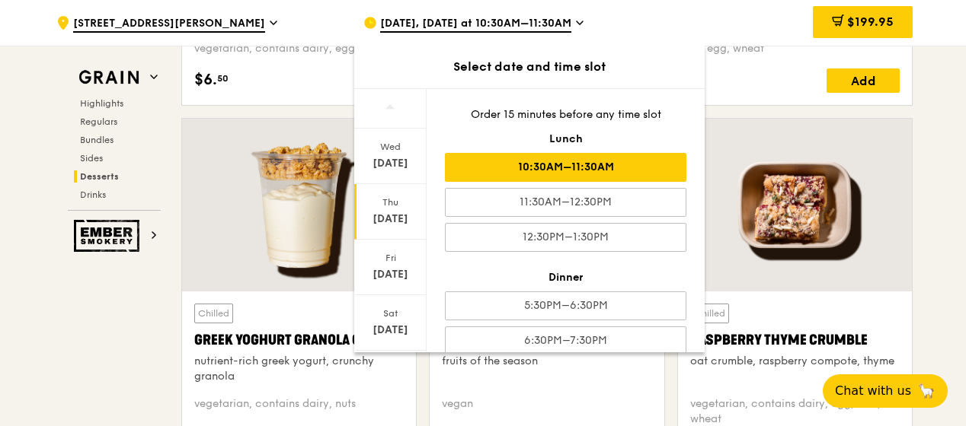
click at [412, 15] on div "[DATE], [DATE] at 10:30AM–11:30AM" at bounding box center [504, 23] width 283 height 46
